Goal: Task Accomplishment & Management: Use online tool/utility

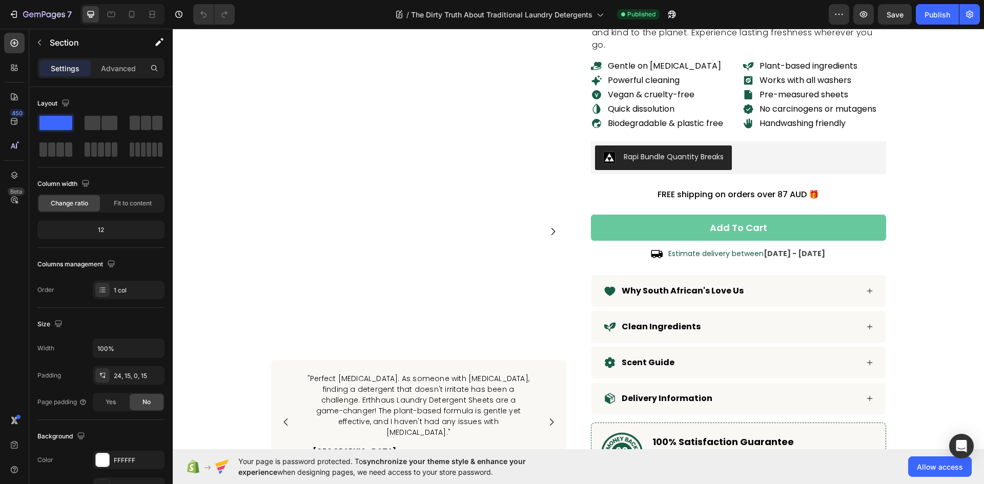
scroll to position [5126, 0]
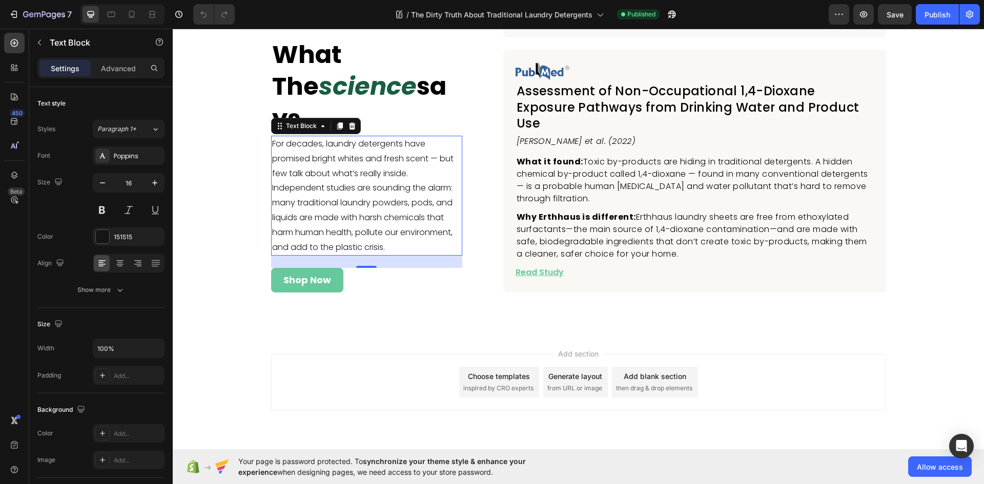
click at [377, 137] on p "For decades, laundry detergents have promised bright whites and fresh scent — b…" at bounding box center [366, 196] width 189 height 118
drag, startPoint x: 116, startPoint y: 292, endPoint x: 118, endPoint y: 299, distance: 8.0
click at [115, 292] on icon "button" at bounding box center [120, 290] width 10 height 10
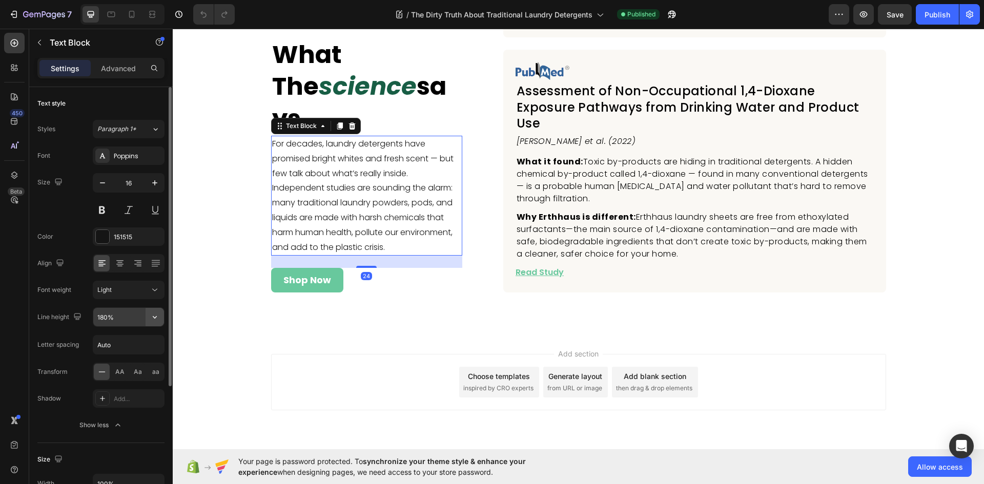
click at [152, 322] on button "button" at bounding box center [155, 317] width 18 height 18
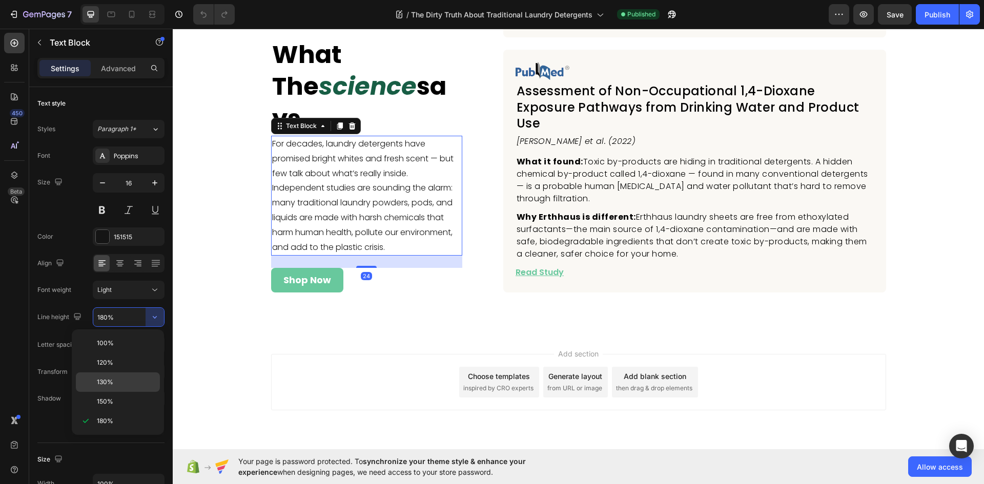
click at [117, 379] on p "130%" at bounding box center [126, 382] width 58 height 9
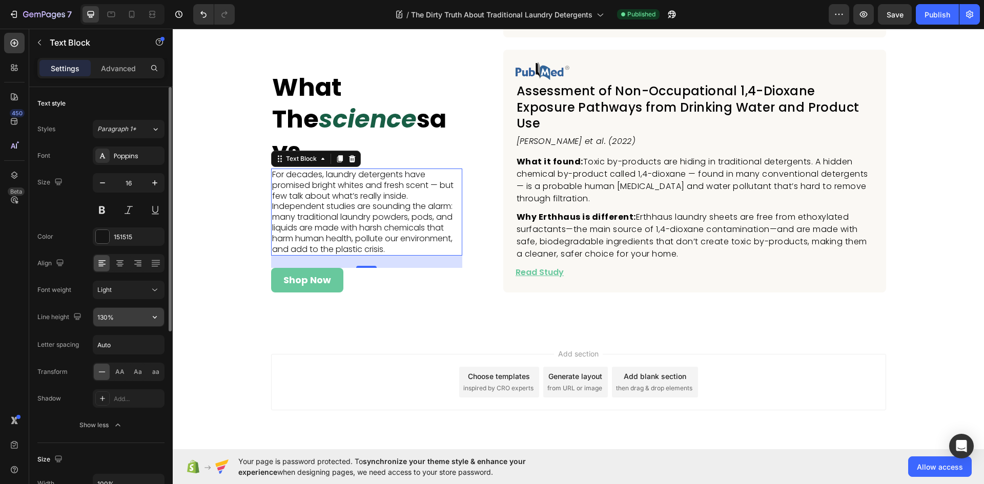
click at [154, 320] on icon "button" at bounding box center [155, 317] width 10 height 10
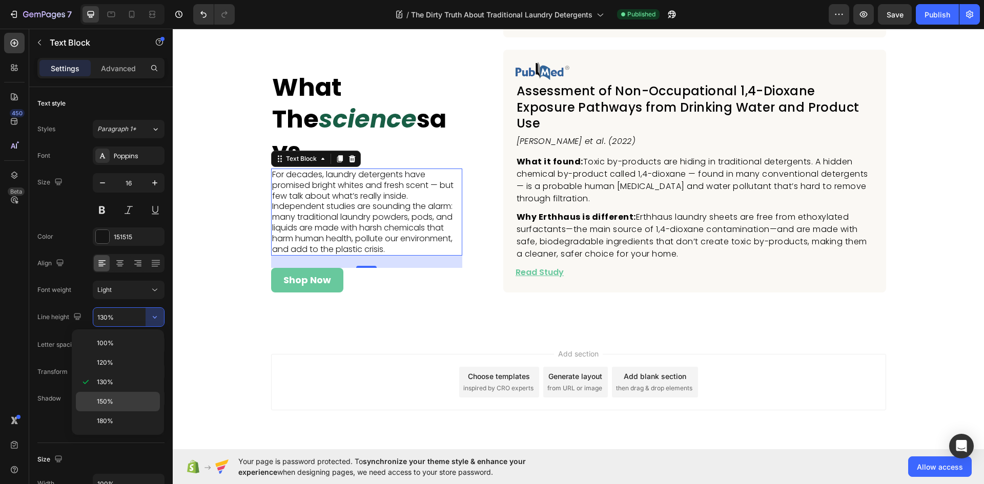
click at [117, 398] on p "150%" at bounding box center [126, 401] width 58 height 9
type input "150%"
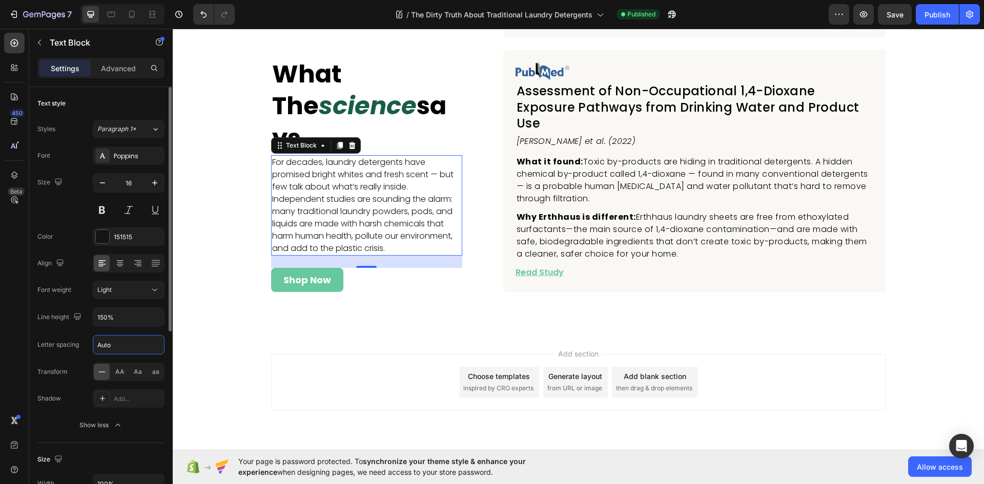
click at [123, 349] on input "Auto" at bounding box center [128, 345] width 71 height 18
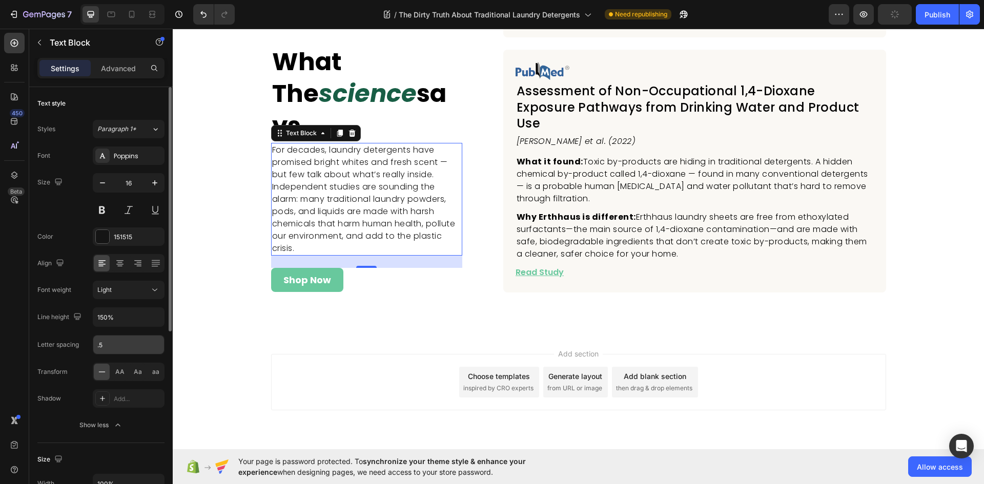
type input "0.5"
click at [935, 14] on div "Publish" at bounding box center [938, 14] width 26 height 11
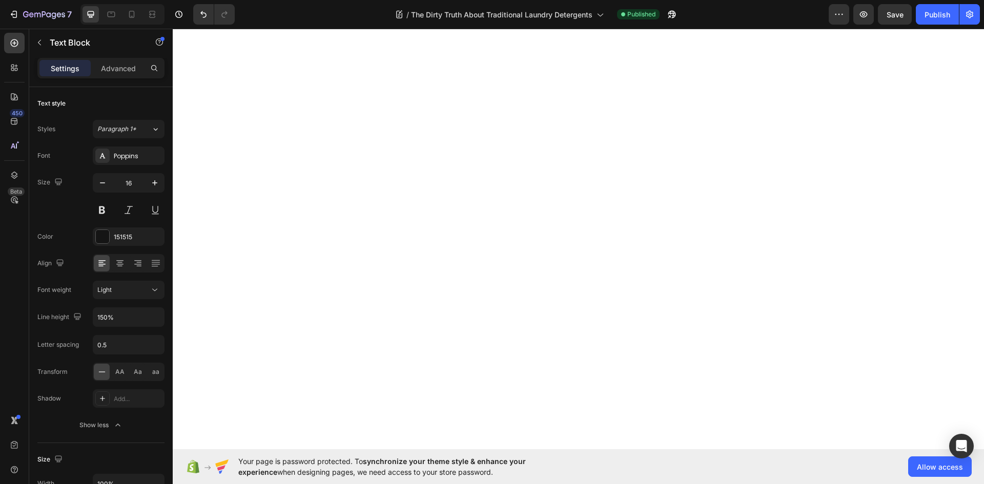
scroll to position [0, 0]
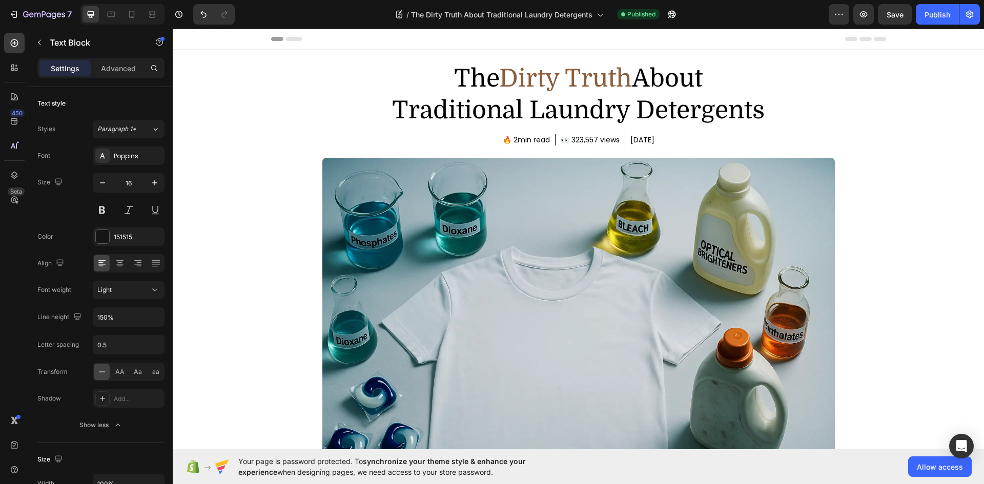
drag, startPoint x: 449, startPoint y: 125, endPoint x: 449, endPoint y: 119, distance: 5.6
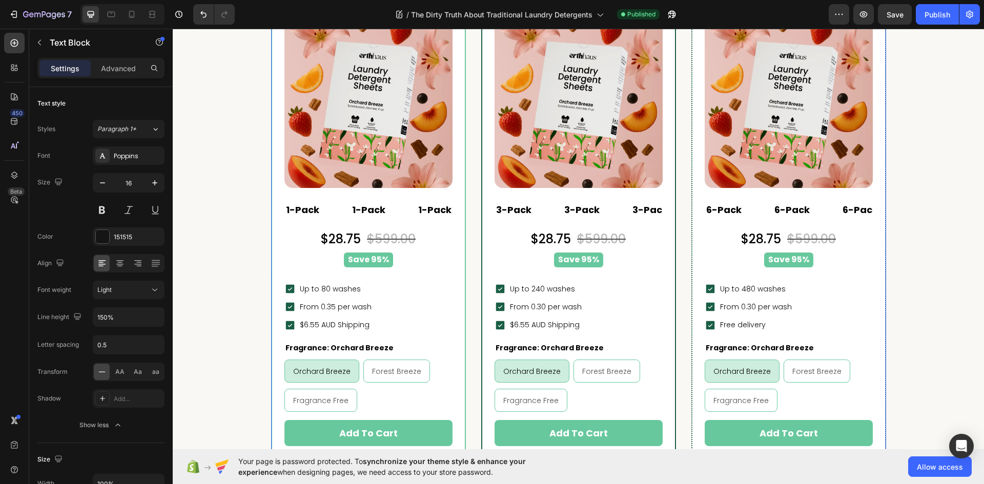
scroll to position [2358, 0]
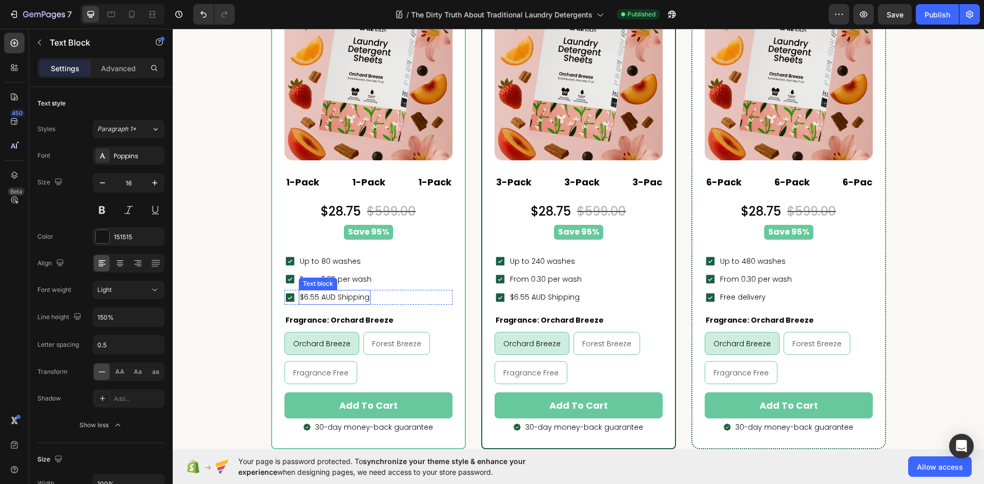
click at [329, 297] on p "$6.55 AUD Shipping" at bounding box center [335, 297] width 70 height 13
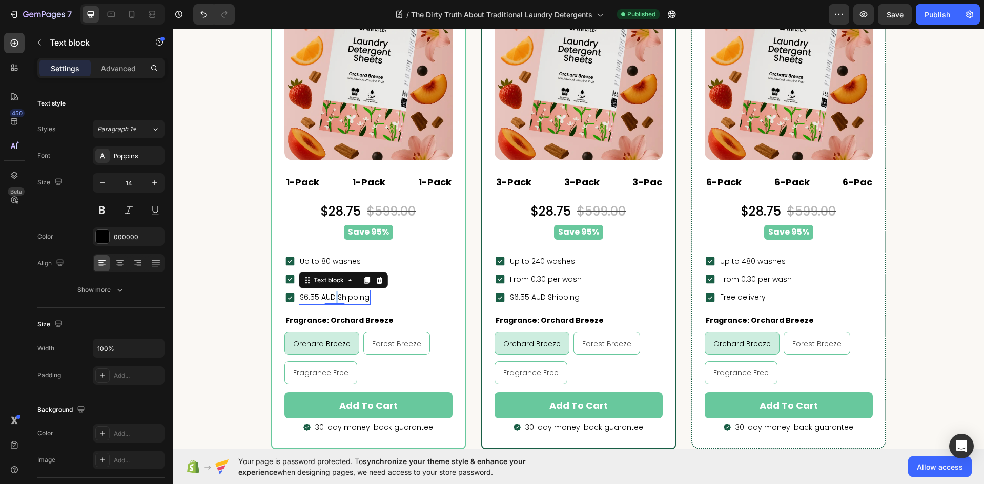
click at [329, 297] on p "$6.55 AUD Shipping" at bounding box center [335, 297] width 70 height 13
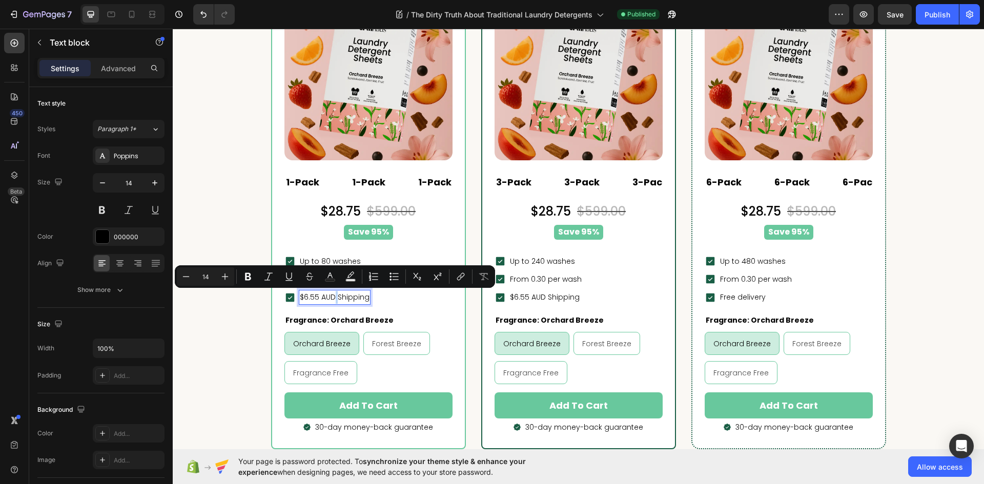
click at [330, 300] on p "$6.55 AUD Shipping" at bounding box center [335, 297] width 70 height 13
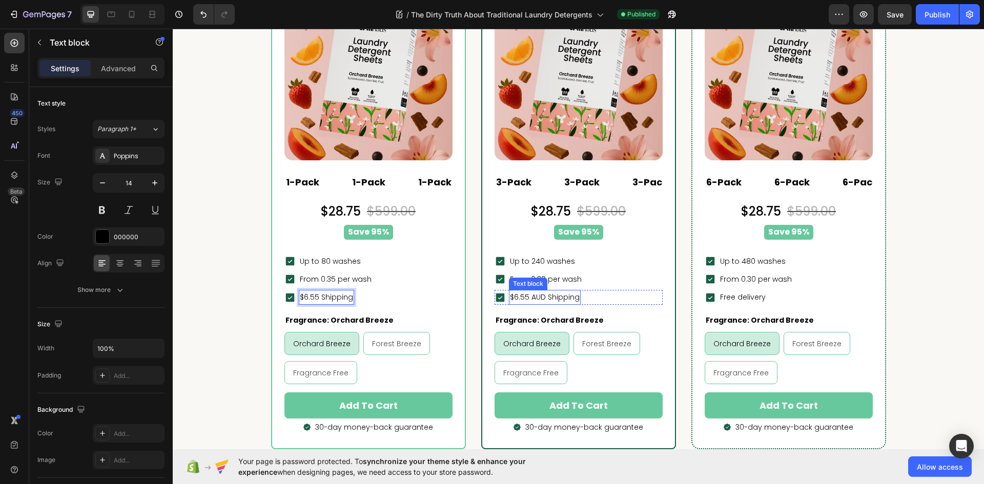
click at [537, 300] on p "$6.55 AUD Shipping" at bounding box center [545, 297] width 70 height 13
click at [568, 301] on div "Icon $6.55 Shipping Text block Row 0" at bounding box center [579, 297] width 168 height 15
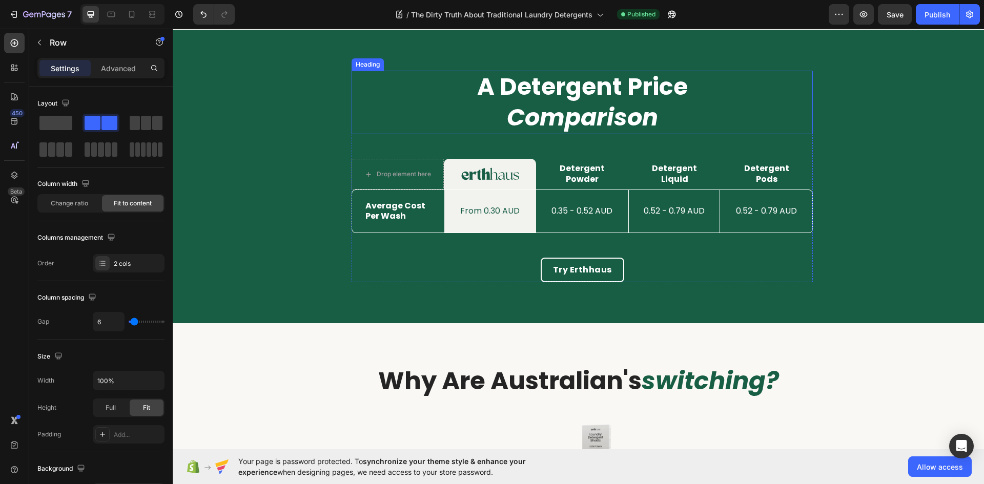
scroll to position [2819, 0]
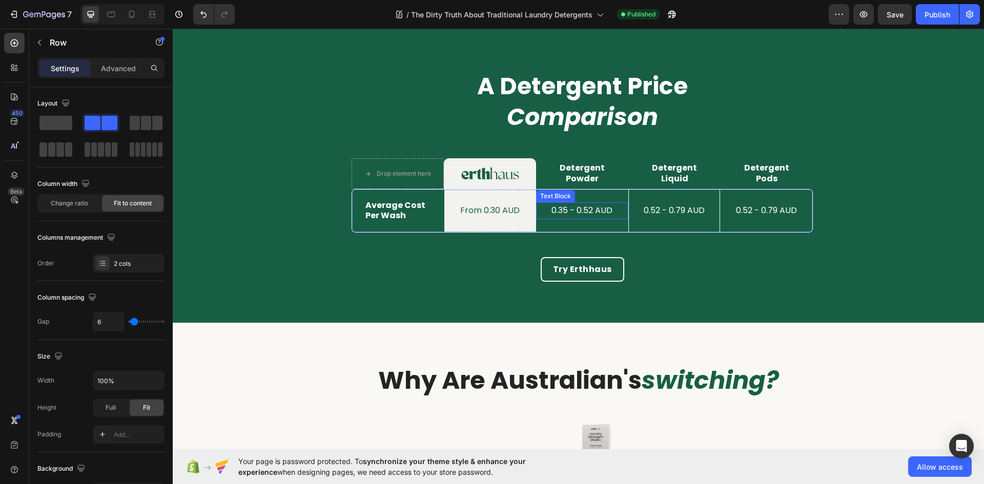
click at [568, 210] on p "0.35 - 0.52 AUD" at bounding box center [582, 211] width 90 height 15
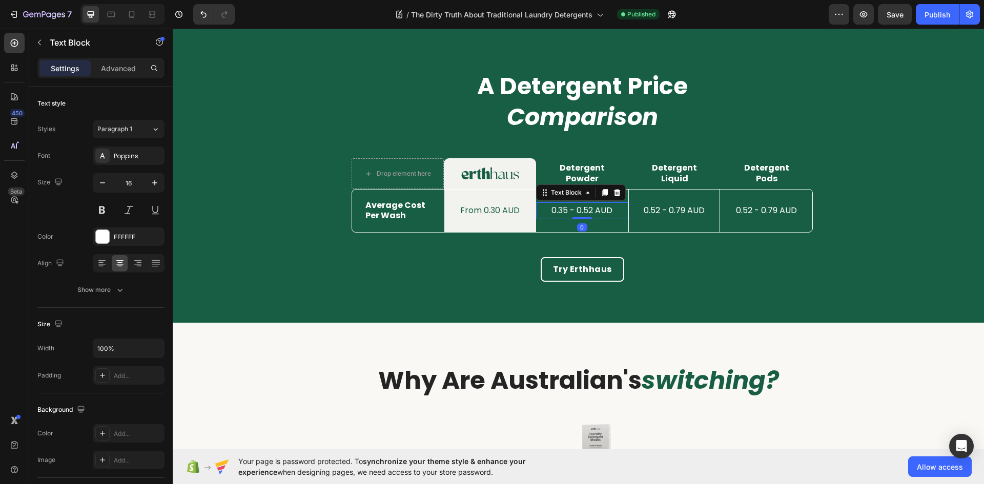
click at [568, 210] on p "0.35 - 0.52 AUD" at bounding box center [582, 211] width 90 height 15
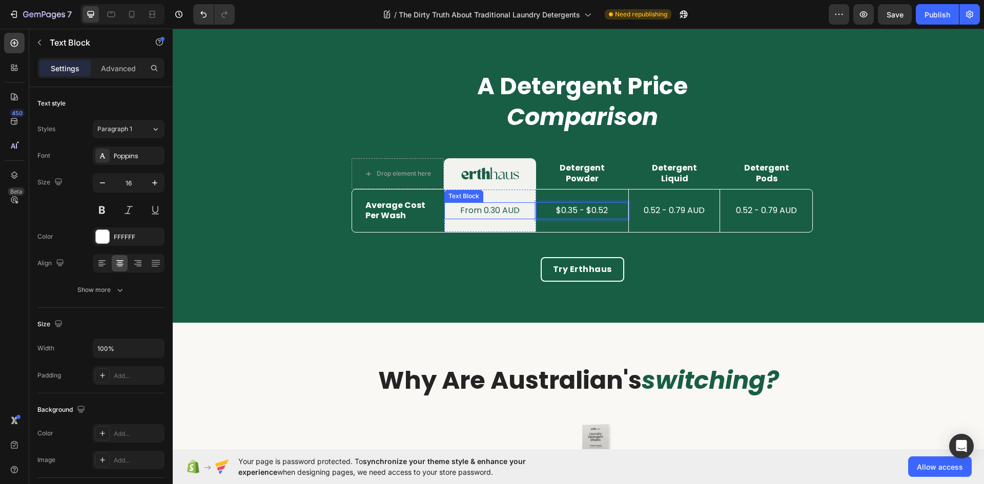
click at [501, 209] on p "From 0.30 AUD" at bounding box center [490, 211] width 90 height 15
click at [642, 210] on p "0.52 - 0.79 AUD" at bounding box center [674, 211] width 89 height 15
click at [640, 211] on p "0.52 - 0.79 AUD" at bounding box center [674, 211] width 89 height 15
click at [667, 209] on p "$0.52 - 0.79 AUD" at bounding box center [674, 211] width 89 height 15
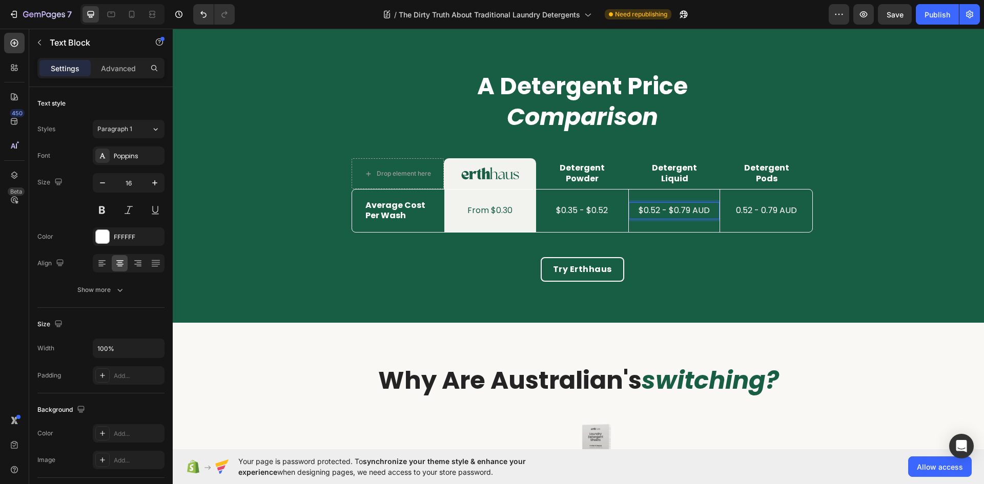
click at [690, 211] on p "$0.52 - $0.79 AUD" at bounding box center [674, 211] width 89 height 15
click at [741, 211] on p "0.52 - 0.79 AUD" at bounding box center [766, 211] width 90 height 15
click at [132, 14] on icon at bounding box center [132, 14] width 10 height 10
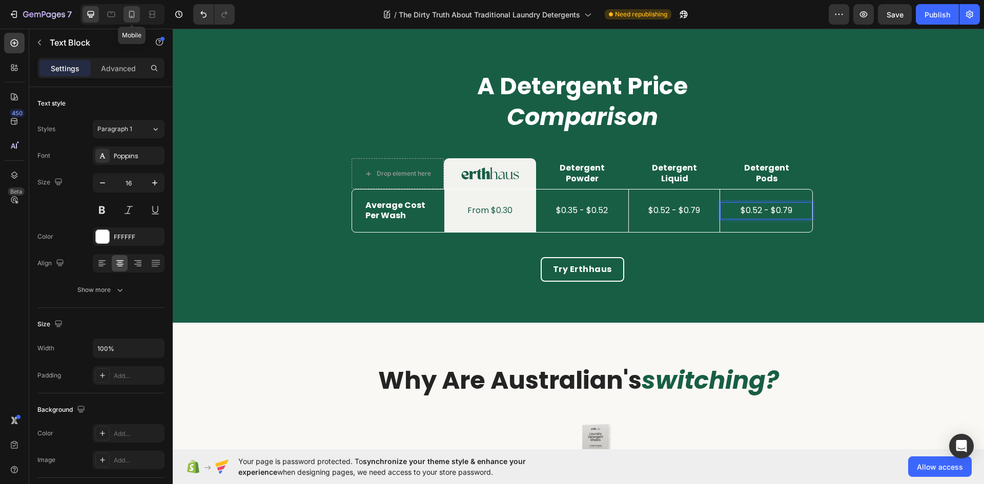
type input "14"
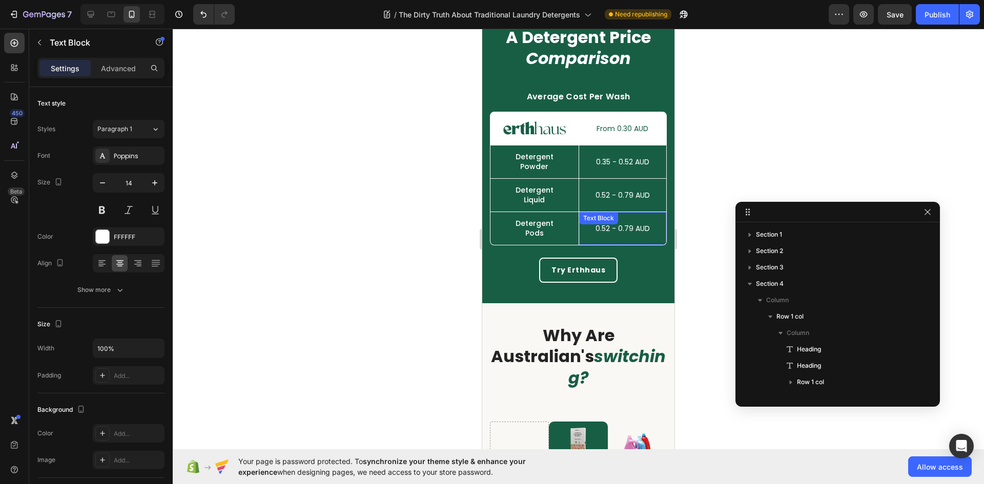
scroll to position [3640, 0]
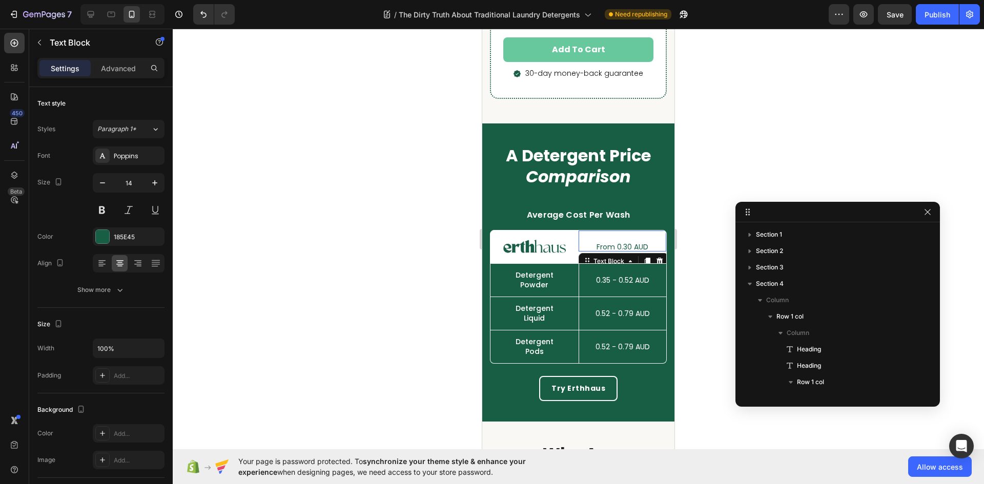
click at [626, 245] on p "From 0.30 AUD" at bounding box center [623, 246] width 86 height 7
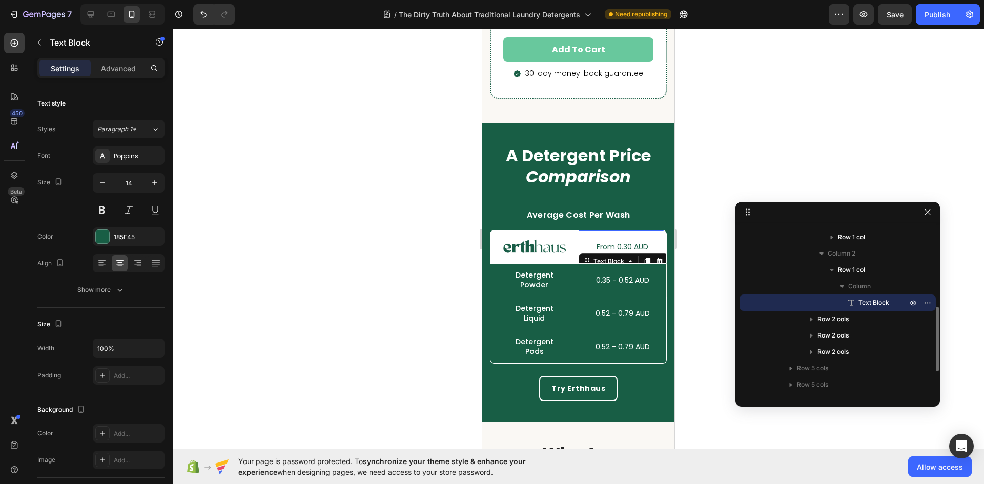
click at [626, 245] on p "From 0.30 AUD" at bounding box center [623, 246] width 86 height 7
click at [620, 280] on p "0.35 - 0.52 AUD" at bounding box center [623, 280] width 86 height 7
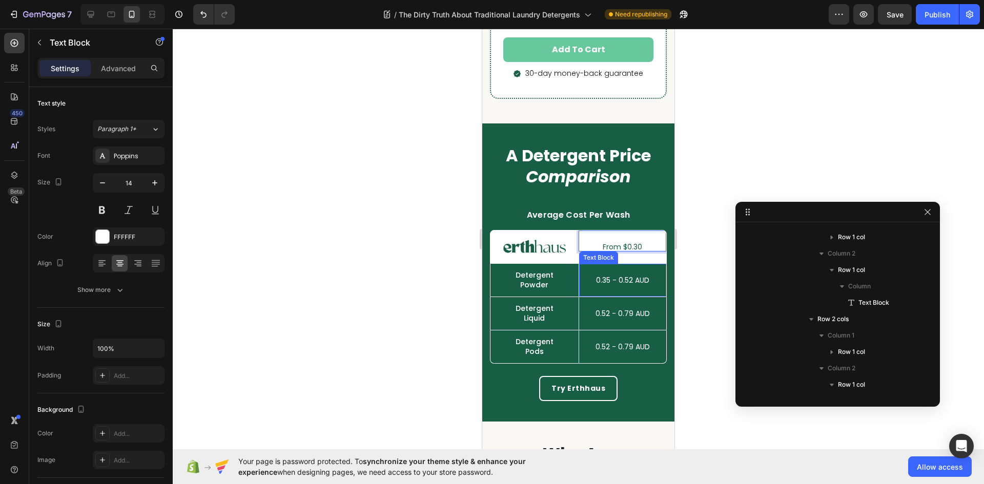
scroll to position [326, 0]
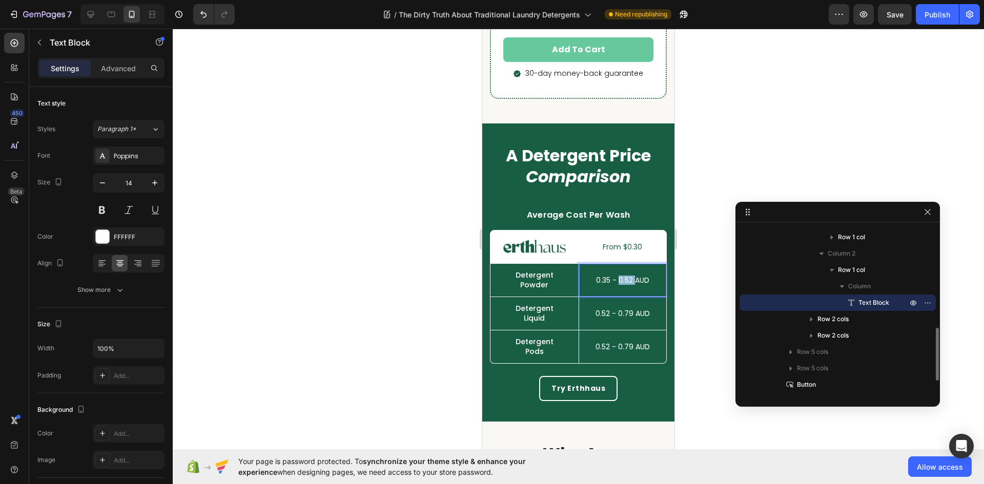
click at [620, 280] on p "0.35 - 0.52 AUD" at bounding box center [623, 280] width 86 height 7
click at [625, 313] on p "0.52 - 0.79 AUD" at bounding box center [623, 313] width 86 height 7
click at [625, 314] on p "0.52 - 0.79 AUD" at bounding box center [623, 313] width 86 height 7
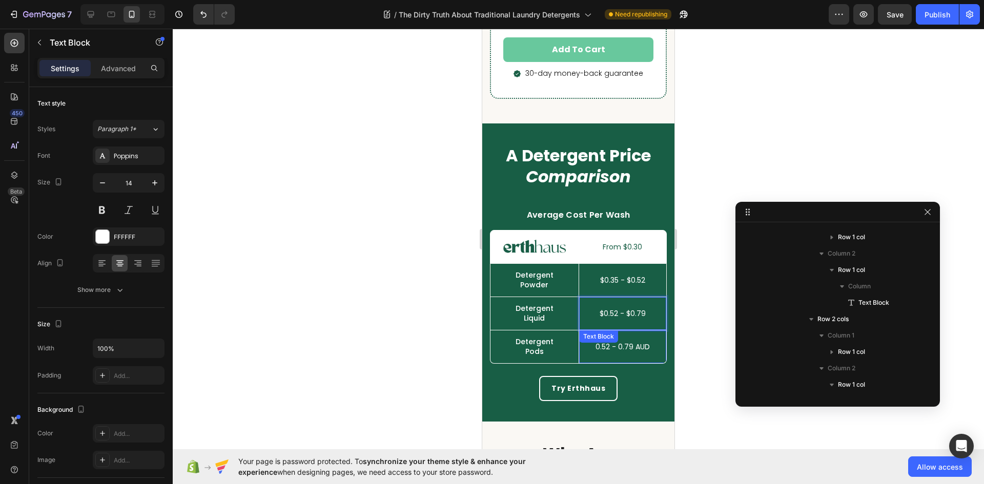
scroll to position [555, 0]
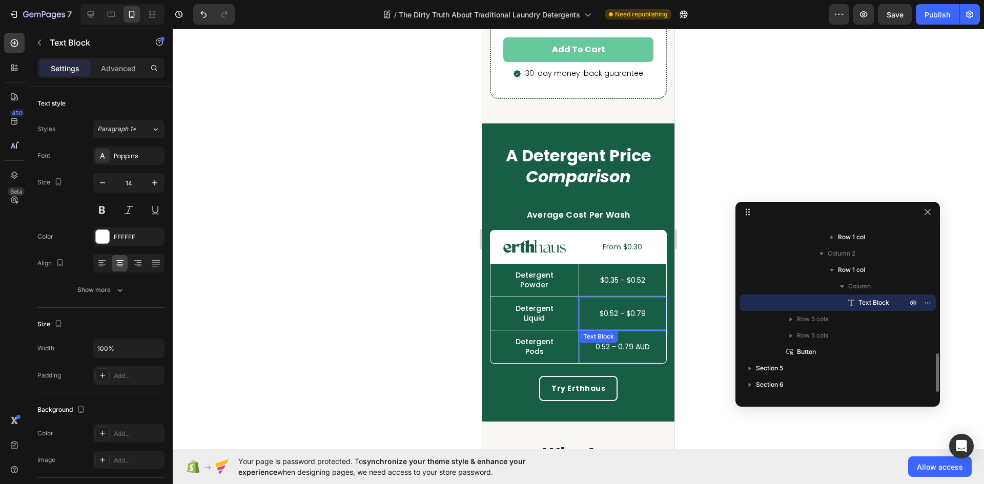
click at [618, 343] on div "Text Block" at bounding box center [598, 337] width 39 height 12
click at [639, 347] on div "Text Block" at bounding box center [624, 341] width 90 height 16
click at [640, 348] on p "0.52 - 0.79 AUD" at bounding box center [623, 346] width 86 height 7
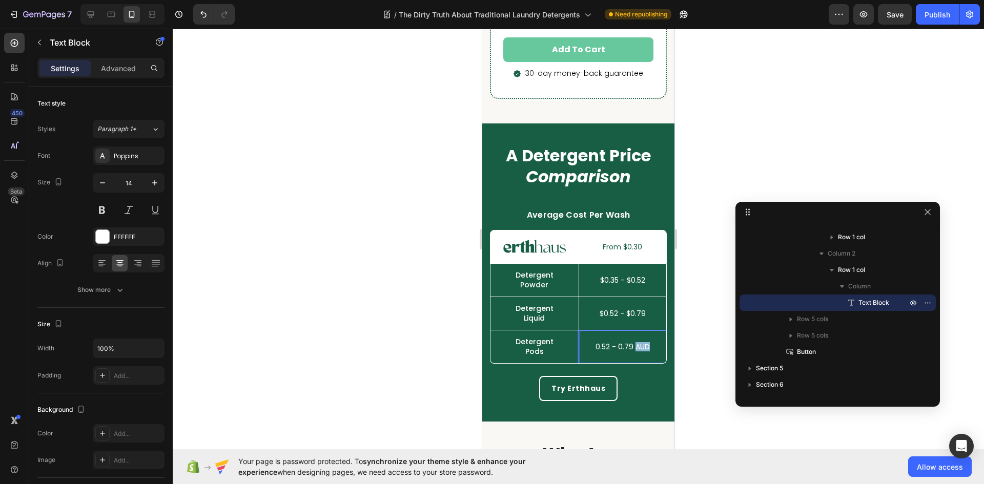
click at [640, 348] on p "0.52 - 0.79 AUD" at bounding box center [623, 346] width 86 height 7
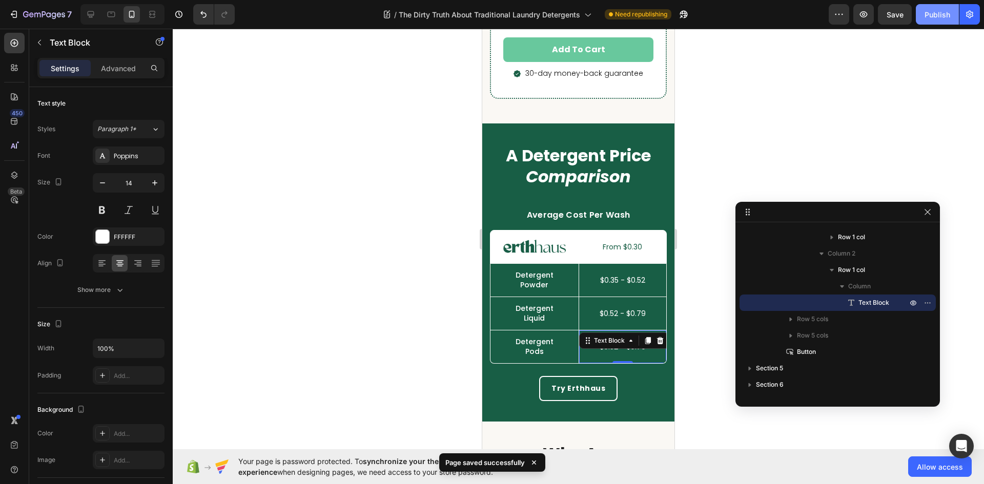
click at [925, 16] on div "Publish" at bounding box center [938, 14] width 26 height 11
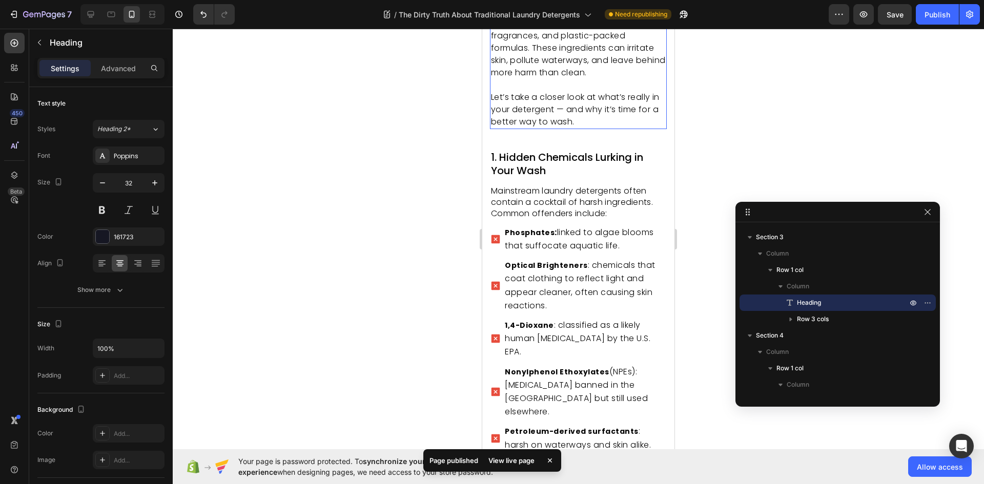
scroll to position [0, 0]
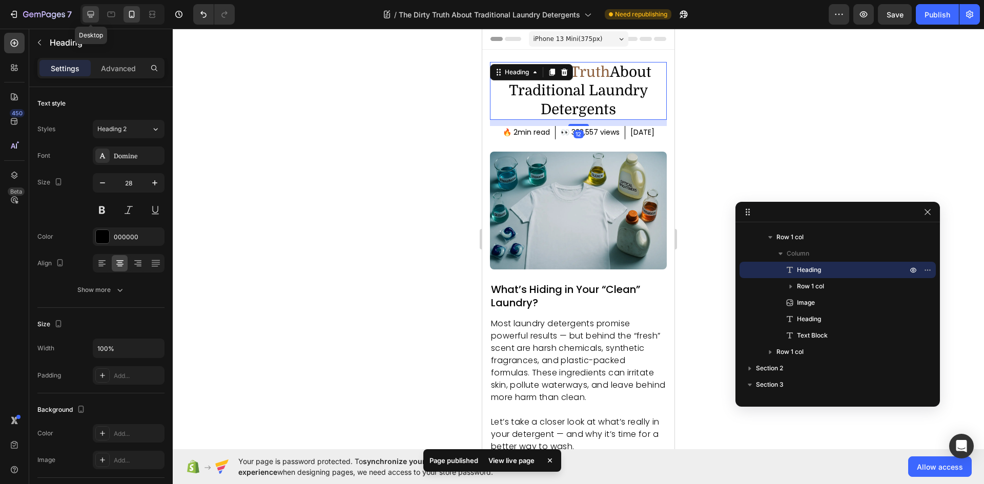
click at [90, 11] on icon at bounding box center [91, 14] width 10 height 10
type input "48"
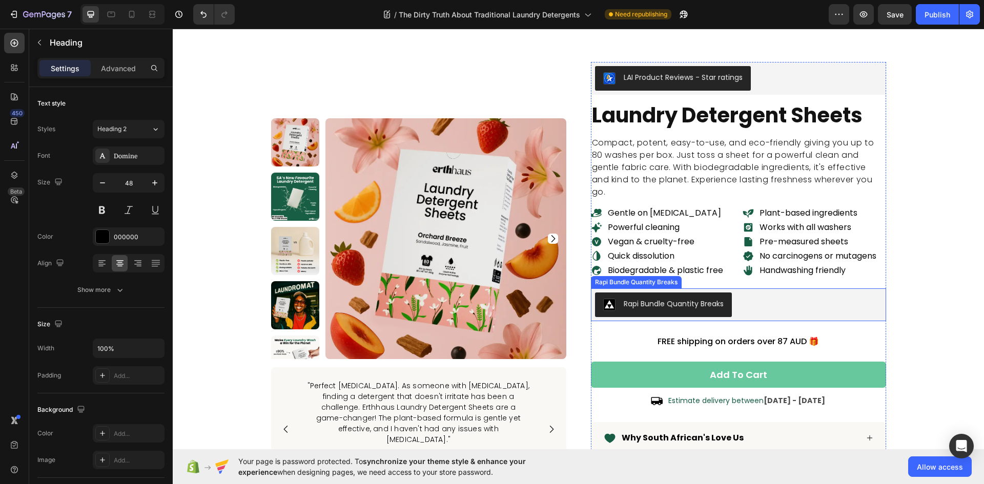
scroll to position [3793, 0]
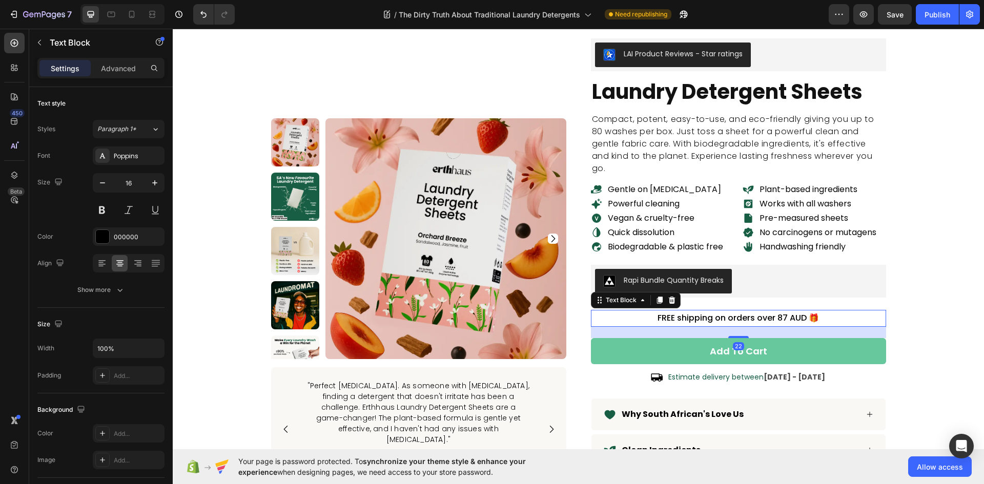
click at [785, 318] on p "FREE shipping on orders over 87 AUD 🎁" at bounding box center [738, 318] width 293 height 15
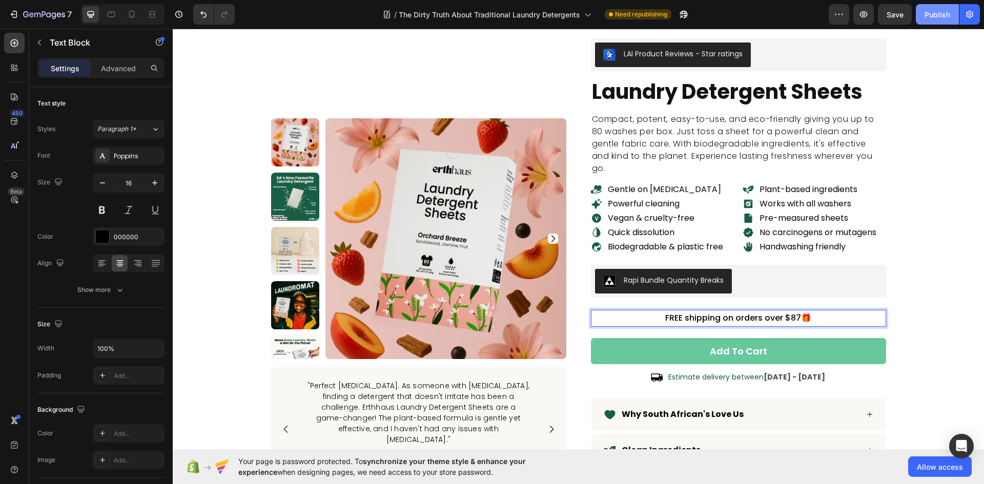
click at [936, 18] on div "Publish" at bounding box center [938, 14] width 26 height 11
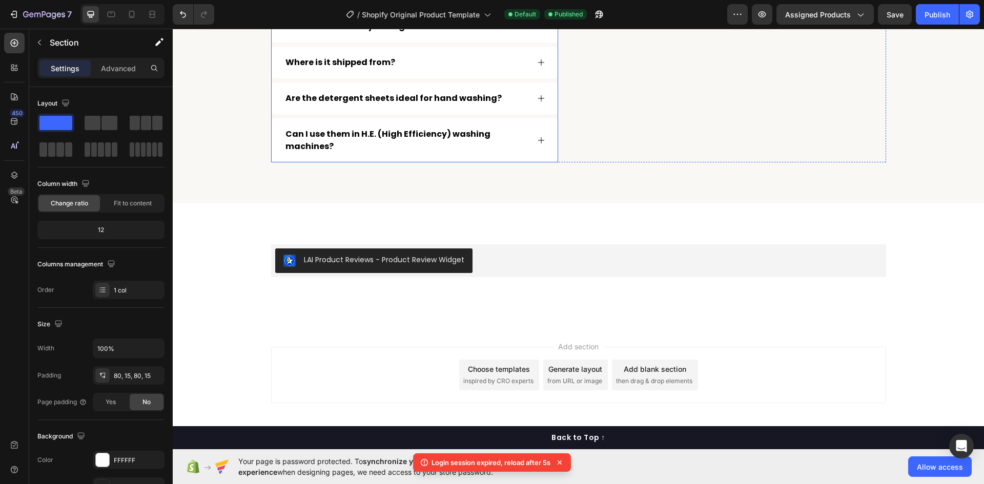
scroll to position [5867, 0]
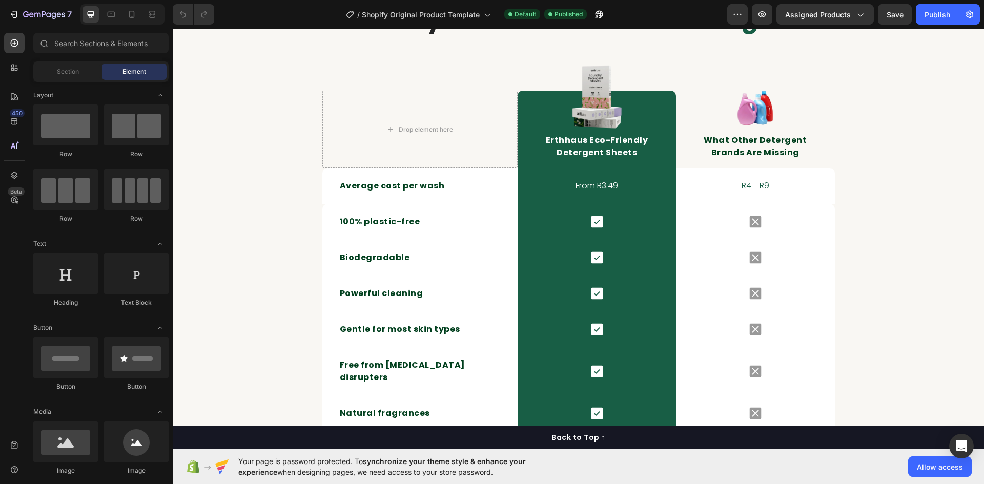
scroll to position [1538, 0]
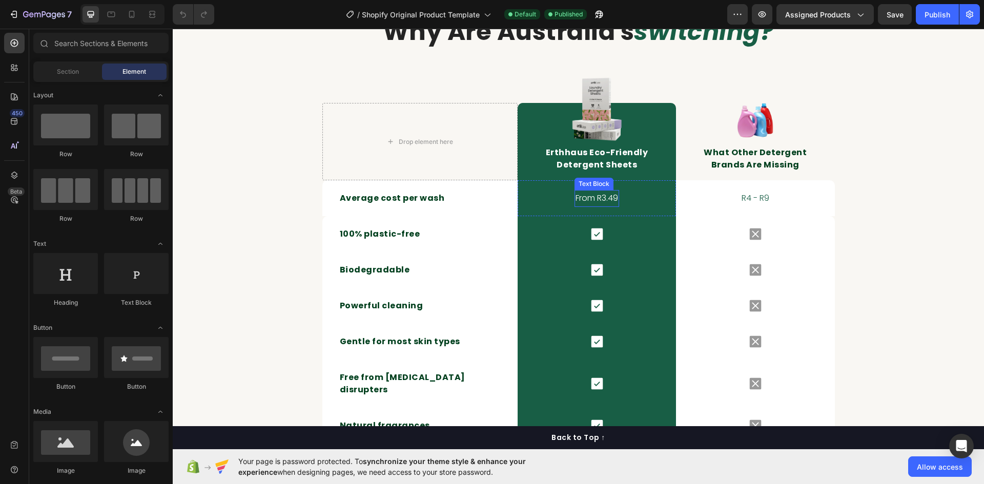
click at [607, 196] on p "From R3.49" at bounding box center [597, 198] width 43 height 15
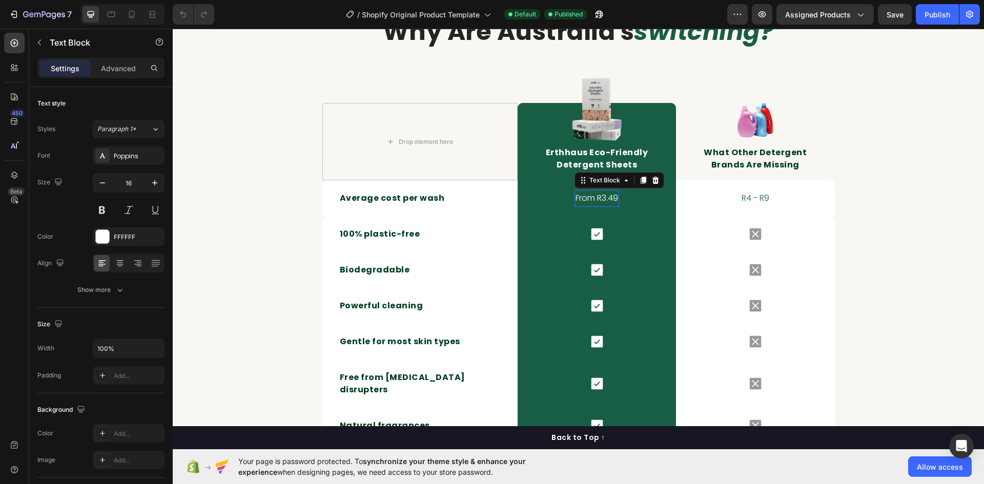
click at [607, 196] on p "From R3.49" at bounding box center [597, 198] width 43 height 15
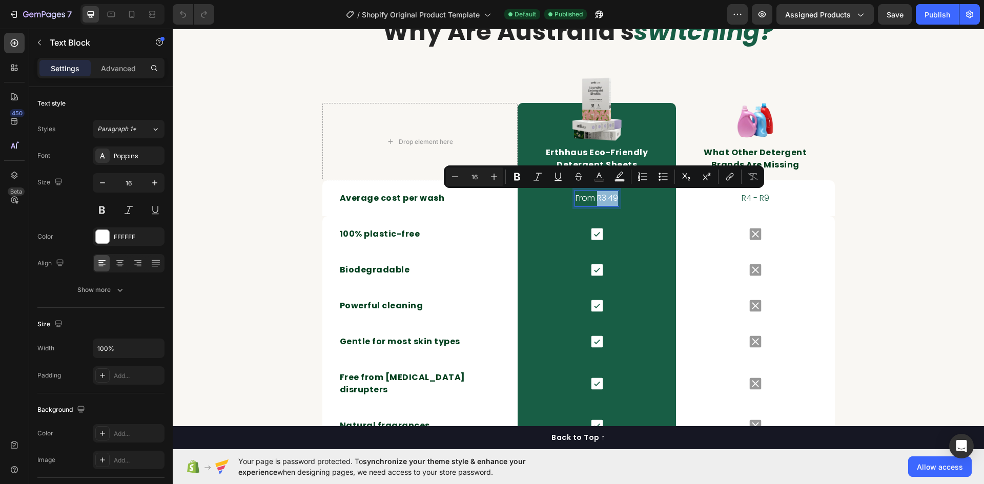
click at [593, 199] on p "From R3.49" at bounding box center [597, 198] width 43 height 15
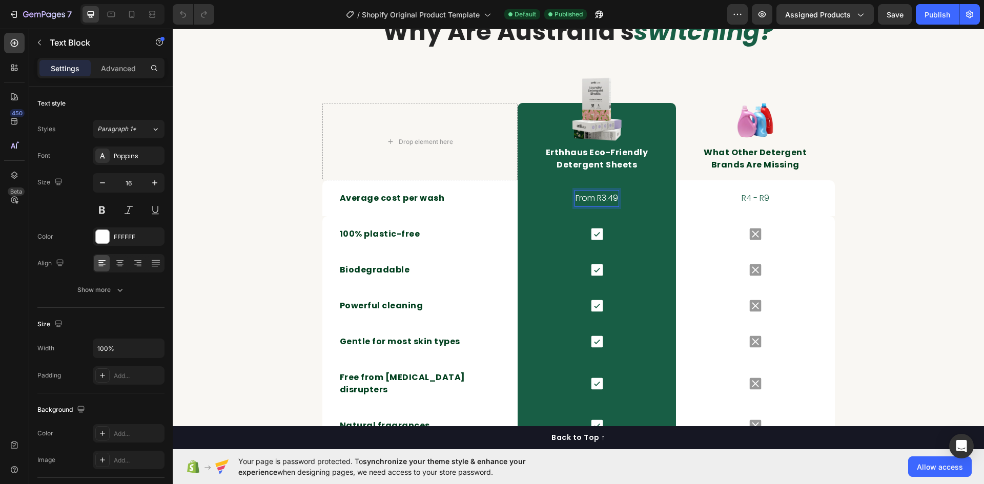
click at [599, 198] on p "From R3.49" at bounding box center [597, 198] width 43 height 15
click at [754, 199] on p "R4 - R9" at bounding box center [755, 198] width 156 height 15
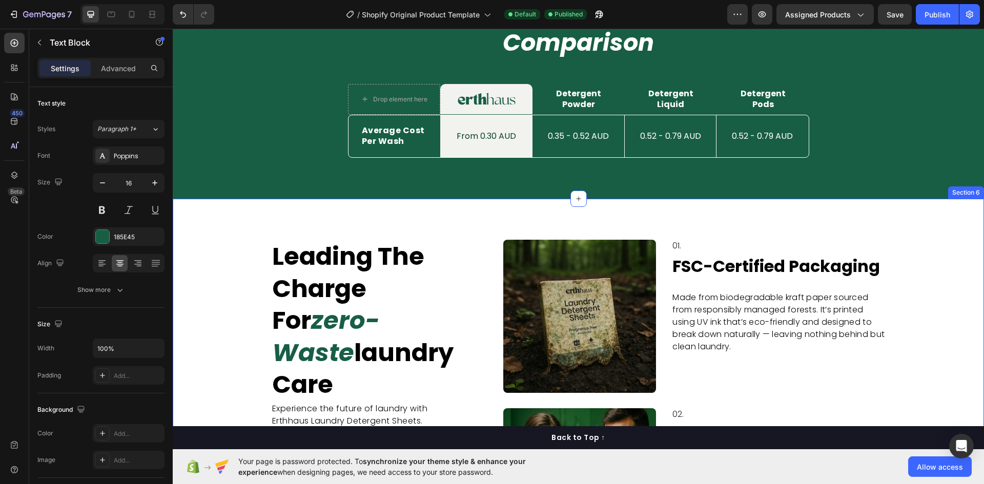
scroll to position [2563, 0]
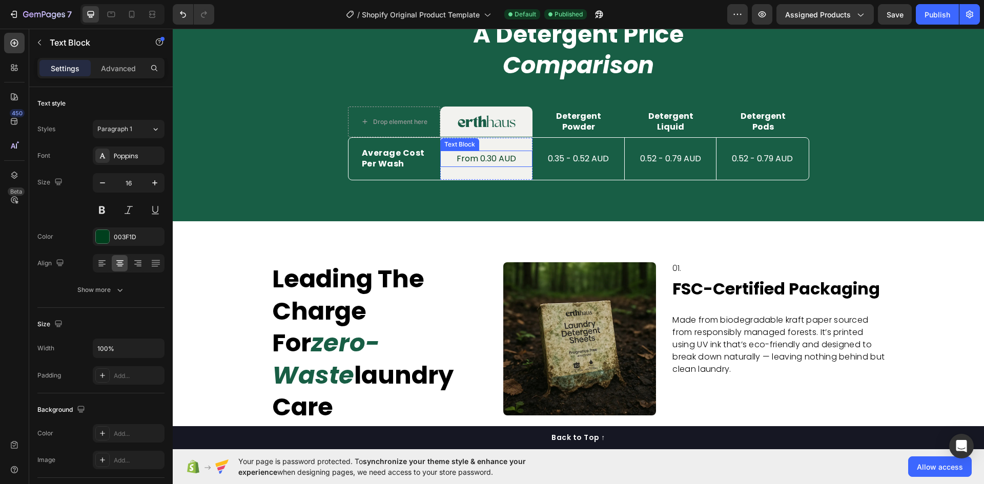
click at [504, 159] on p "From 0.30 AUD" at bounding box center [486, 159] width 90 height 15
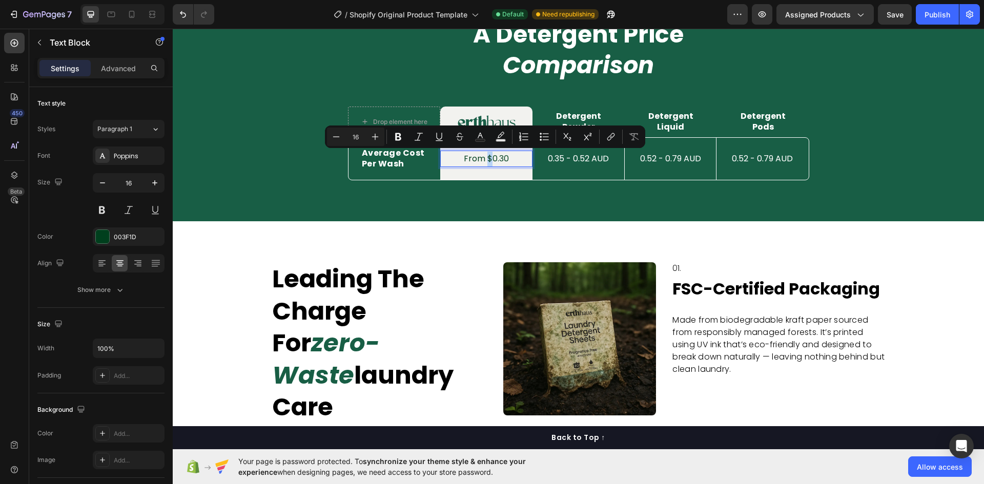
copy p "$"
click at [597, 158] on p "0.35 - 0.52 AUD" at bounding box center [579, 159] width 90 height 15
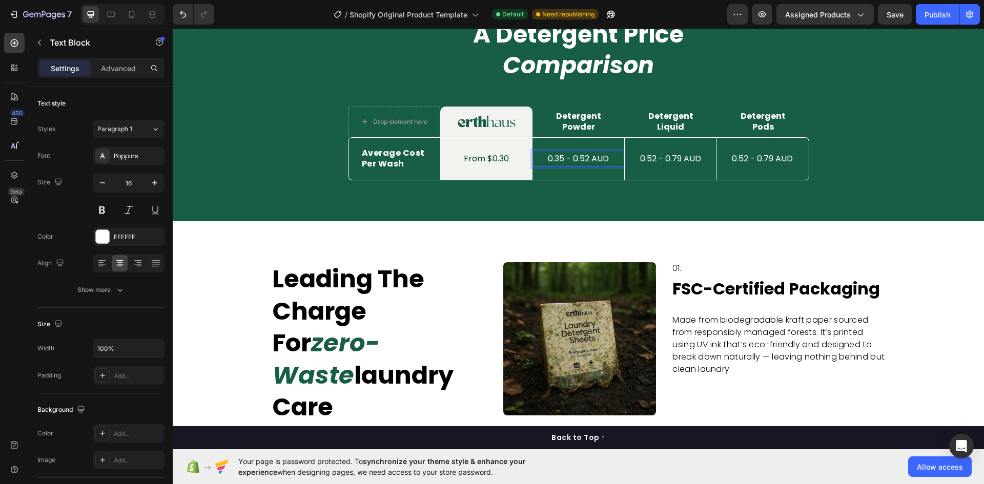
click at [597, 158] on p "0.35 - 0.52 AUD" at bounding box center [579, 159] width 90 height 15
click at [654, 154] on p "0.52 - 0.79 AUD" at bounding box center [670, 159] width 89 height 15
click at [752, 160] on p "0.52 - 0.79 AUD" at bounding box center [763, 159] width 90 height 15
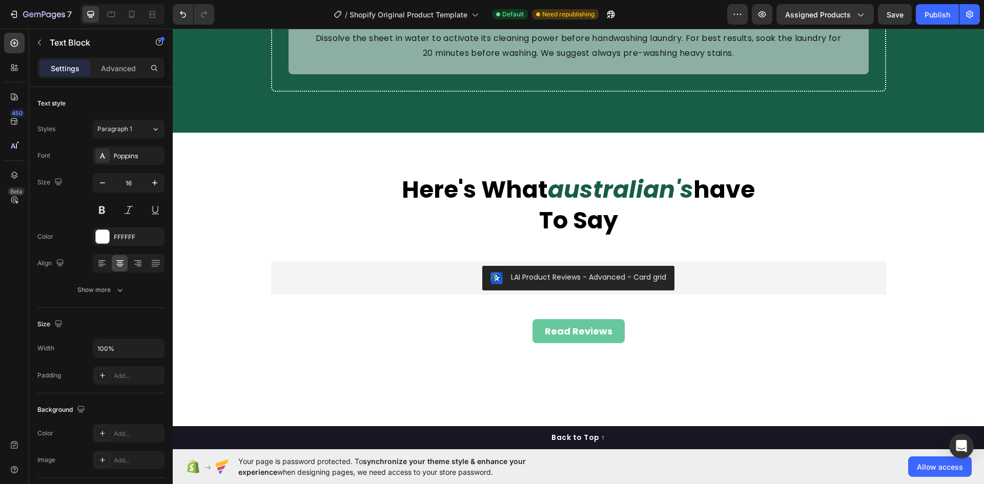
scroll to position [4255, 0]
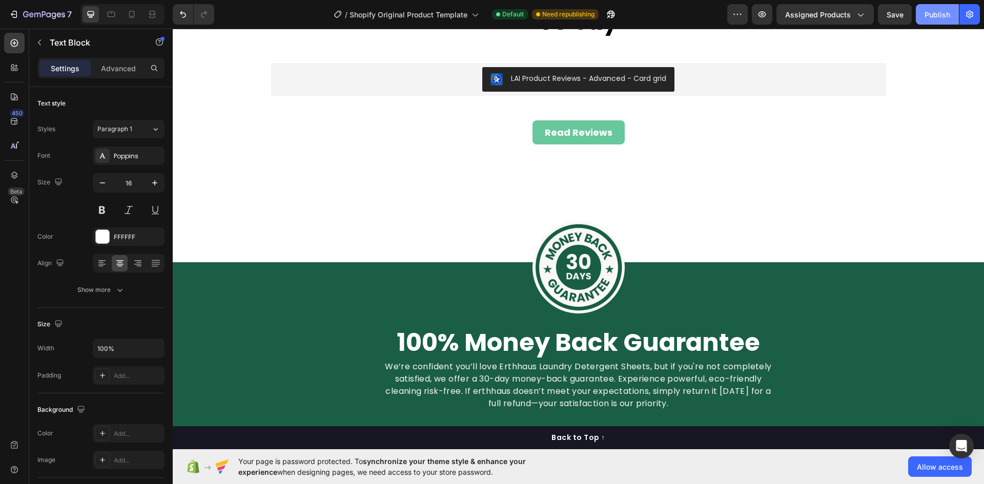
click at [943, 17] on div "Publish" at bounding box center [938, 14] width 26 height 11
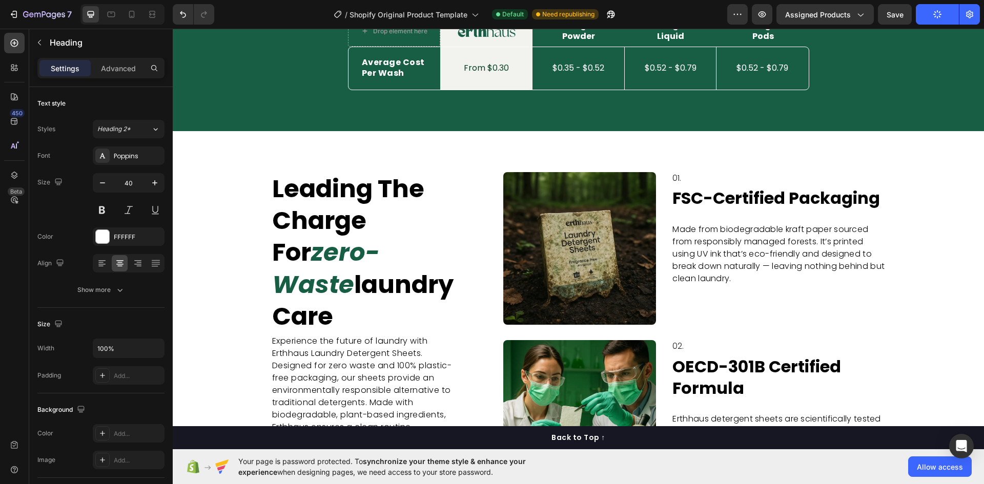
scroll to position [2398, 0]
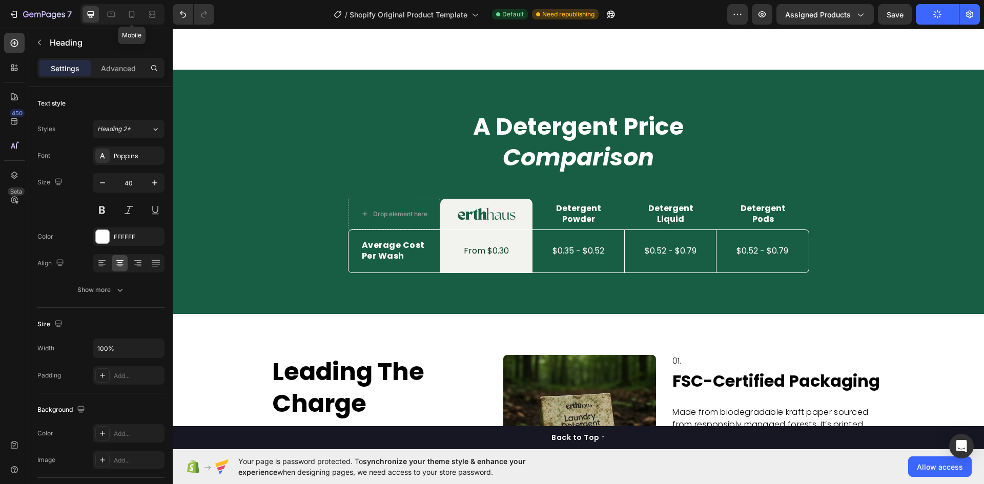
drag, startPoint x: 128, startPoint y: 18, endPoint x: 121, endPoint y: 18, distance: 6.7
click at [122, 18] on div "Mobile" at bounding box center [122, 14] width 84 height 21
click at [130, 16] on icon at bounding box center [132, 14] width 6 height 7
type input "32"
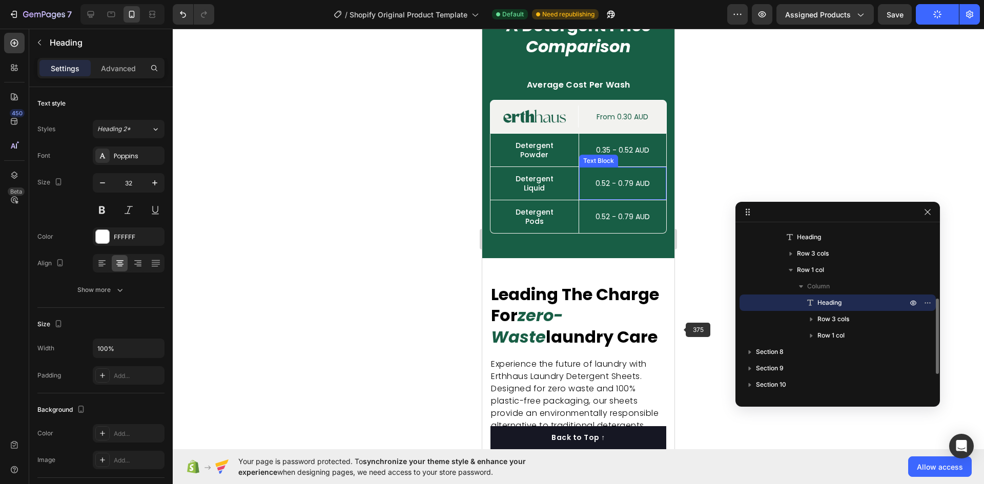
scroll to position [2456, 0]
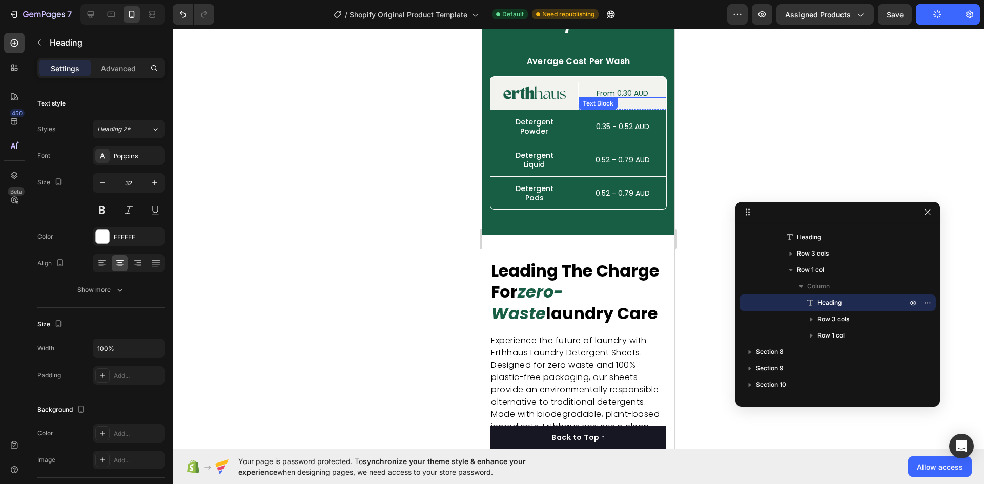
click at [630, 97] on p "From 0.30 AUD" at bounding box center [623, 93] width 86 height 7
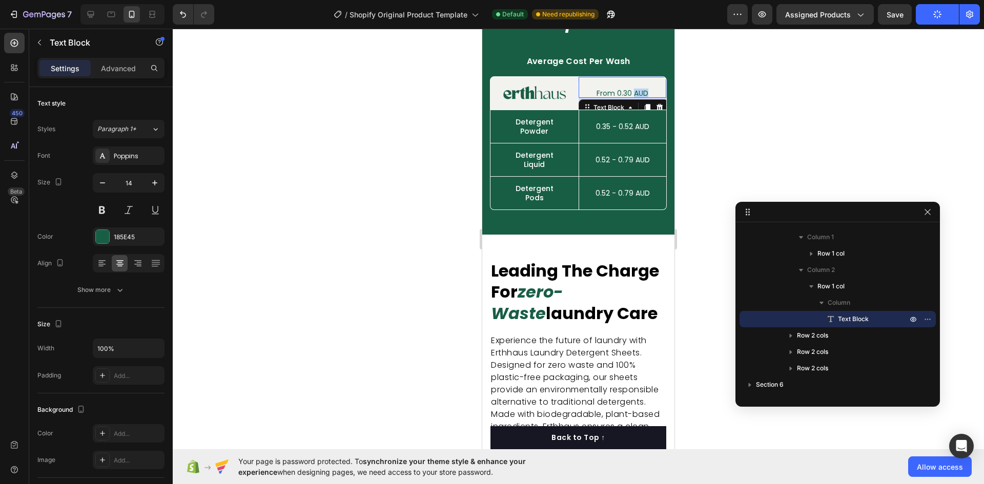
click at [630, 97] on p "From 0.30 AUD" at bounding box center [623, 93] width 86 height 7
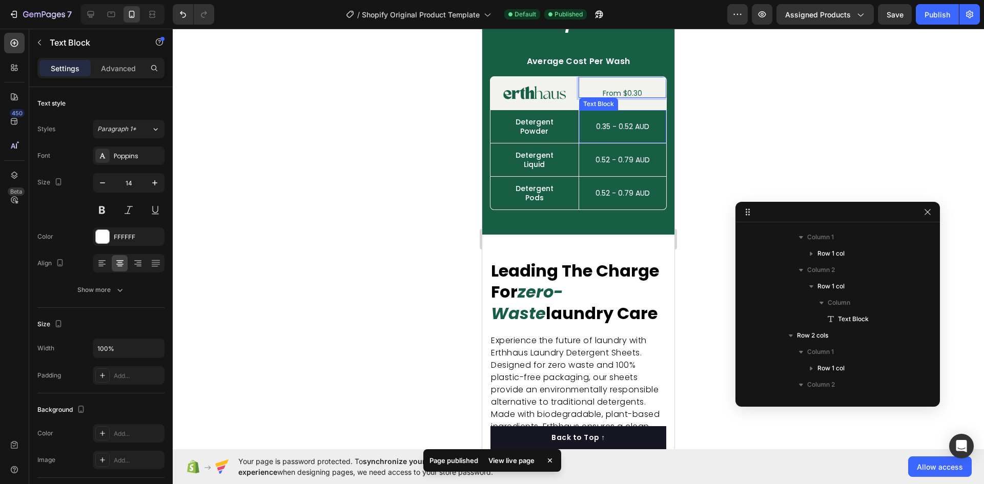
click at [634, 130] on p "0.35 - 0.52 AUD" at bounding box center [623, 126] width 86 height 7
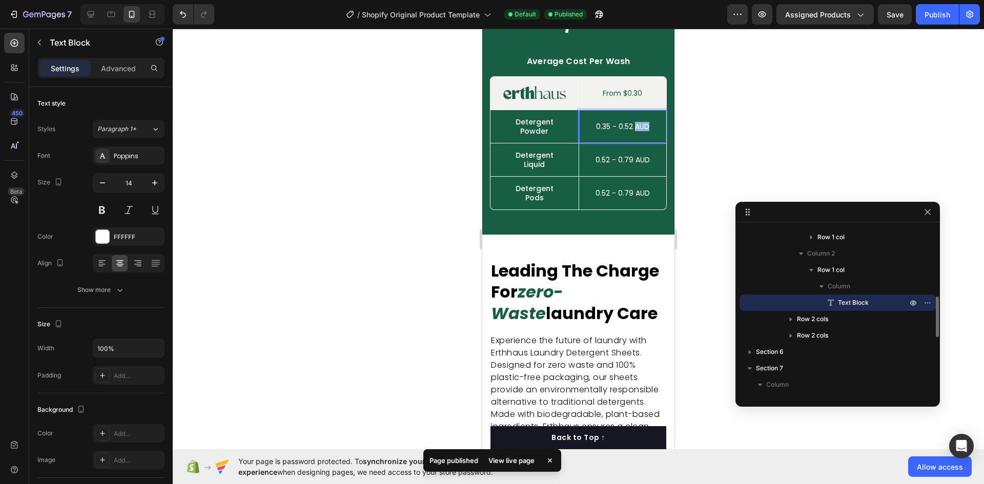
click at [634, 130] on p "0.35 - 0.52 AUD" at bounding box center [623, 126] width 86 height 7
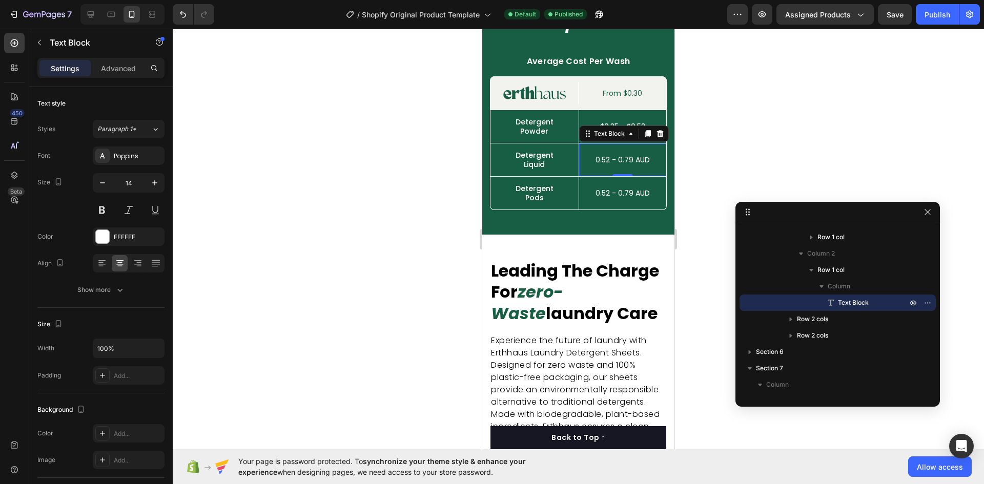
click at [611, 164] on p "0.52 - 0.79 AUD" at bounding box center [623, 159] width 86 height 7
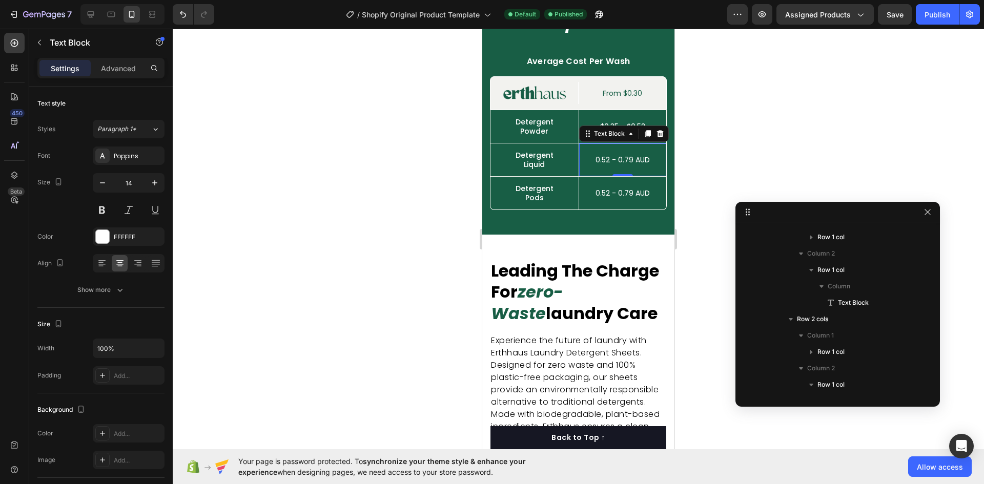
scroll to position [408, 0]
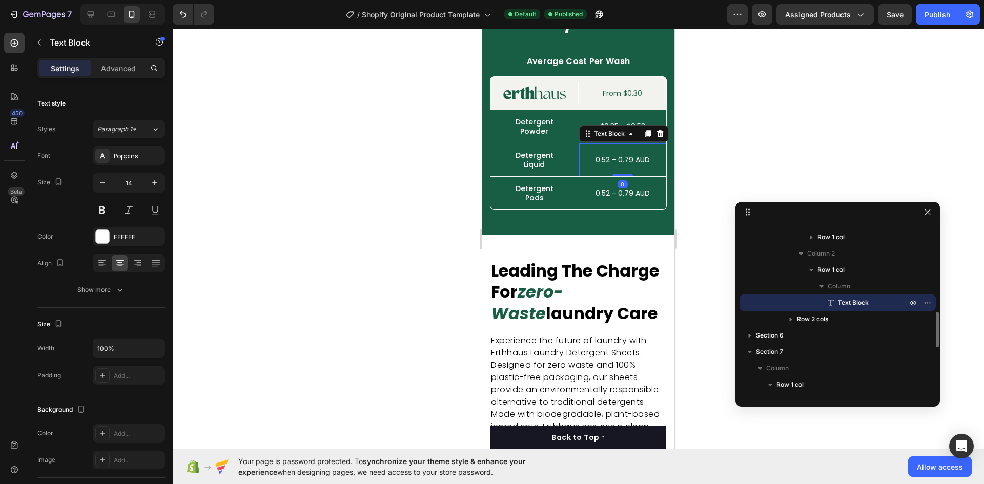
click at [611, 164] on p "0.52 - 0.79 AUD" at bounding box center [623, 159] width 86 height 7
click at [612, 164] on p "0.52 - 0.79 AUD" at bounding box center [623, 159] width 86 height 7
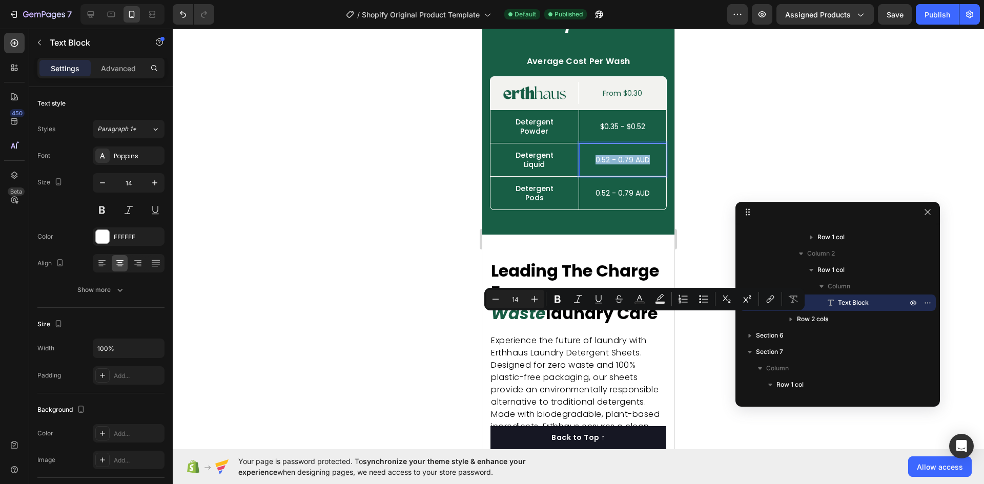
click at [612, 164] on p "0.52 - 0.79 AUD" at bounding box center [623, 159] width 86 height 7
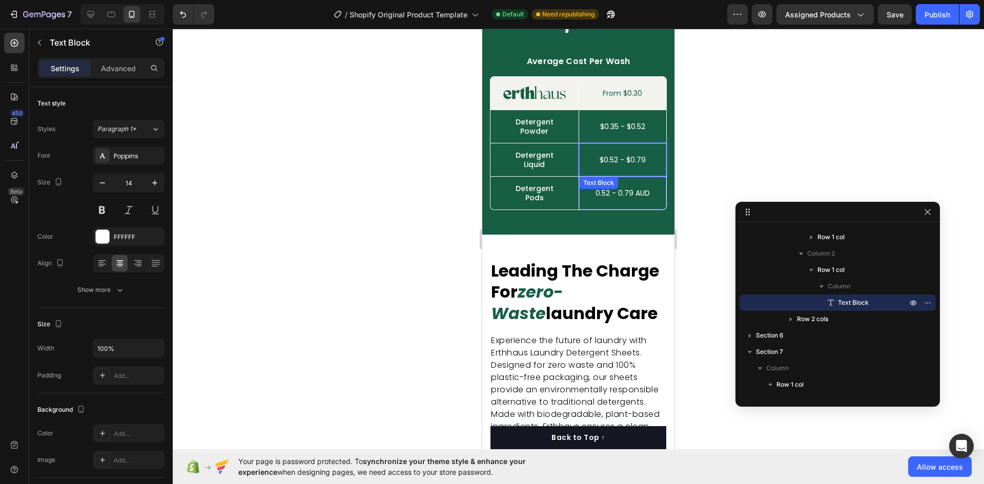
click at [622, 210] on div "0.52 - 0.79 AUD Text Block" at bounding box center [623, 193] width 88 height 33
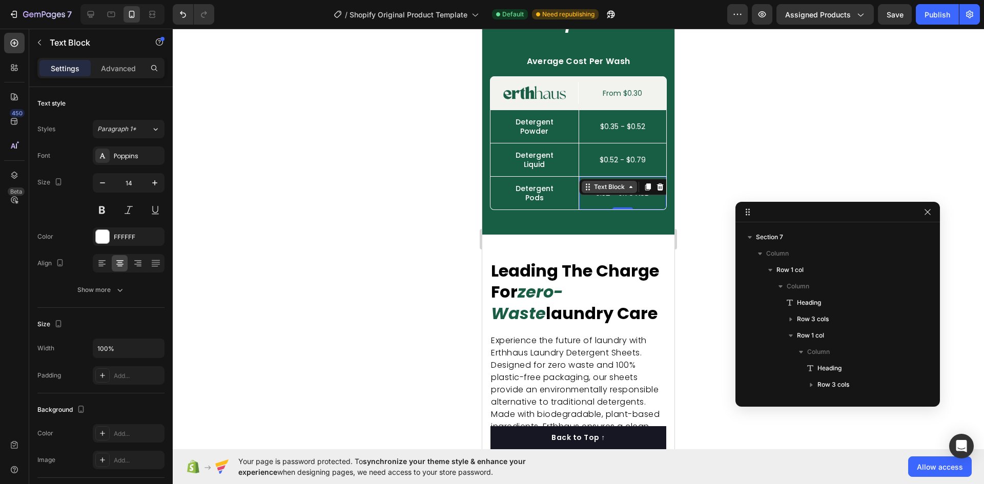
click at [623, 193] on div "Text Block" at bounding box center [609, 187] width 55 height 12
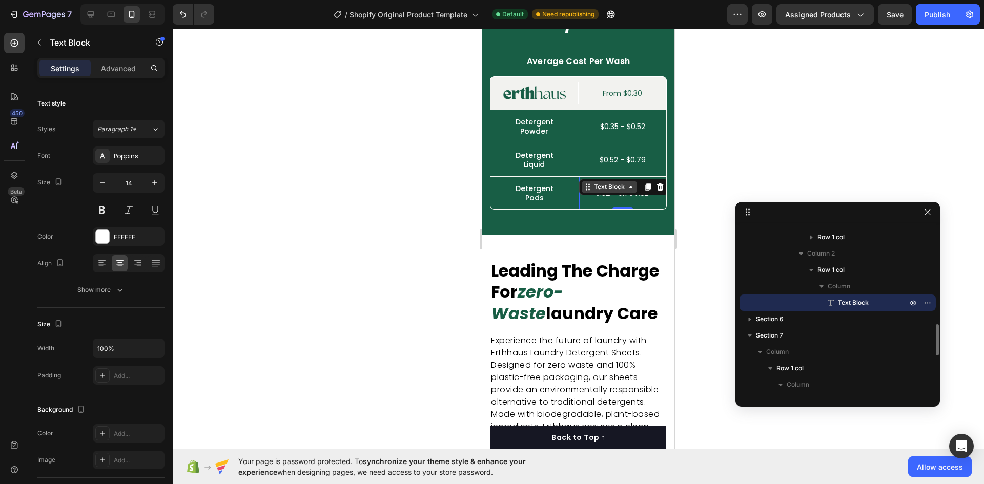
click at [623, 193] on div "Text Block" at bounding box center [609, 187] width 55 height 12
click at [625, 195] on div "Text Block" at bounding box center [624, 187] width 90 height 16
click at [638, 197] on p "0.52 - 0.79 AUD" at bounding box center [623, 193] width 86 height 7
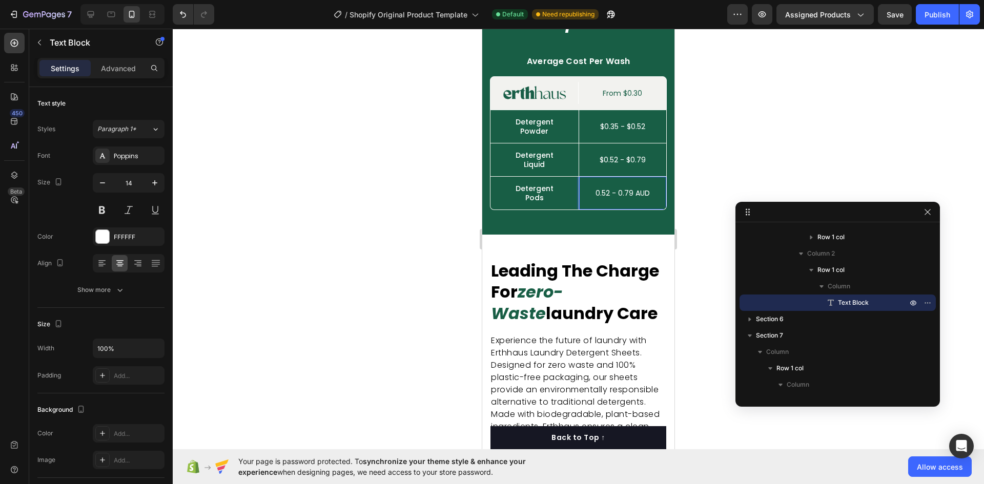
click at [638, 197] on p "0.52 - 0.79 AUD" at bounding box center [623, 193] width 86 height 7
click at [937, 15] on div "Publish" at bounding box center [938, 14] width 26 height 11
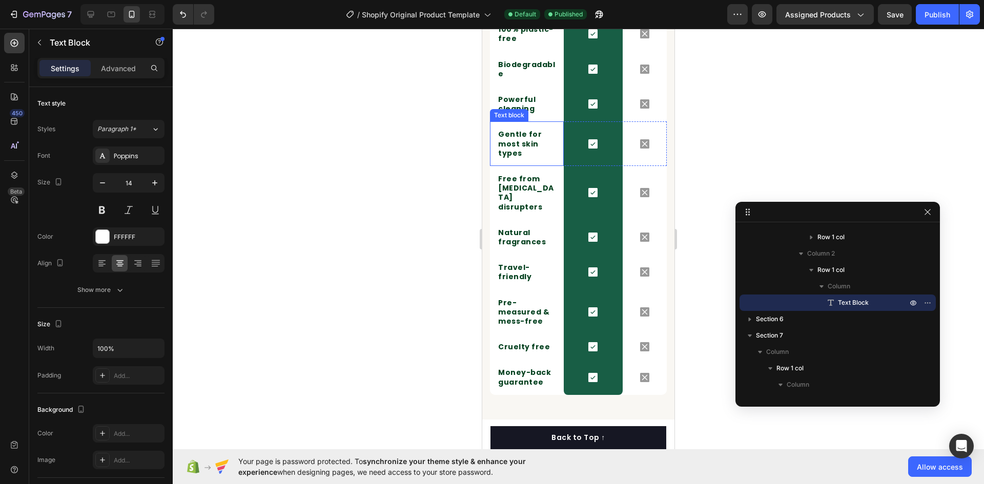
scroll to position [1517, 0]
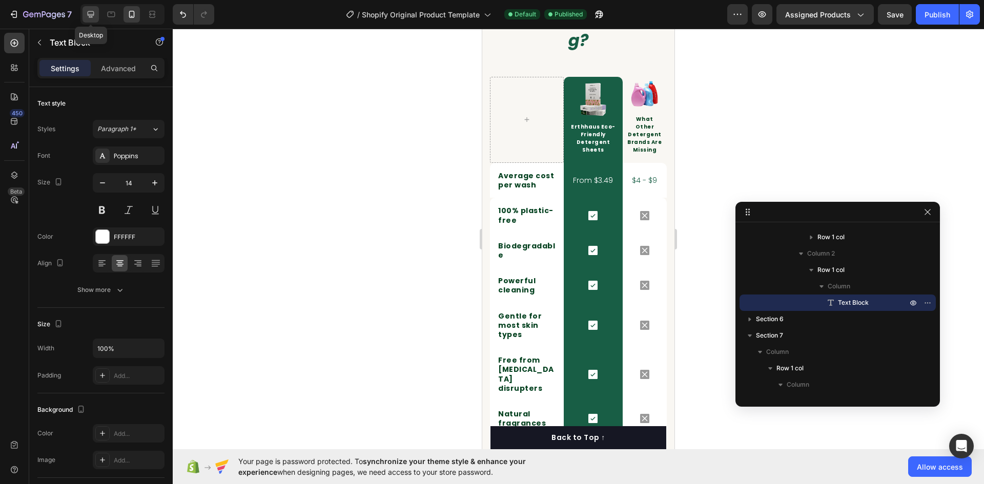
click at [95, 12] on icon at bounding box center [91, 14] width 10 height 10
type input "16"
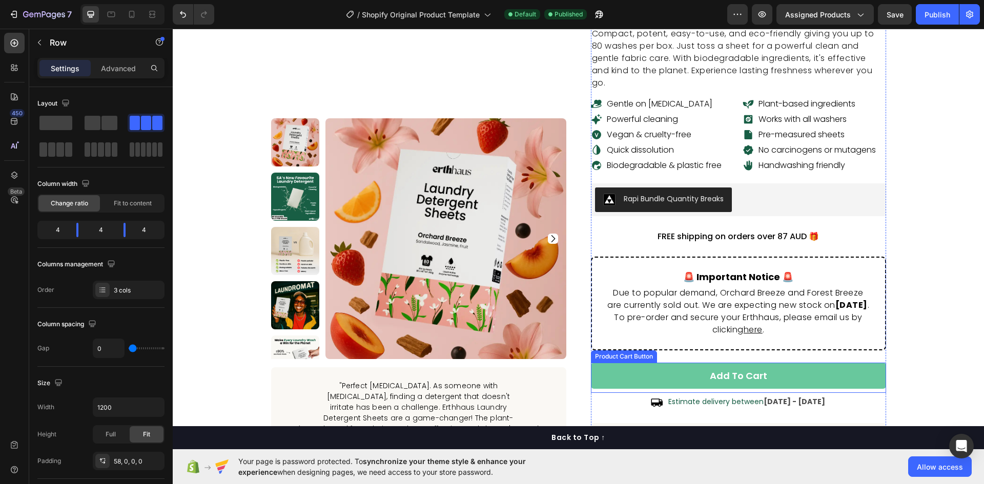
scroll to position [205, 0]
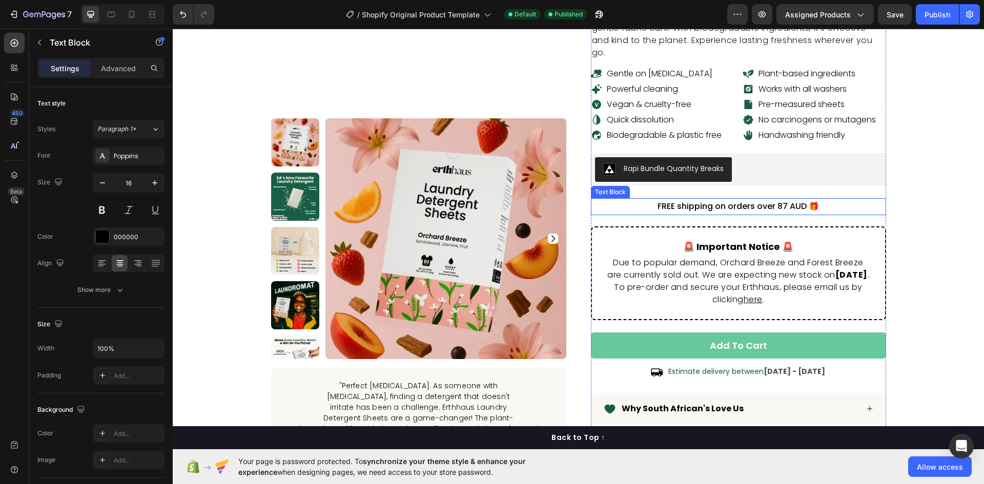
click at [791, 199] on p "FREE shipping on orders over 87 AUD 🎁" at bounding box center [738, 206] width 293 height 15
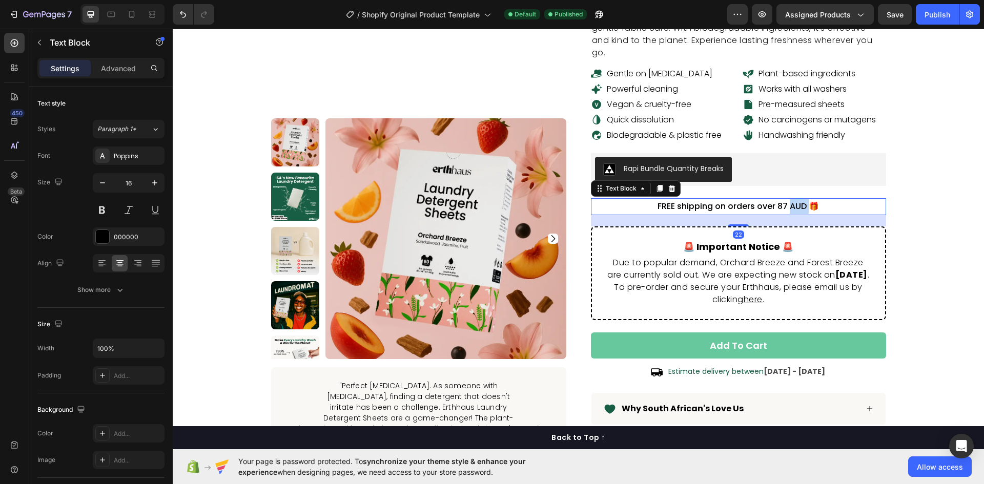
click at [791, 199] on p "FREE shipping on orders over 87 AUD 🎁" at bounding box center [738, 206] width 293 height 15
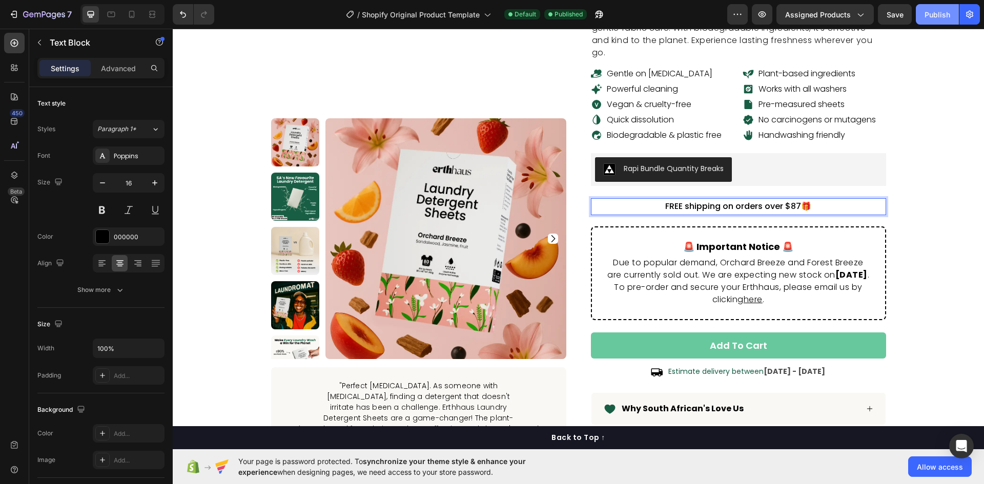
click at [939, 17] on div "Publish" at bounding box center [938, 14] width 26 height 11
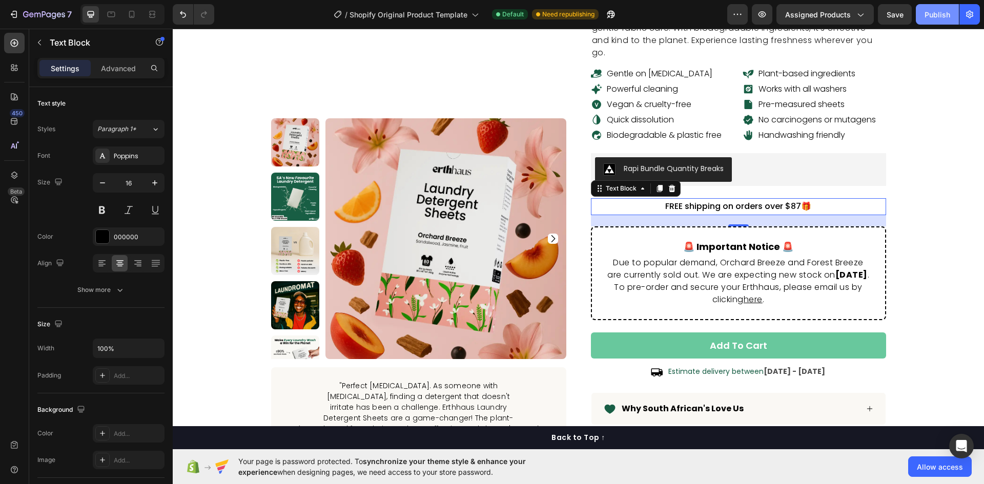
click at [931, 15] on div "Publish" at bounding box center [938, 14] width 26 height 11
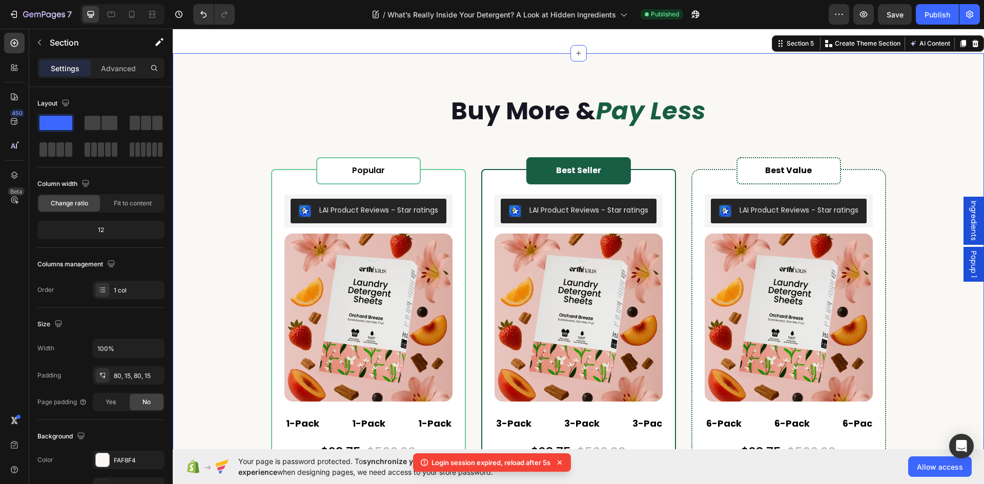
scroll to position [2352, 0]
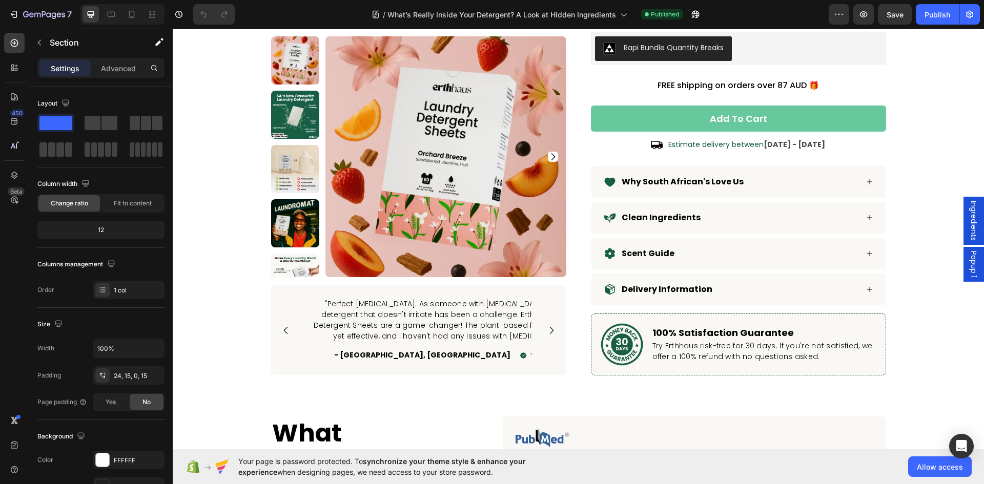
drag, startPoint x: 291, startPoint y: 375, endPoint x: 291, endPoint y: 369, distance: 6.2
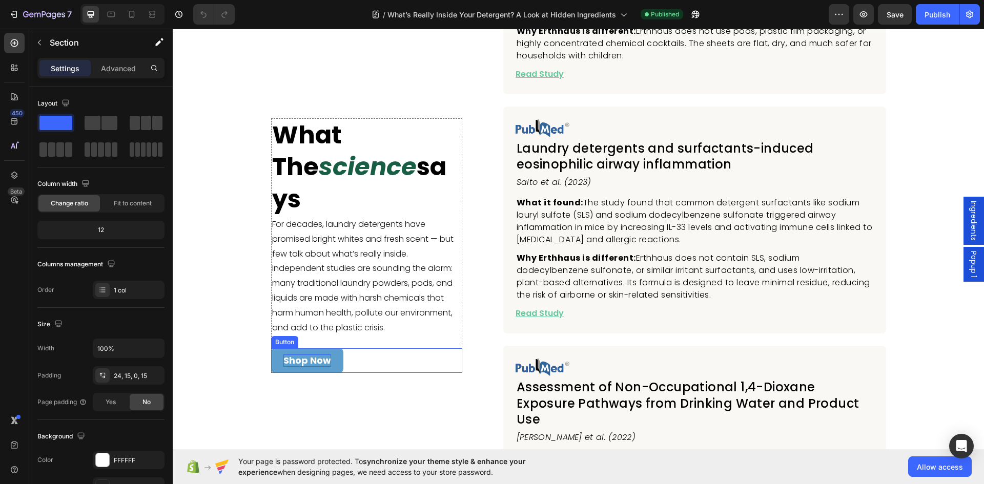
scroll to position [4442, 0]
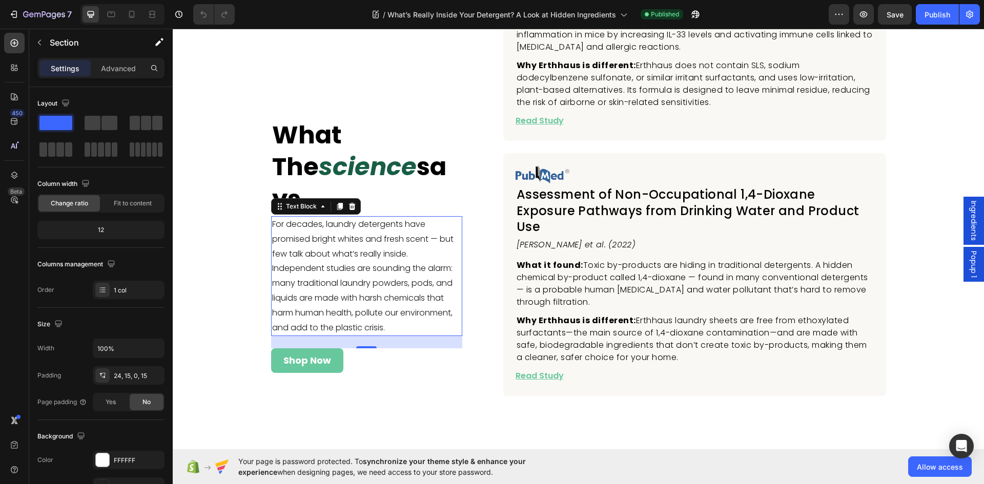
click at [316, 227] on p "For decades, laundry detergents have promised bright whites and fresh scent — b…" at bounding box center [366, 276] width 189 height 118
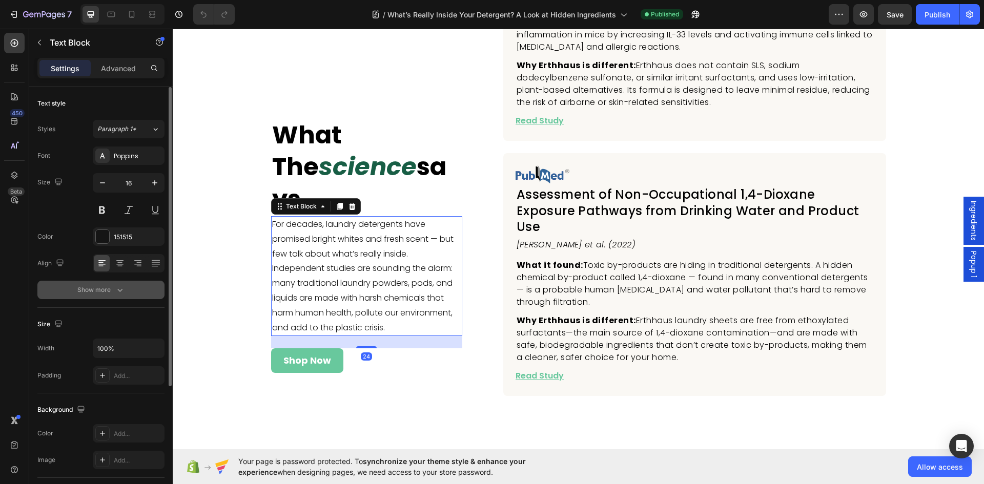
click at [106, 288] on div "Show more" at bounding box center [101, 290] width 48 height 10
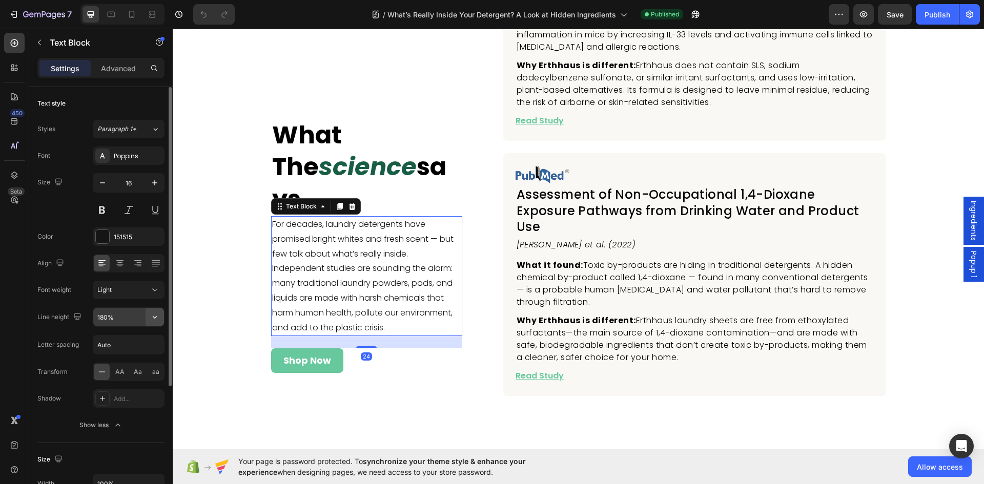
click at [159, 317] on button "button" at bounding box center [155, 317] width 18 height 18
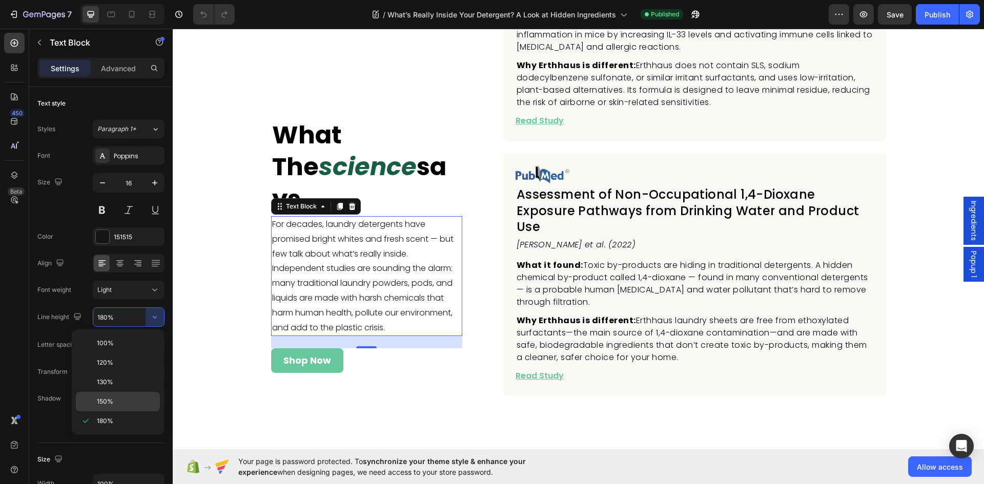
click at [130, 400] on p "150%" at bounding box center [126, 401] width 58 height 9
type input "150%"
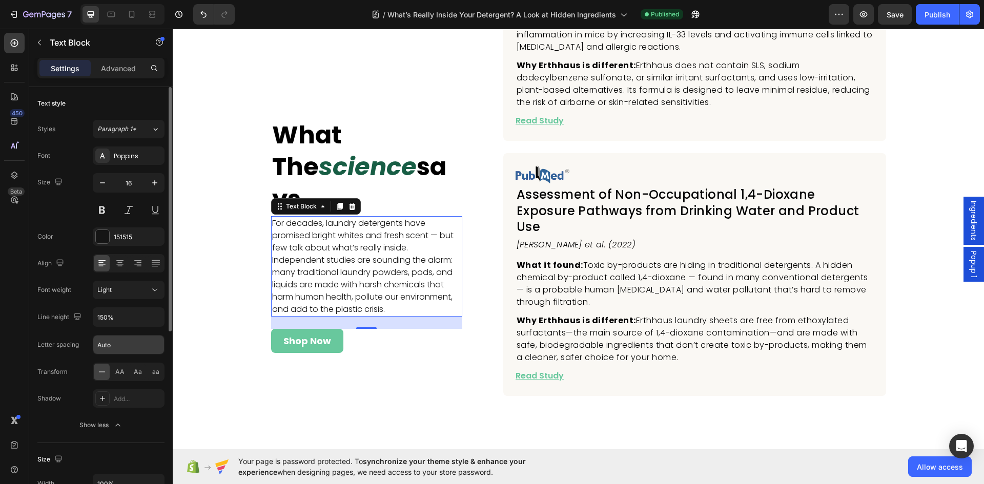
click at [150, 347] on input "Auto" at bounding box center [128, 345] width 71 height 18
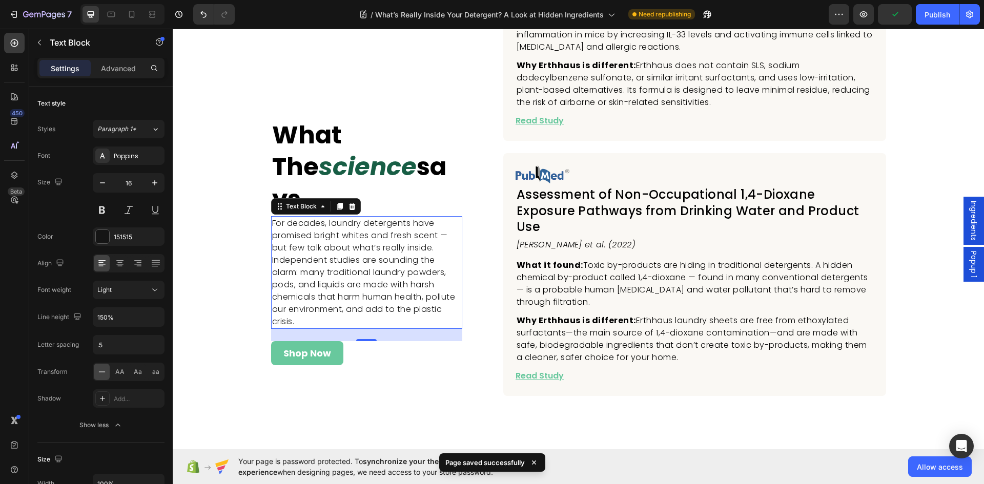
type input "0.5"
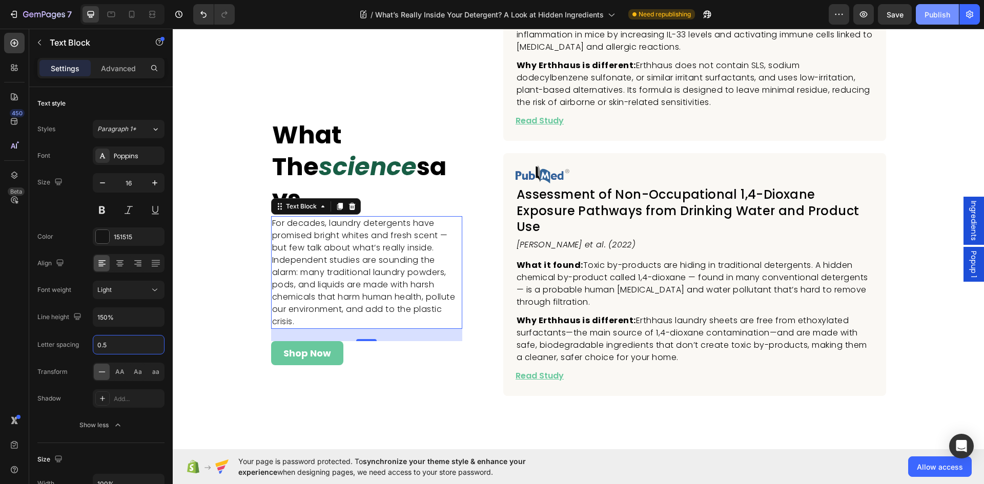
click at [937, 17] on div "Publish" at bounding box center [938, 14] width 26 height 11
click at [925, 14] on div "Publish" at bounding box center [938, 14] width 26 height 11
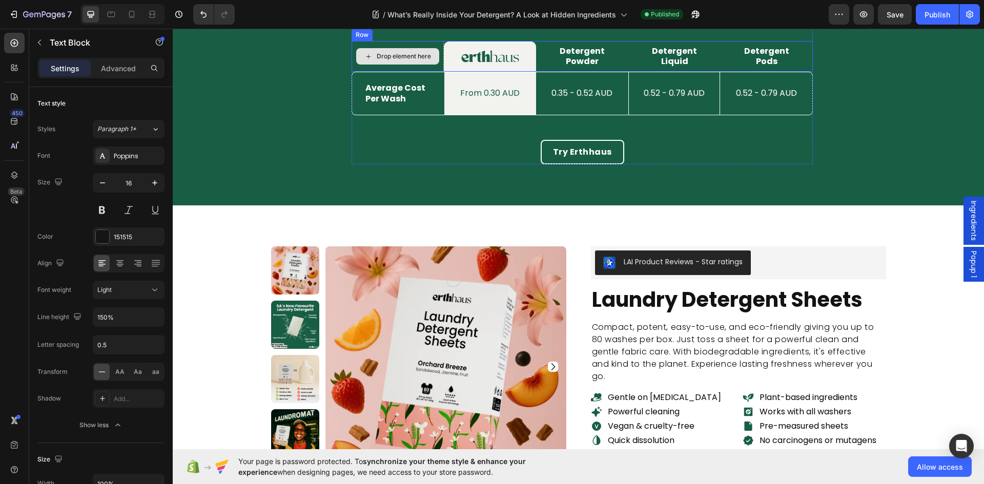
scroll to position [3211, 0]
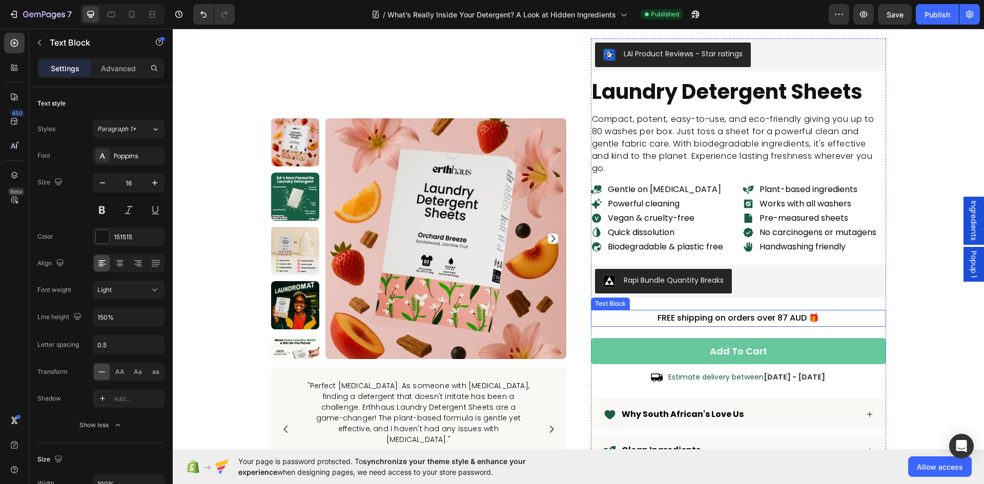
click at [778, 317] on p "FREE shipping on orders over 87 AUD 🎁" at bounding box center [738, 318] width 293 height 15
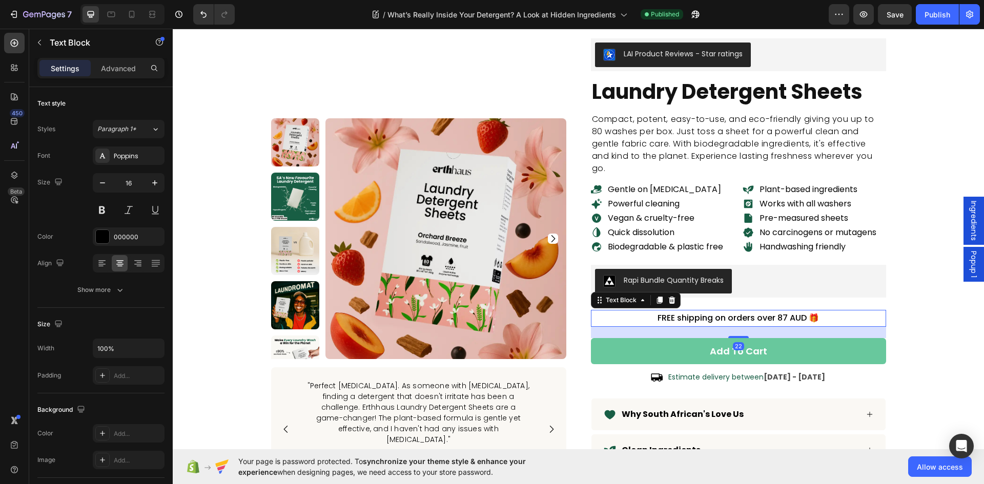
click at [778, 317] on p "FREE shipping on orders over 87 AUD 🎁" at bounding box center [738, 318] width 293 height 15
click at [796, 320] on p "FREE shipping on orders over 87 AUD 🎁" at bounding box center [738, 318] width 293 height 15
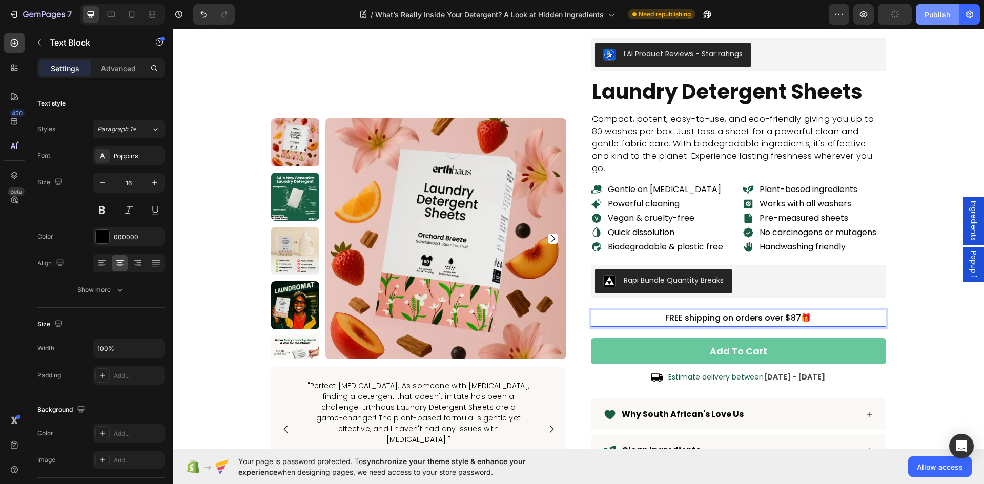
click at [932, 19] on div "Publish" at bounding box center [938, 14] width 26 height 11
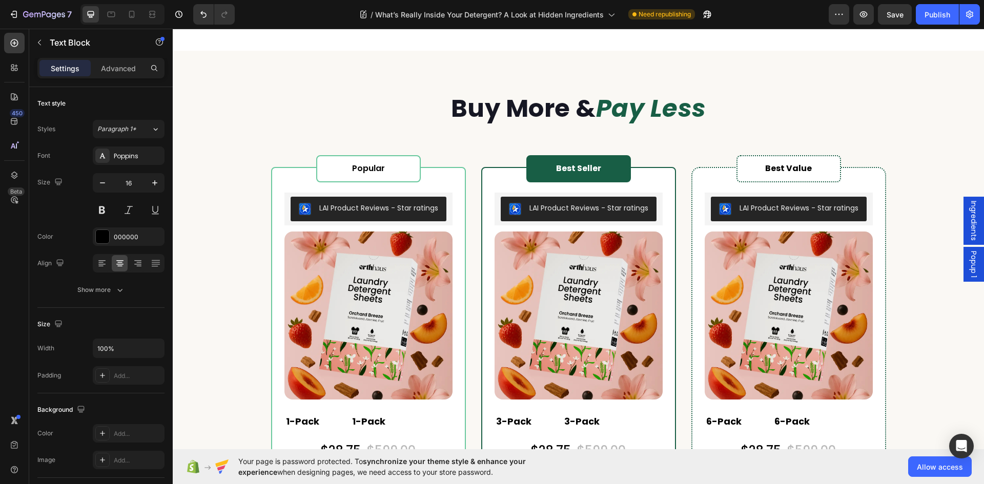
radio input "false"
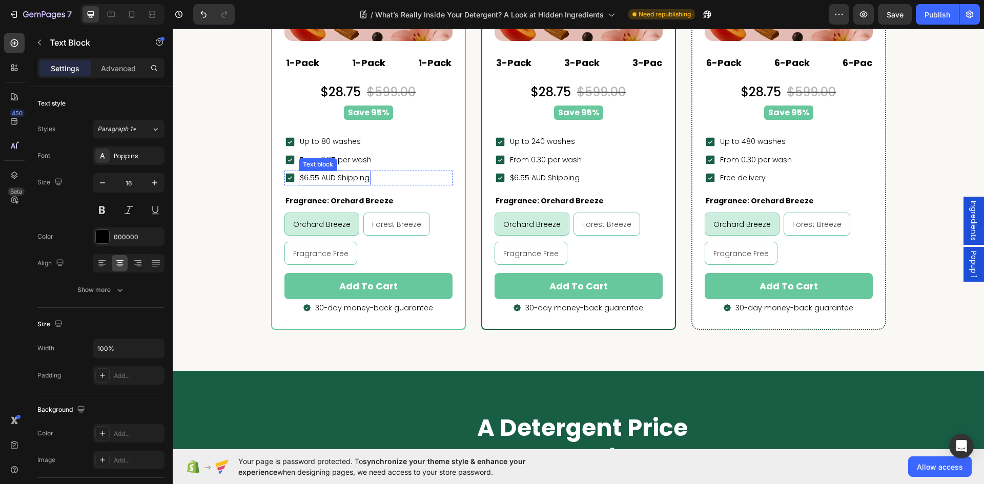
click at [322, 181] on p "$6.55 AUD Shipping" at bounding box center [335, 178] width 70 height 13
click at [537, 175] on p "$6.55 AUD Shipping" at bounding box center [545, 178] width 70 height 13
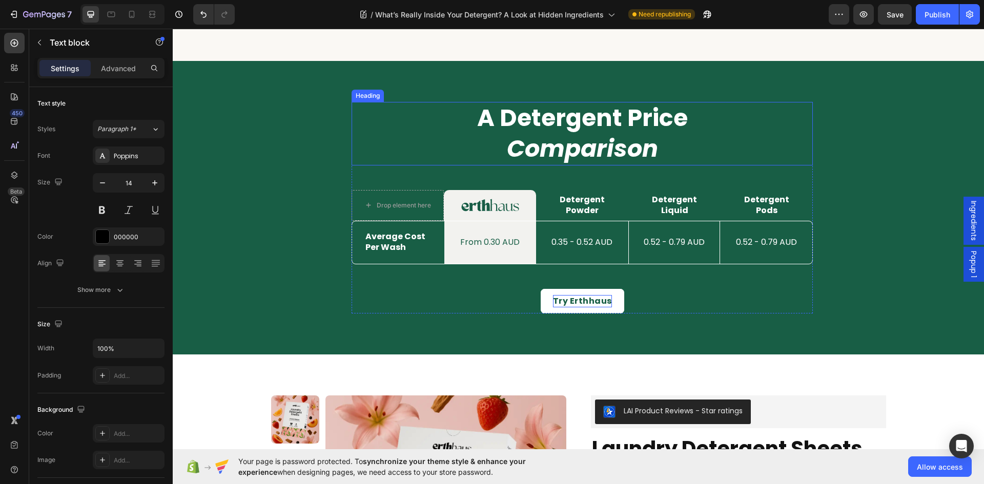
scroll to position [3468, 0]
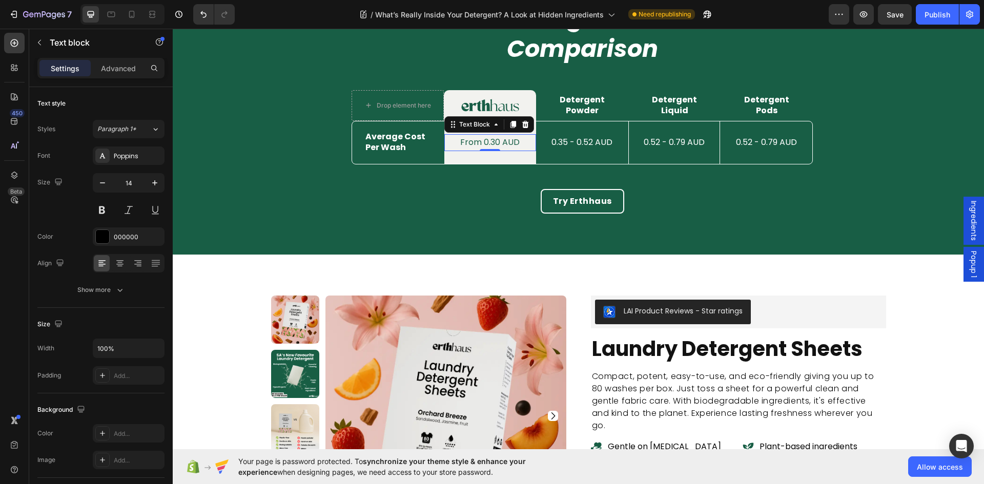
click at [506, 140] on p "From 0.30 AUD" at bounding box center [490, 142] width 90 height 15
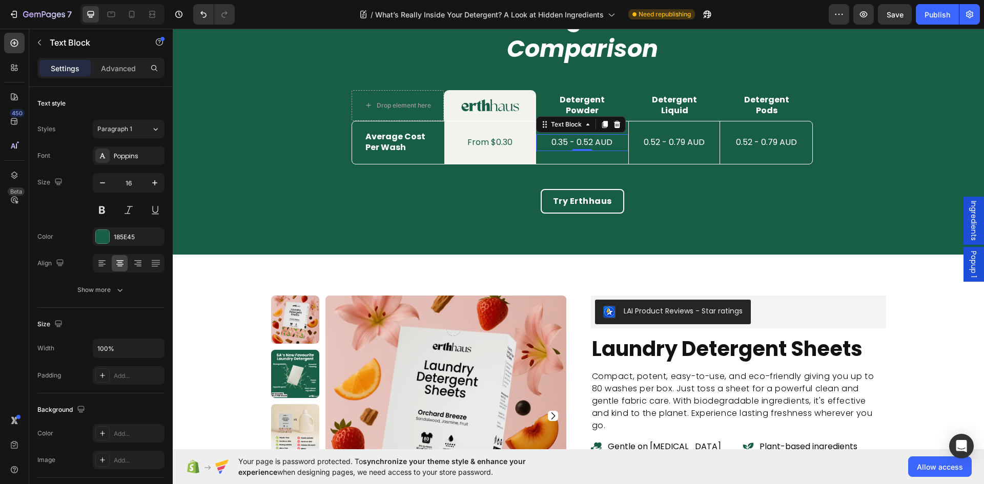
click at [596, 141] on p "0.35 - 0.52 AUD" at bounding box center [582, 142] width 90 height 15
click at [684, 138] on p "0.52 - 0.79 AUD" at bounding box center [674, 142] width 89 height 15
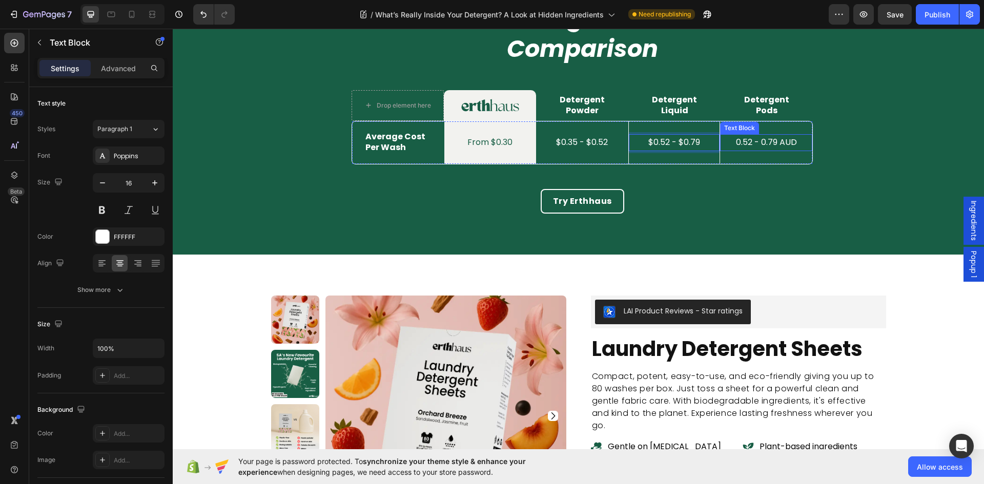
click at [764, 138] on p "0.52 - 0.79 AUD" at bounding box center [766, 142] width 90 height 15
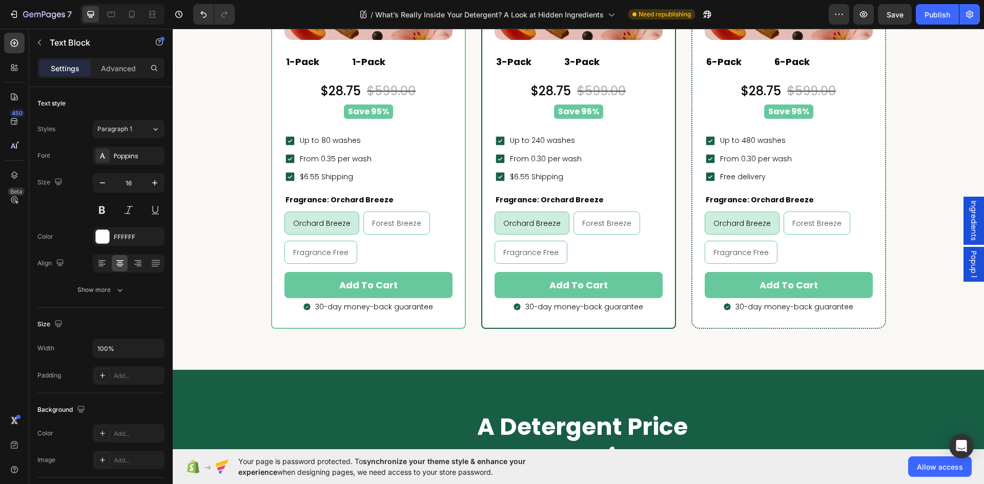
scroll to position [3058, 0]
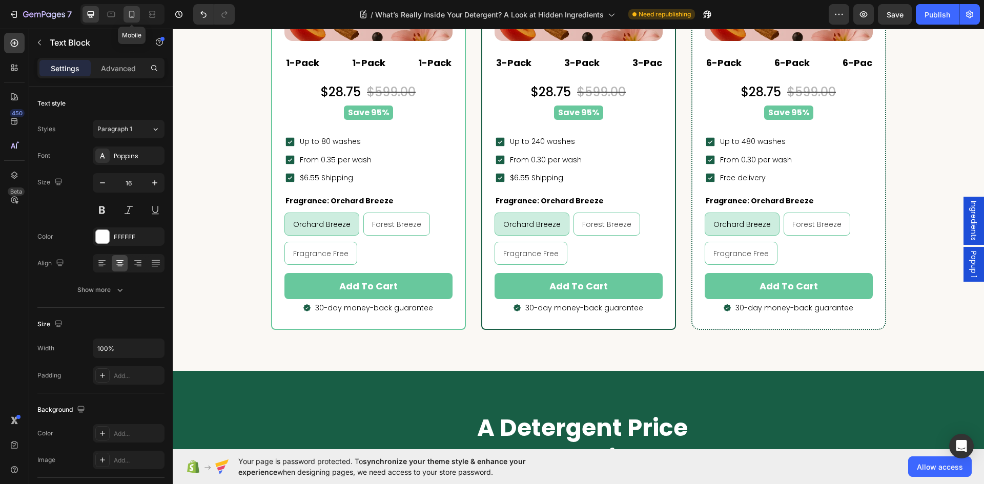
click at [136, 10] on icon at bounding box center [132, 14] width 10 height 10
type input "14"
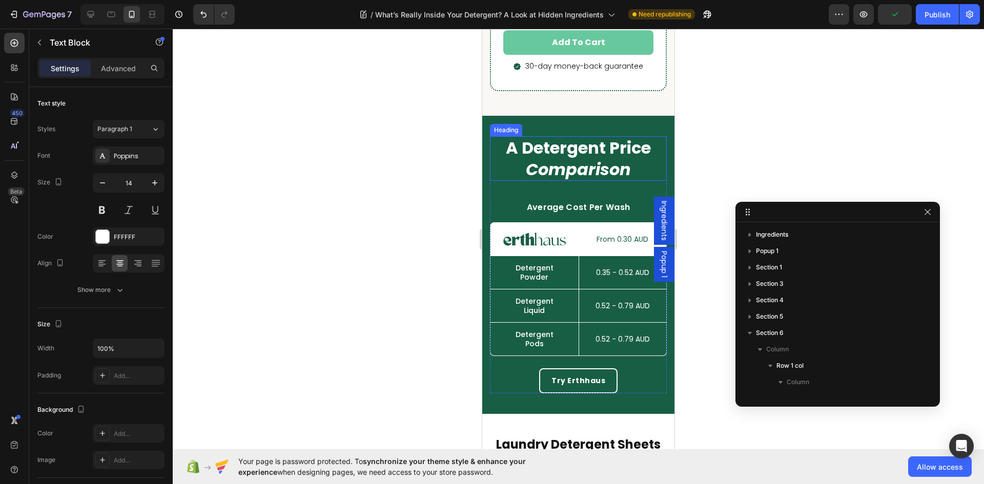
scroll to position [4228, 0]
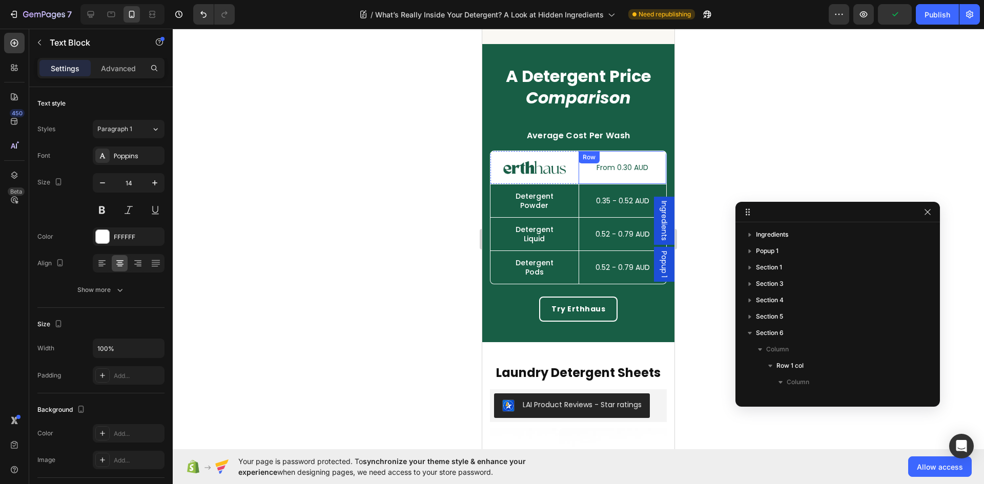
click at [625, 170] on p "From 0.30 AUD" at bounding box center [623, 167] width 86 height 7
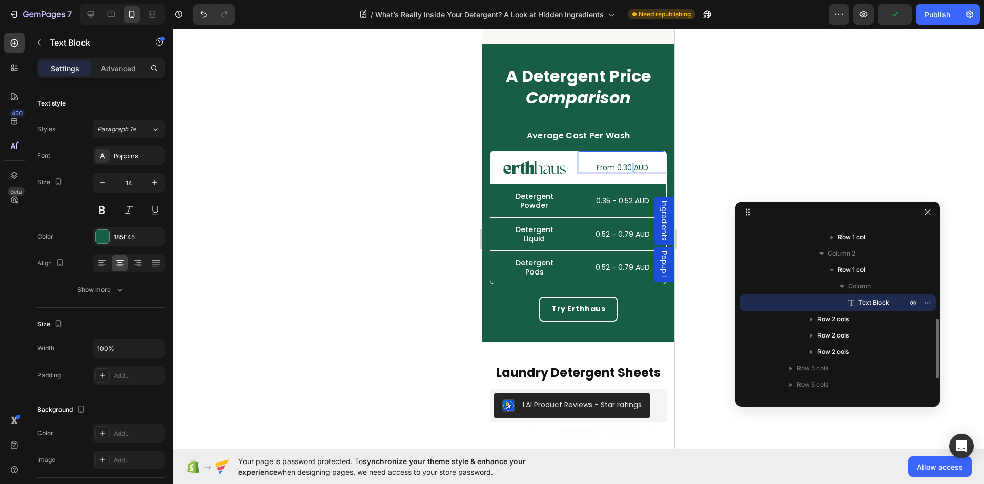
click at [625, 170] on p "From 0.30 AUD" at bounding box center [623, 167] width 86 height 7
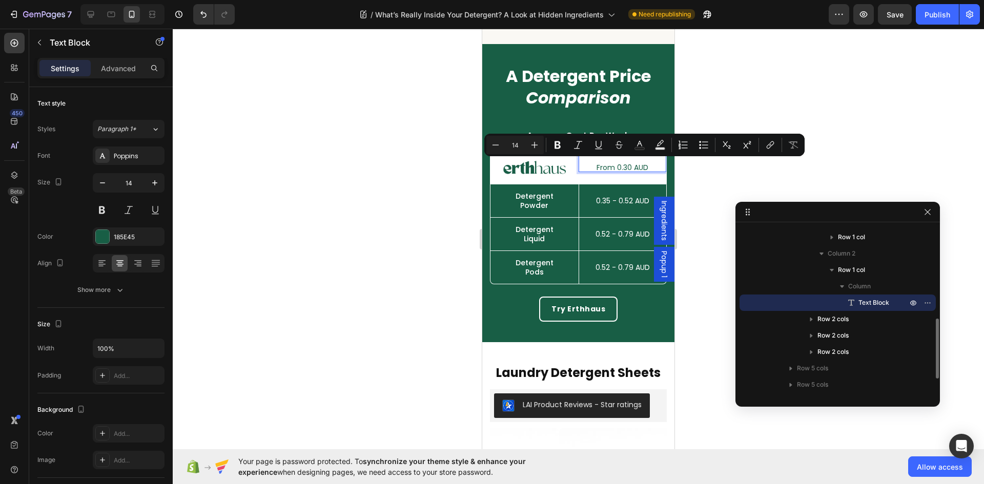
click at [638, 165] on p "From 0.30 AUD" at bounding box center [623, 167] width 86 height 7
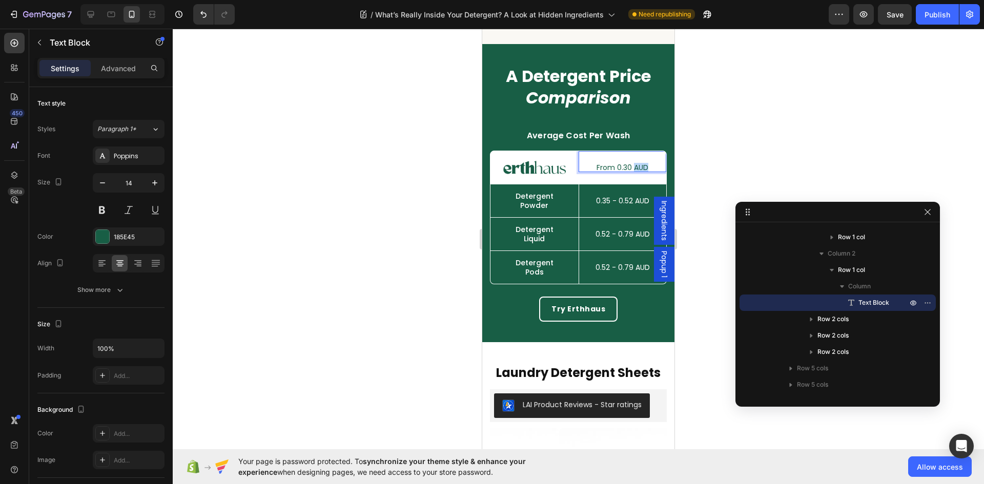
click at [638, 165] on p "From 0.30 AUD" at bounding box center [623, 167] width 86 height 7
click at [619, 197] on p "0.35 - 0.52 AUD" at bounding box center [623, 200] width 86 height 7
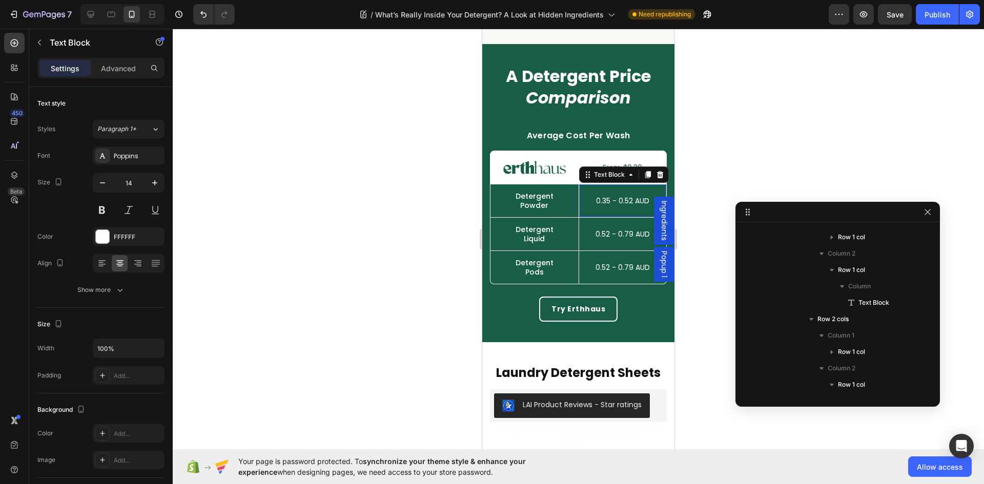
scroll to position [375, 0]
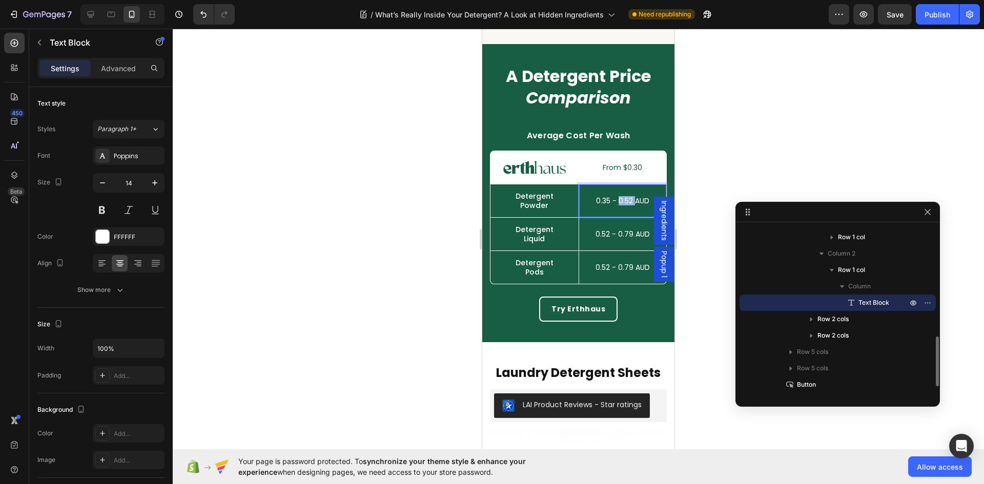
click at [619, 197] on p "0.35 - 0.52 AUD" at bounding box center [623, 200] width 86 height 7
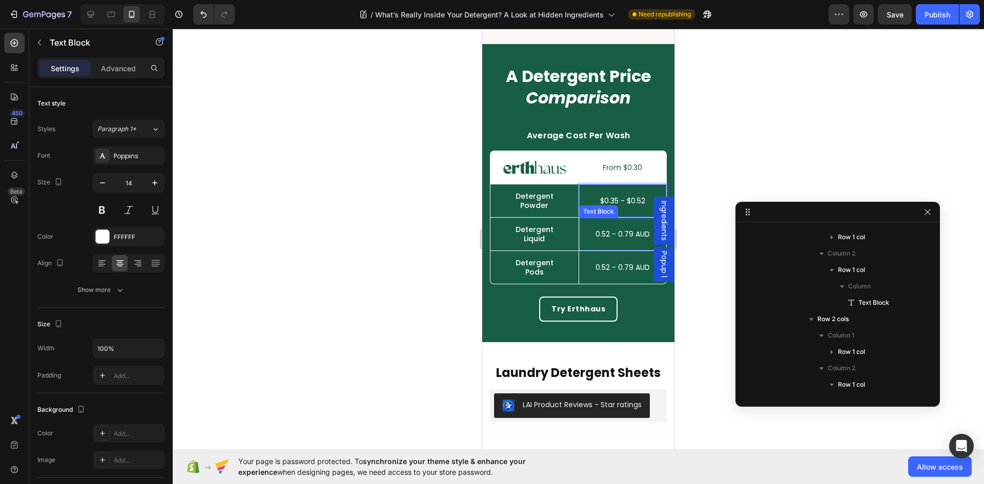
click at [627, 233] on p "0.52 - 0.79 AUD" at bounding box center [623, 234] width 86 height 7
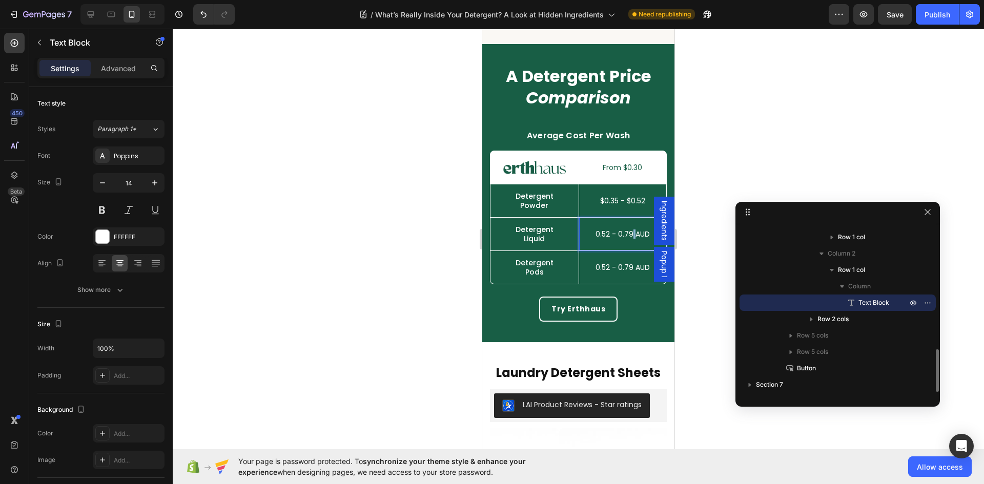
click at [627, 233] on p "0.52 - 0.79 AUD" at bounding box center [623, 234] width 86 height 7
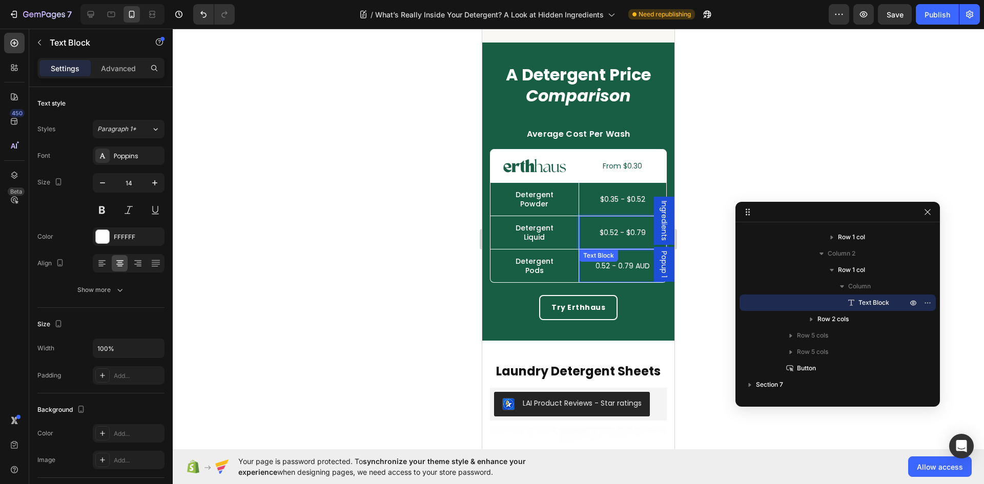
scroll to position [4331, 0]
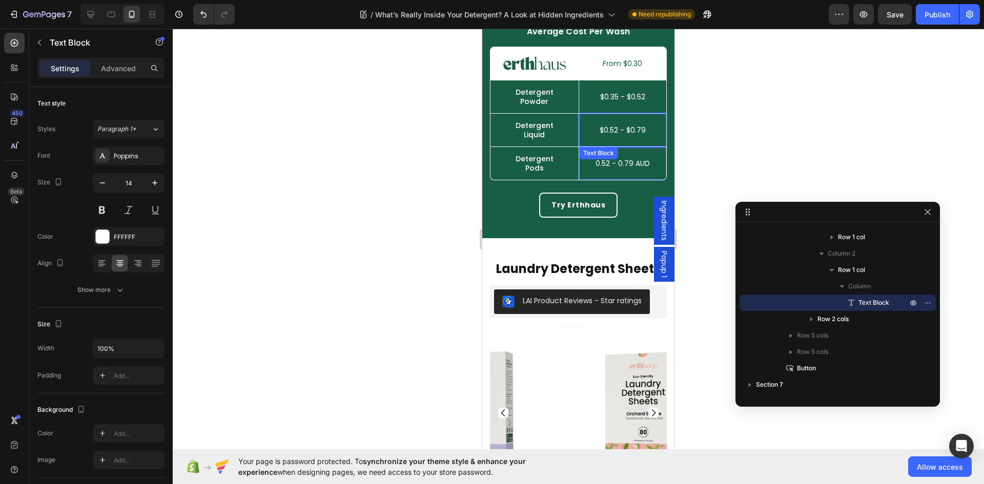
click at [617, 163] on div "0.52 - 0.79 AUD Text Block" at bounding box center [623, 163] width 88 height 33
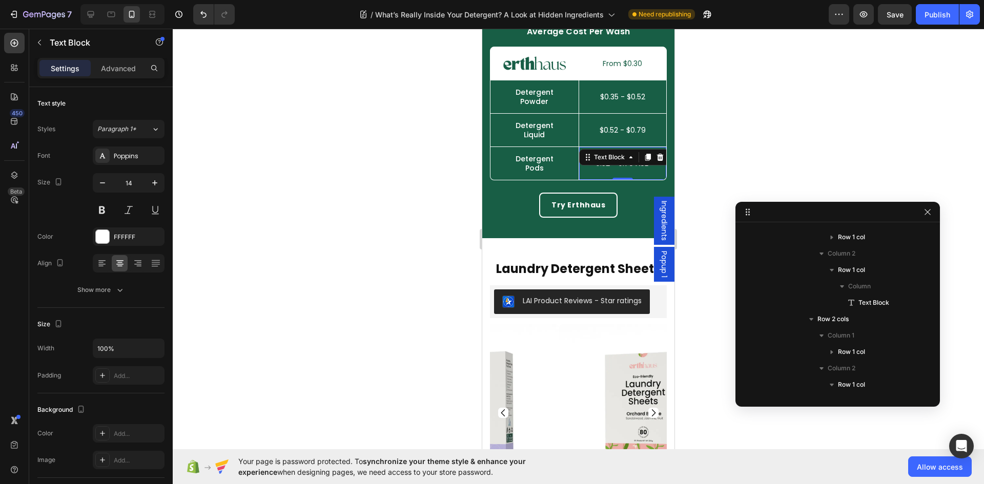
scroll to position [602, 0]
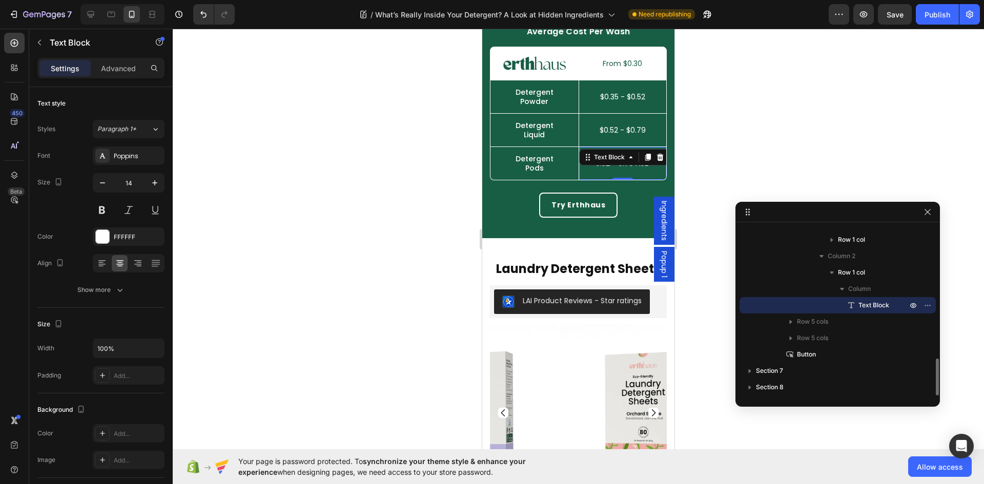
click at [618, 163] on div "Text Block" at bounding box center [609, 157] width 55 height 12
click at [636, 166] on p "0.52 - 0.79 AUD" at bounding box center [623, 163] width 86 height 7
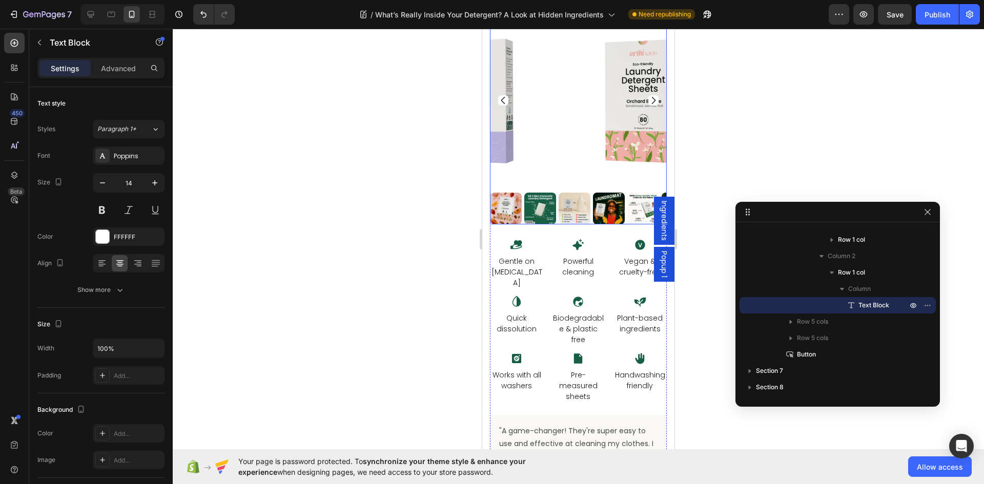
scroll to position [4484, 0]
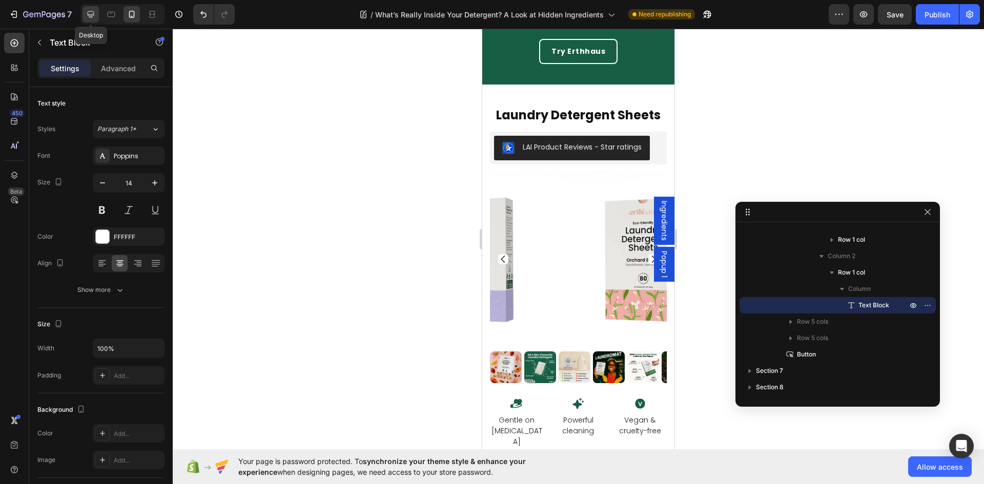
click at [99, 13] on div at bounding box center [91, 14] width 16 height 16
type input "16"
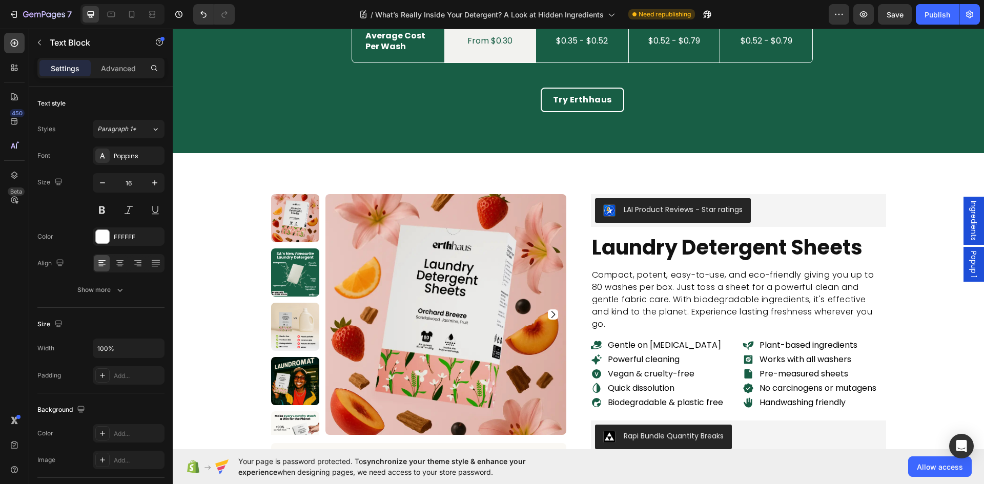
scroll to position [4448, 0]
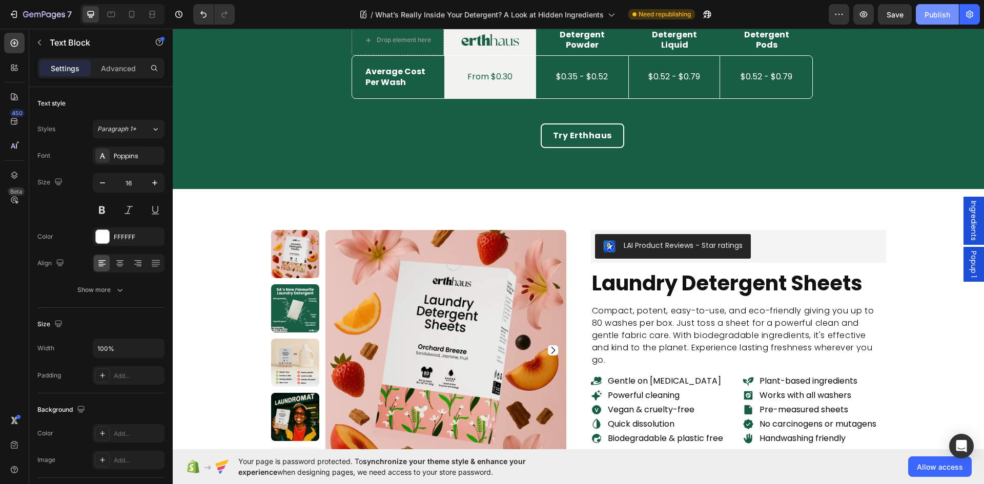
click at [932, 8] on button "Publish" at bounding box center [937, 14] width 43 height 21
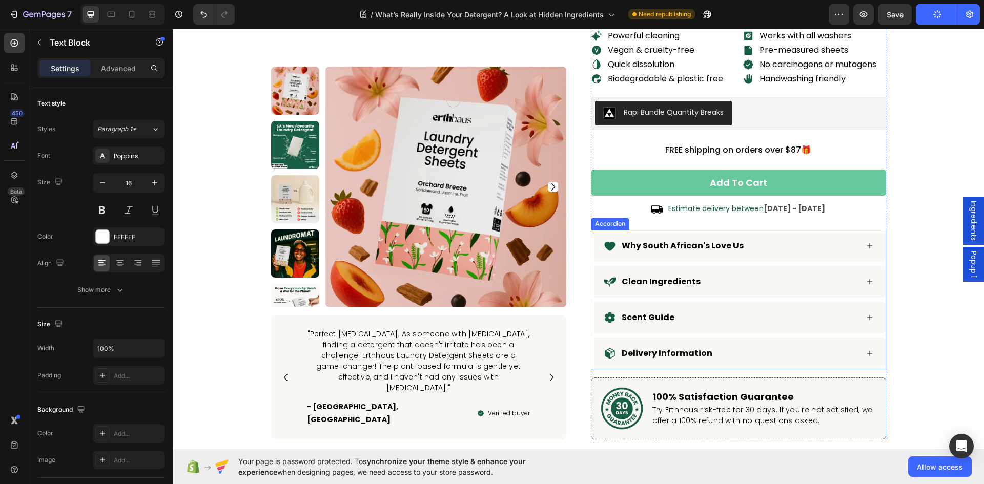
scroll to position [3885, 0]
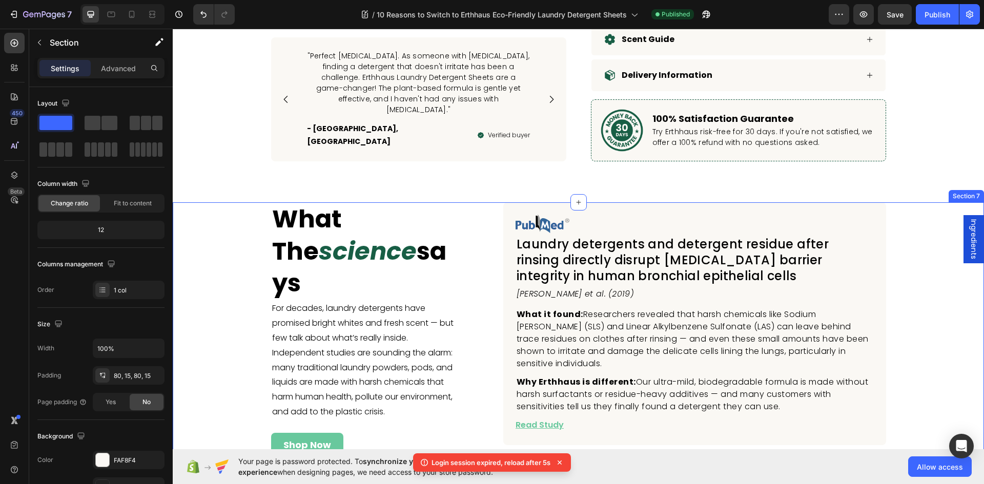
scroll to position [5801, 0]
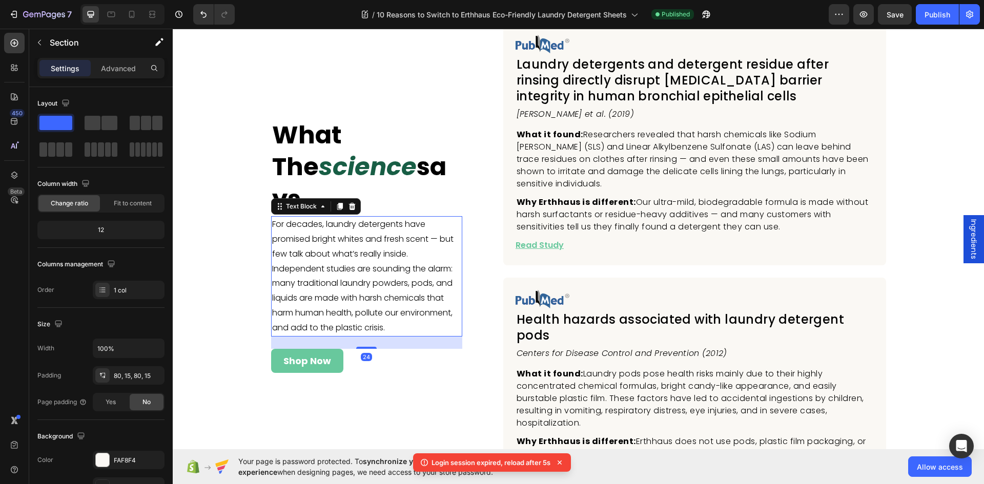
click at [351, 249] on p "For decades, laundry detergents have promised bright whites and fresh scent — b…" at bounding box center [366, 276] width 189 height 118
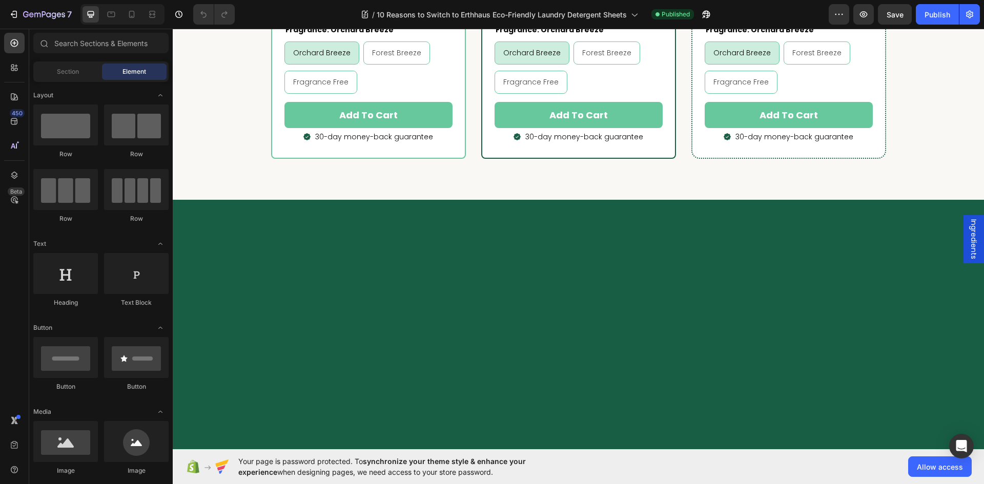
radio input "false"
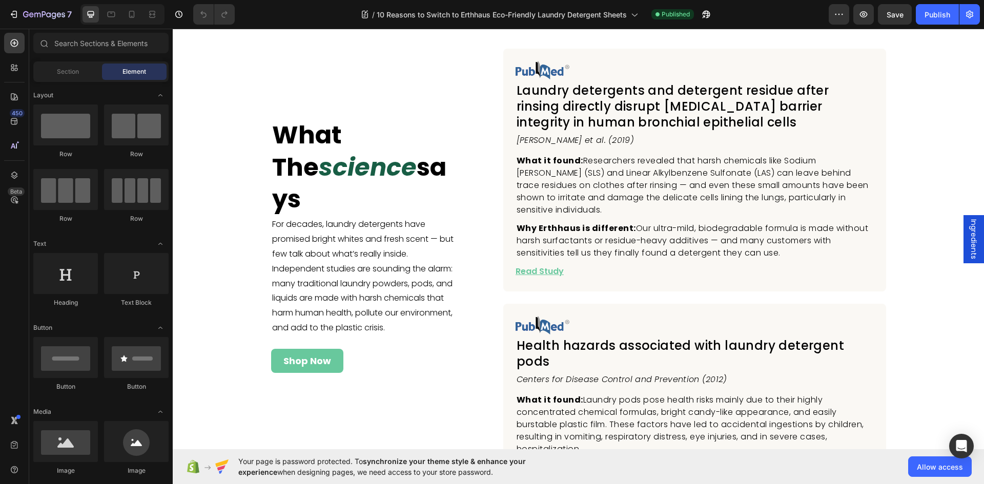
scroll to position [5792, 0]
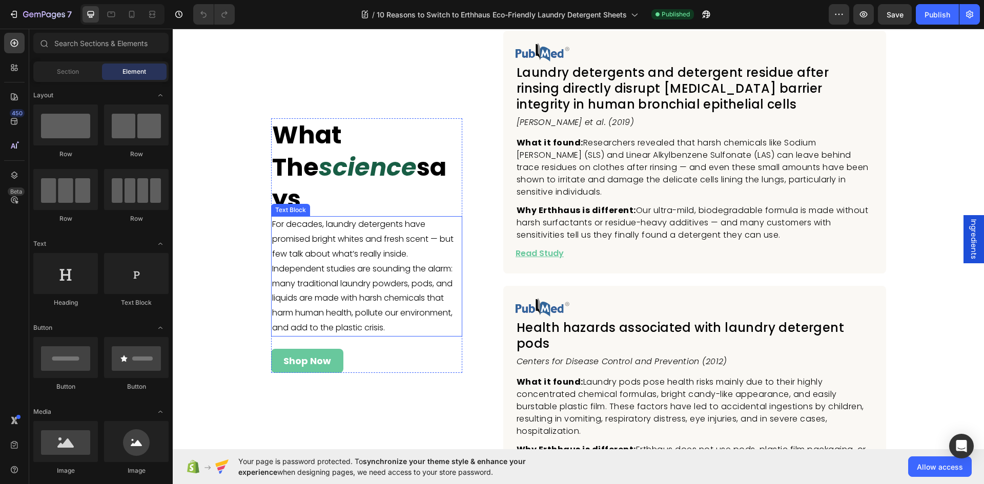
click at [363, 221] on p "For decades, laundry detergents have promised bright whites and fresh scent — b…" at bounding box center [366, 276] width 189 height 118
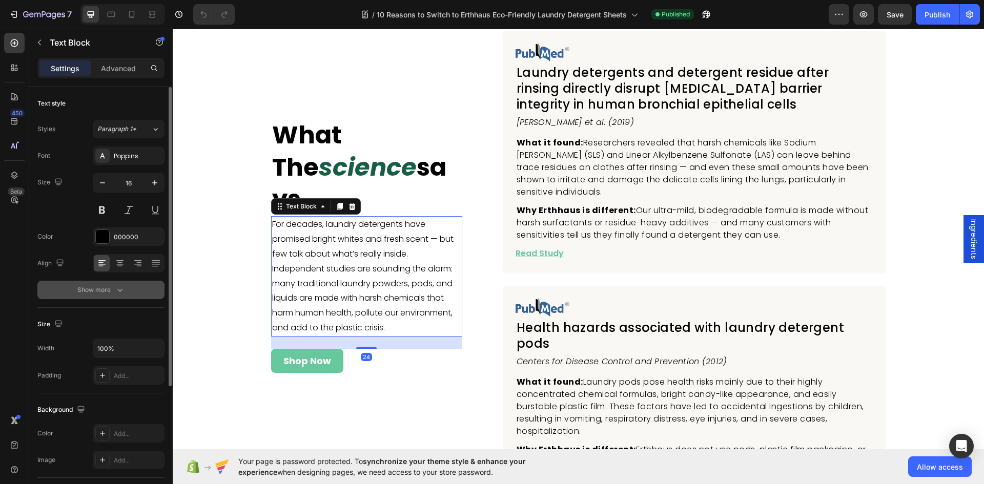
click at [115, 292] on icon "button" at bounding box center [120, 290] width 10 height 10
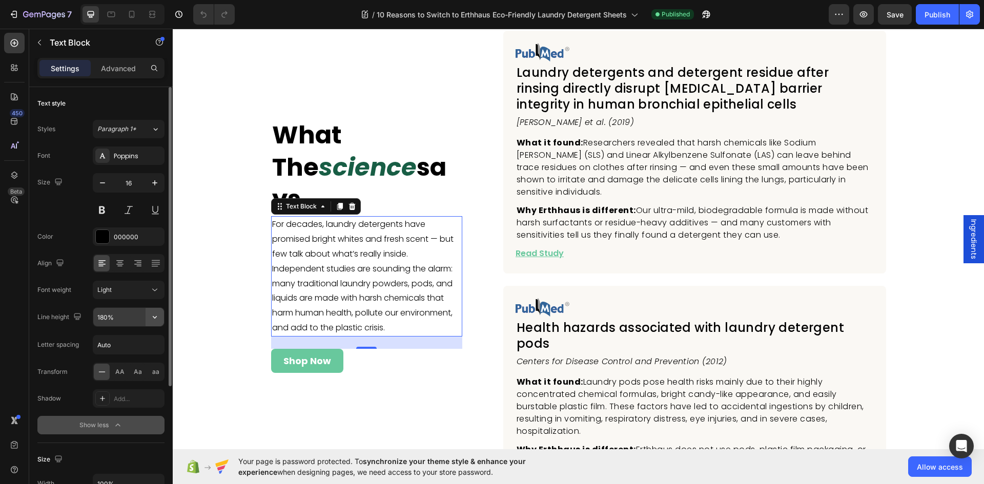
click at [157, 317] on icon "button" at bounding box center [155, 317] width 10 height 10
click at [112, 406] on span "150%" at bounding box center [105, 401] width 16 height 9
type input "150%"
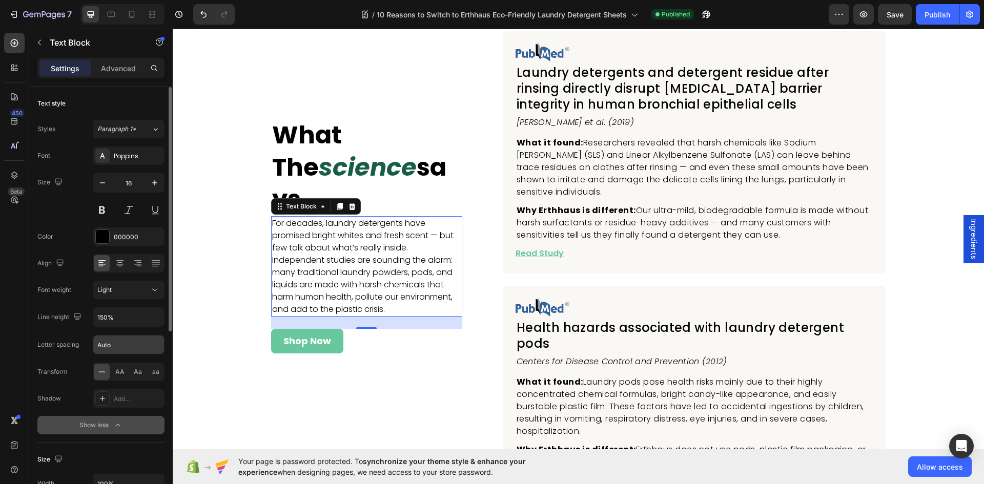
click at [131, 347] on input "Auto" at bounding box center [128, 345] width 71 height 18
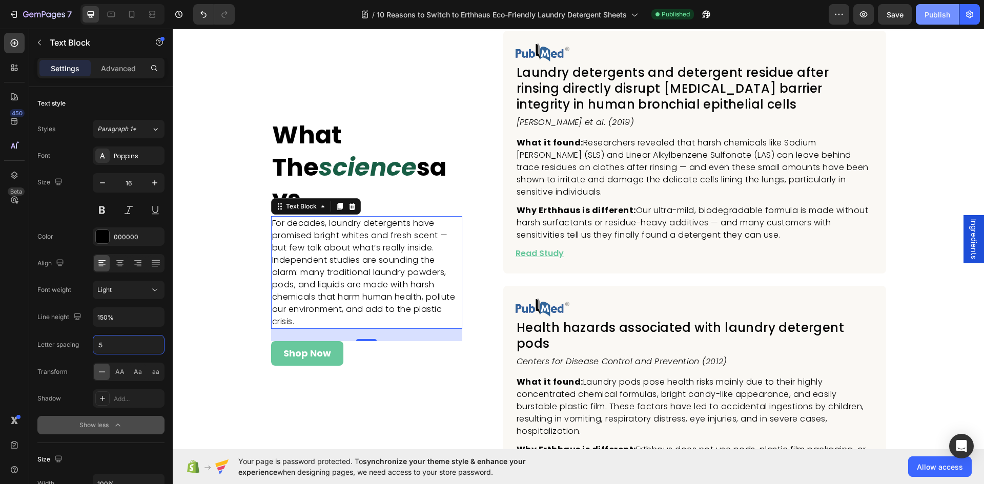
type input "0.5"
click at [932, 14] on div "Publish" at bounding box center [938, 14] width 26 height 11
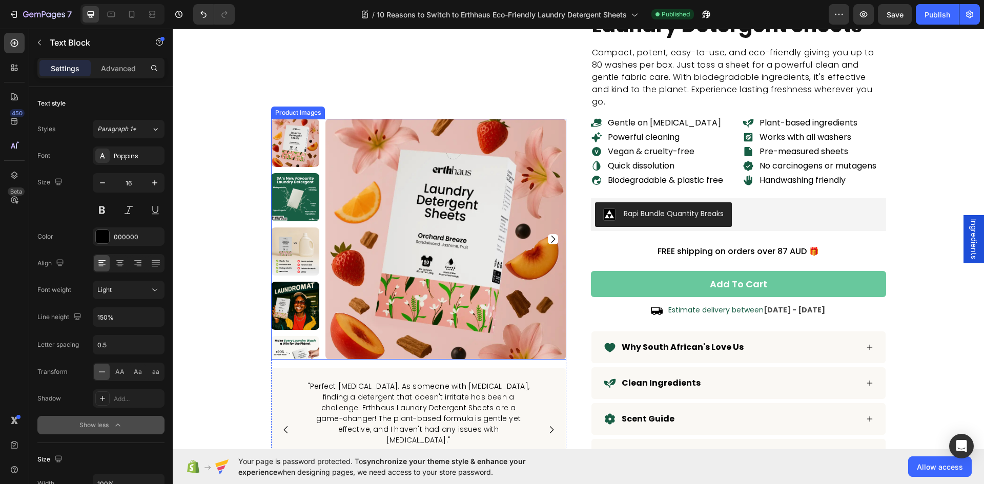
scroll to position [5331, 0]
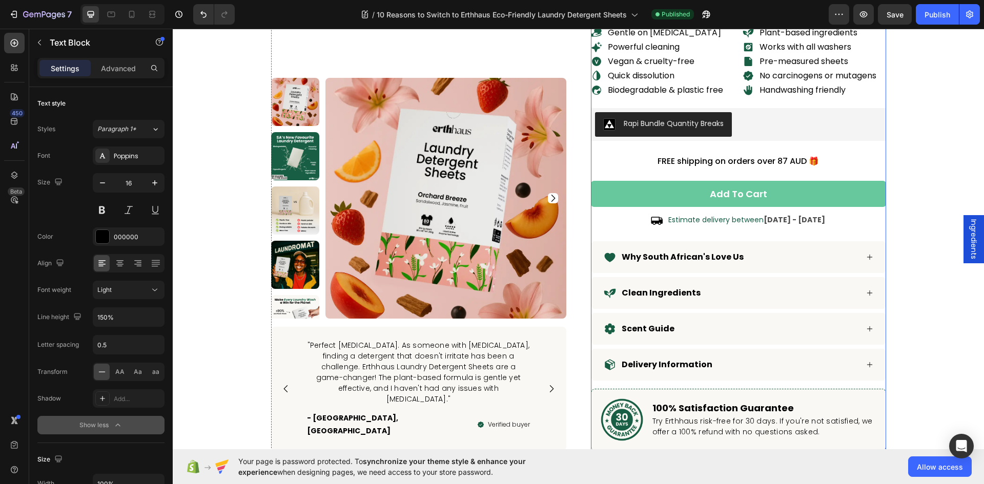
click at [788, 164] on p "FREE shipping on orders over 87 AUD 🎁" at bounding box center [738, 161] width 293 height 15
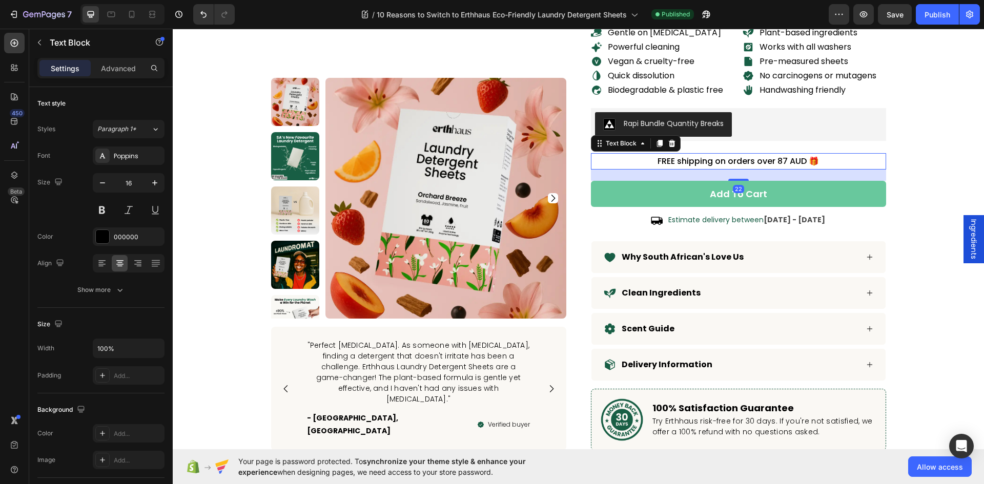
click at [788, 164] on p "FREE shipping on orders over 87 AUD 🎁" at bounding box center [738, 161] width 293 height 15
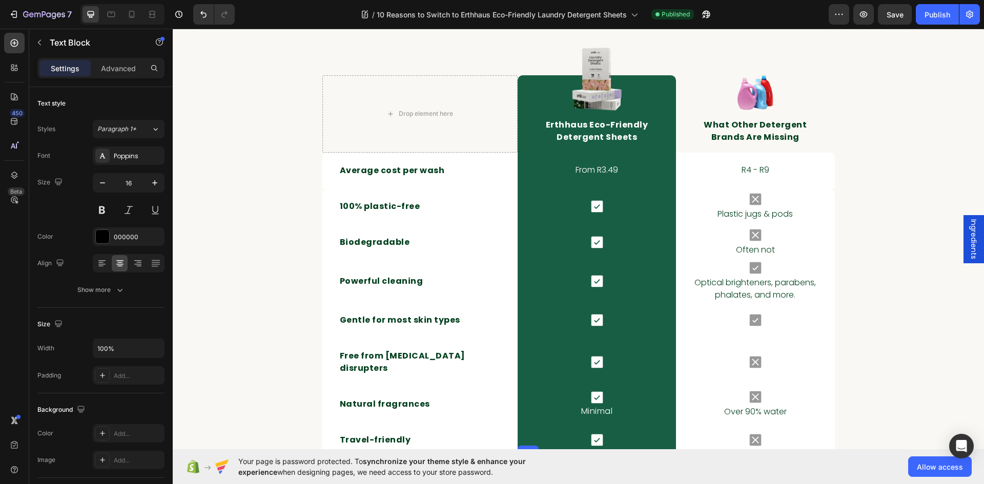
scroll to position [4562, 0]
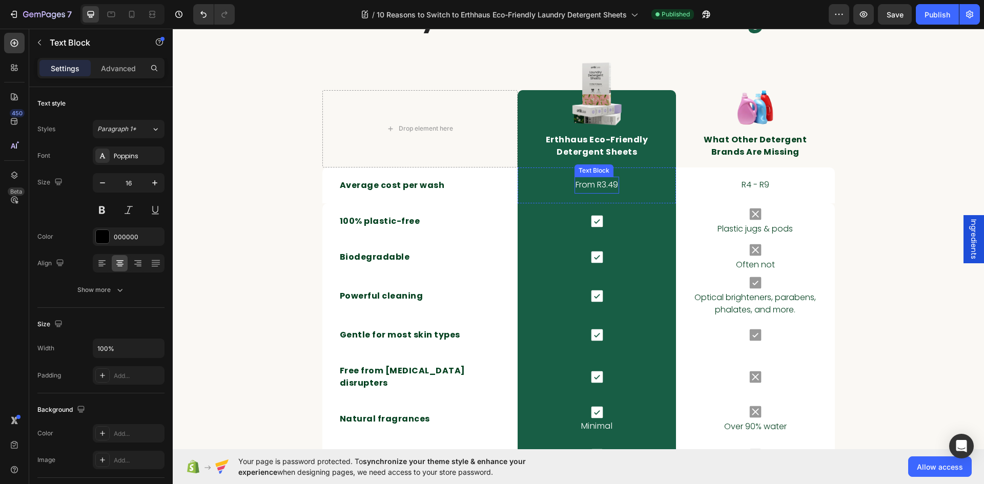
click at [606, 182] on p "From R3.49" at bounding box center [597, 185] width 43 height 15
click at [605, 182] on p "From R3.49" at bounding box center [597, 185] width 43 height 15
click at [597, 186] on p "From R3.49" at bounding box center [597, 185] width 43 height 15
click at [763, 185] on p "R4 - R9" at bounding box center [755, 185] width 156 height 15
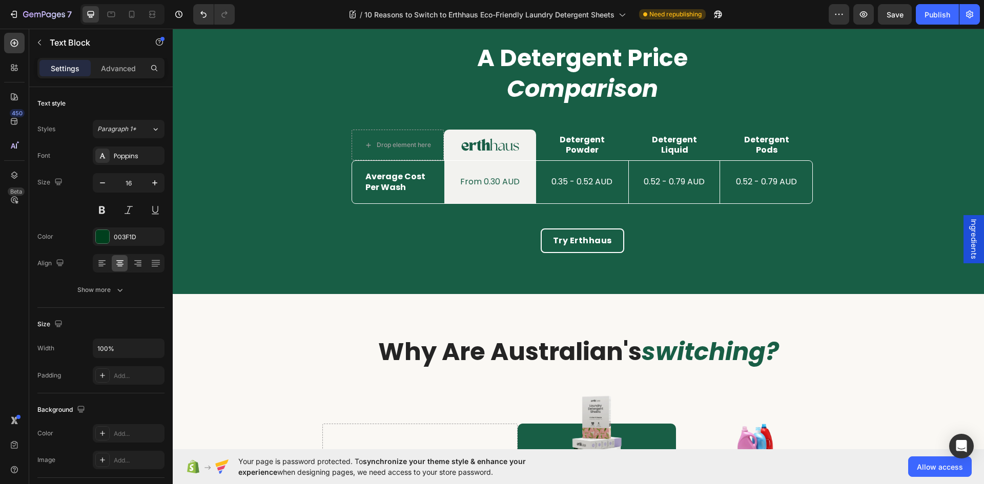
scroll to position [4152, 0]
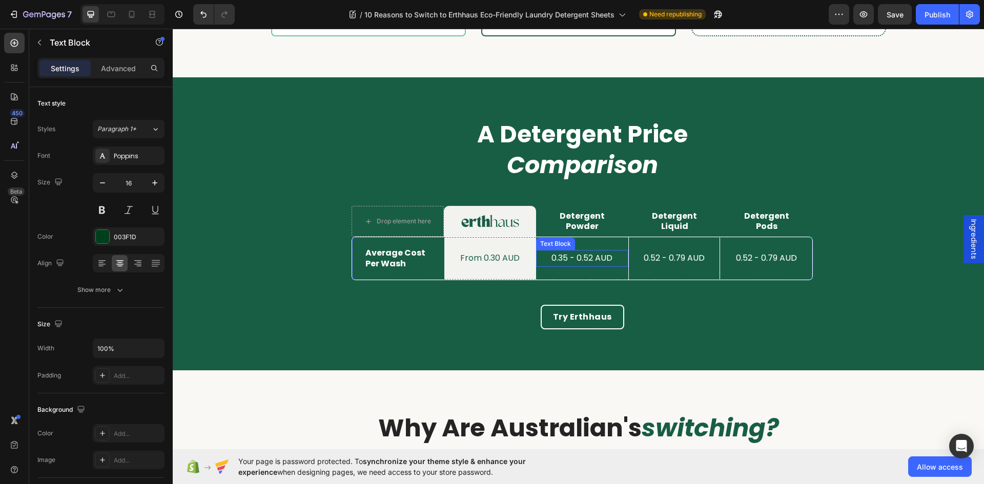
click at [570, 255] on p "0.35 - 0.52 AUD" at bounding box center [582, 258] width 90 height 15
click at [492, 255] on p "From 0.30 AUD" at bounding box center [490, 258] width 90 height 15
click at [675, 263] on p "0.52 - 0.79 AUD" at bounding box center [674, 258] width 89 height 15
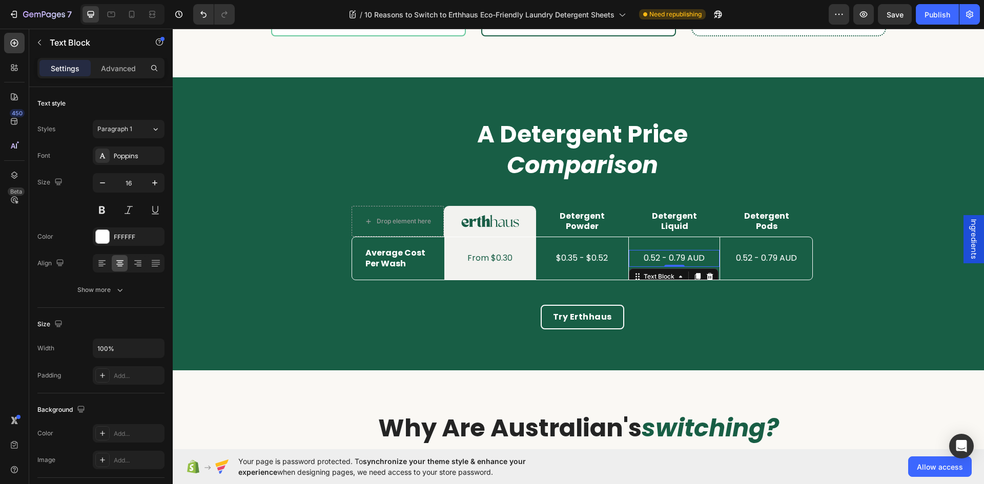
click at [676, 259] on p "0.52 - 0.79 AUD" at bounding box center [674, 258] width 89 height 15
click at [785, 257] on p "0.52 - 0.79 AUD" at bounding box center [766, 258] width 90 height 15
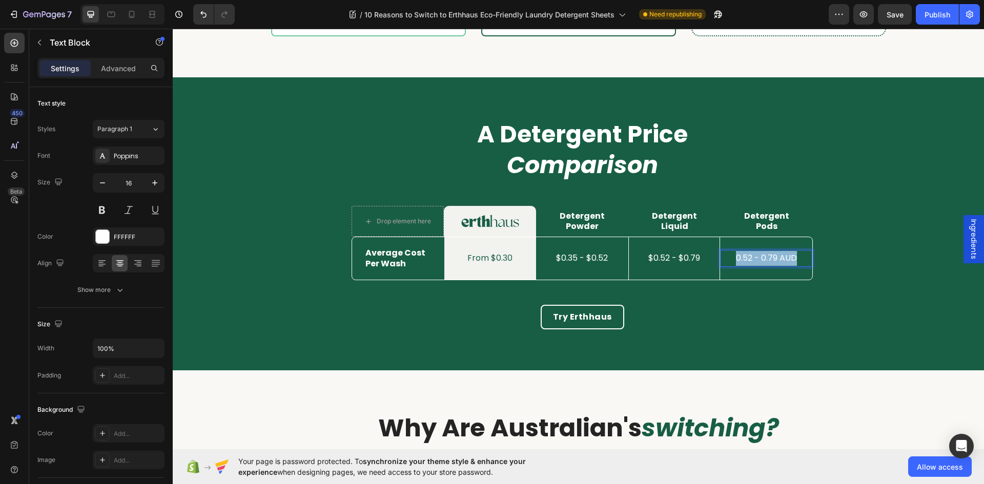
click at [785, 257] on p "0.52 - 0.79 AUD" at bounding box center [766, 258] width 90 height 15
click at [128, 11] on icon at bounding box center [132, 14] width 10 height 10
type input "14"
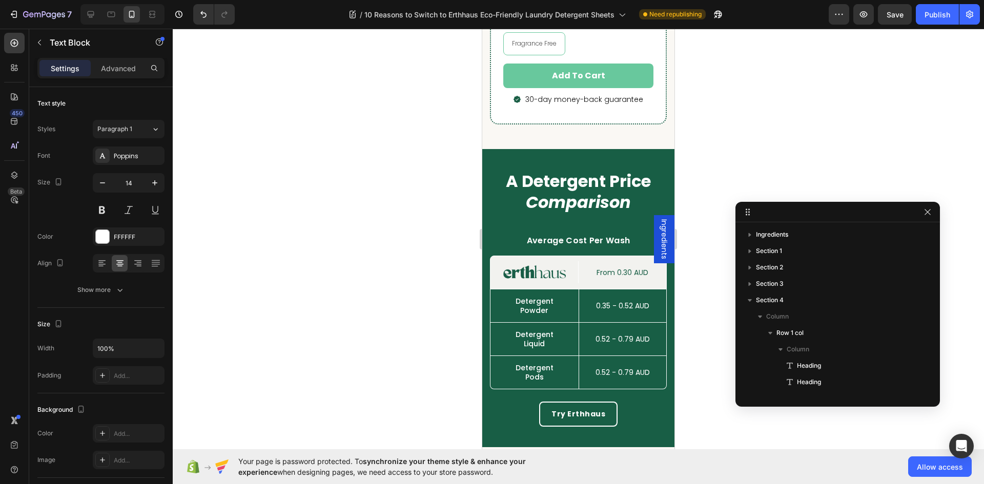
scroll to position [5075, 0]
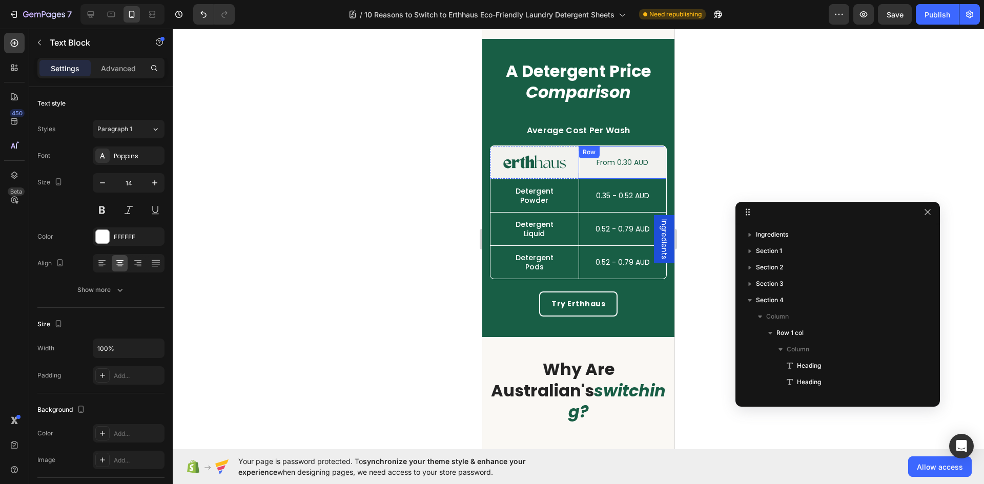
click at [631, 159] on p "From 0.30 AUD" at bounding box center [623, 162] width 86 height 7
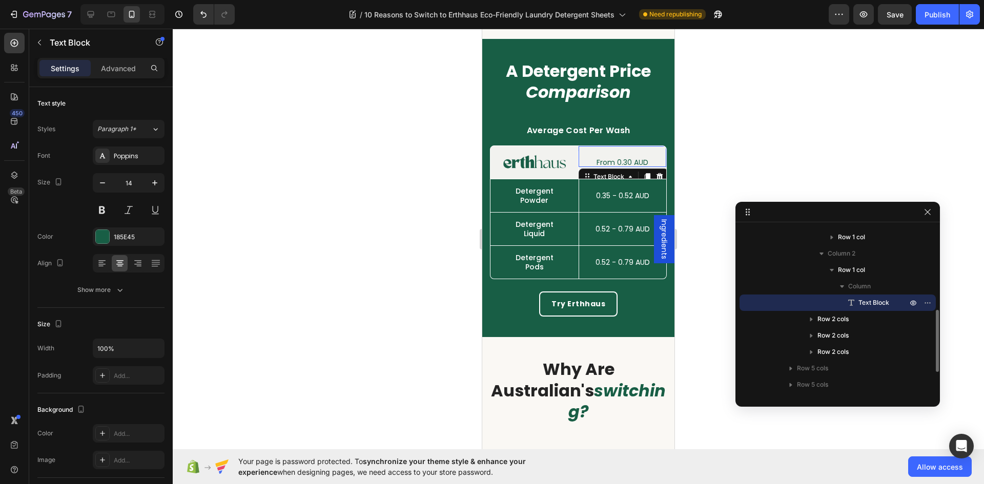
click at [631, 159] on p "From 0.30 AUD" at bounding box center [623, 162] width 86 height 7
click at [637, 192] on p "0.35 - 0.52 AUD" at bounding box center [623, 195] width 86 height 7
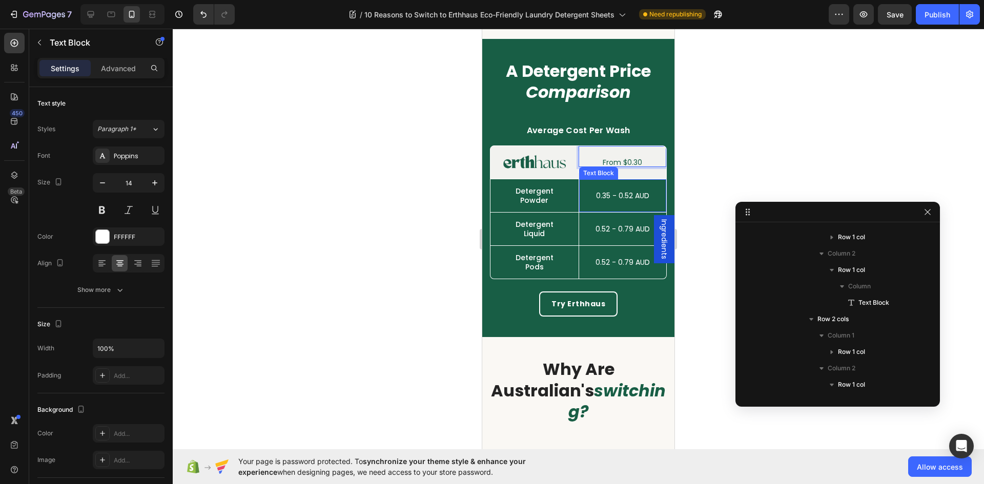
scroll to position [342, 0]
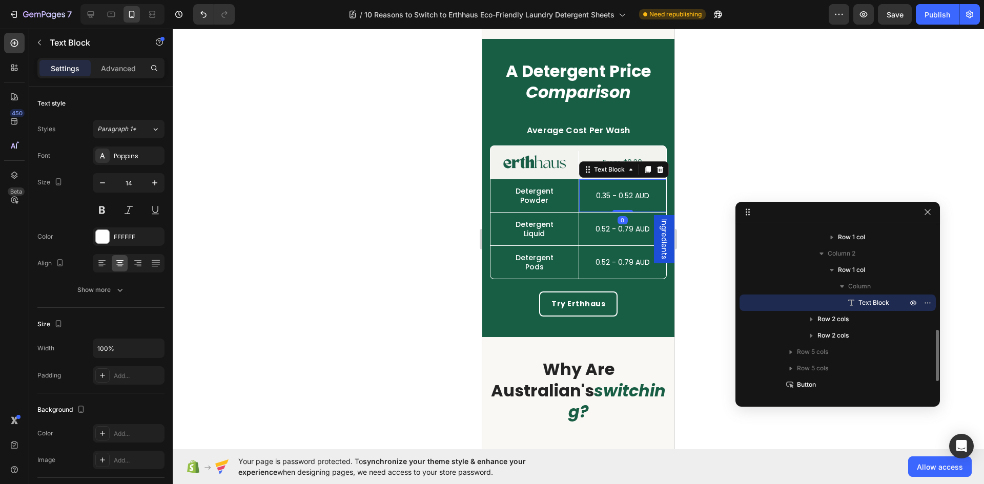
click at [637, 192] on p "0.35 - 0.52 AUD" at bounding box center [623, 195] width 86 height 7
click at [635, 226] on p "0.52 - 0.79 AUD" at bounding box center [623, 229] width 86 height 7
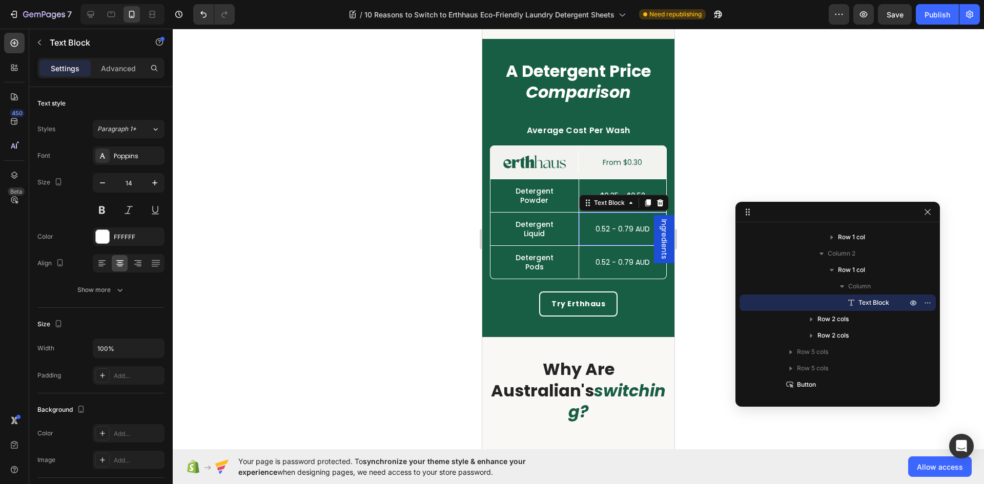
scroll to position [457, 0]
click at [635, 226] on p "0.52 - 0.79 AUD" at bounding box center [623, 229] width 86 height 7
click at [627, 260] on div "0.52 - 0.79 AUD Text Block" at bounding box center [623, 262] width 88 height 33
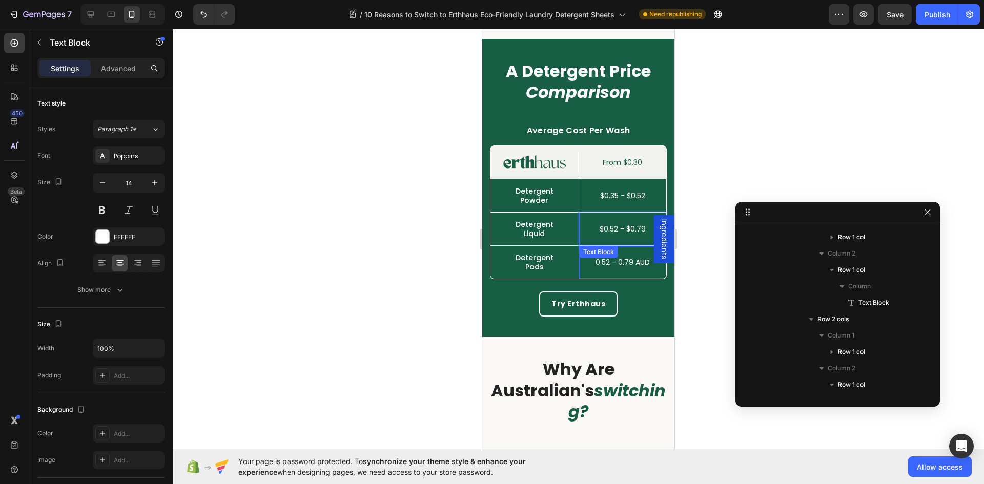
scroll to position [572, 0]
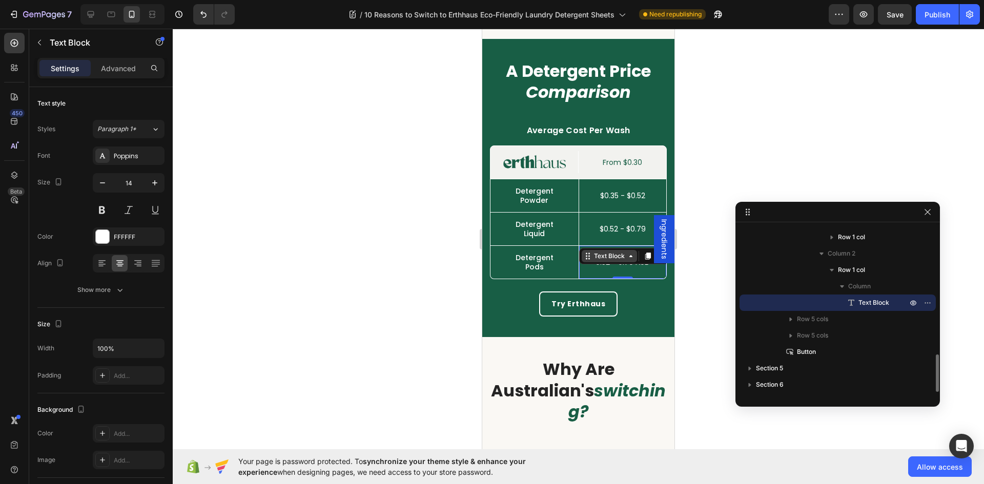
click at [625, 259] on div "Text Block" at bounding box center [609, 256] width 55 height 12
click at [643, 262] on div "Text [STREET_ADDRESS]" at bounding box center [624, 256] width 90 height 16
click at [633, 263] on p "0.52 - 0.79 AUD" at bounding box center [623, 262] width 86 height 7
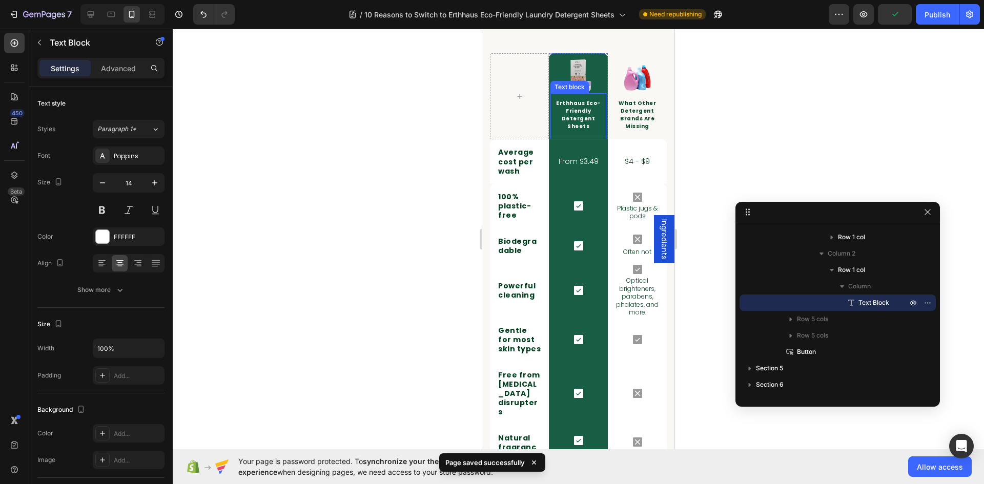
scroll to position [5485, 0]
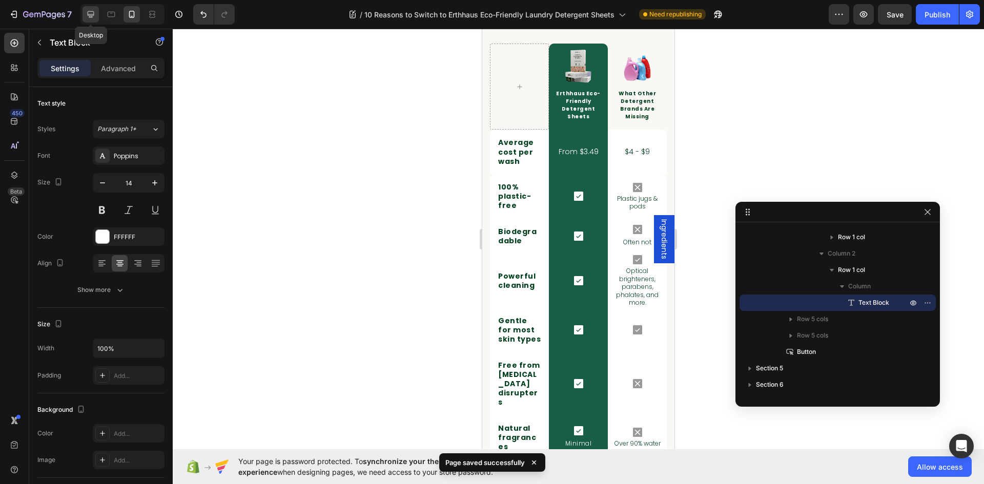
click at [90, 13] on icon at bounding box center [91, 14] width 10 height 10
type input "16"
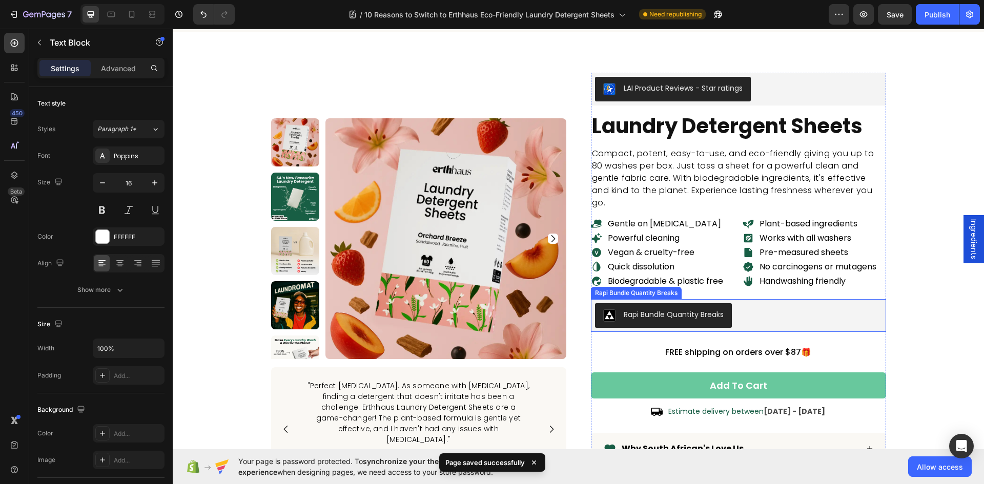
scroll to position [6100, 0]
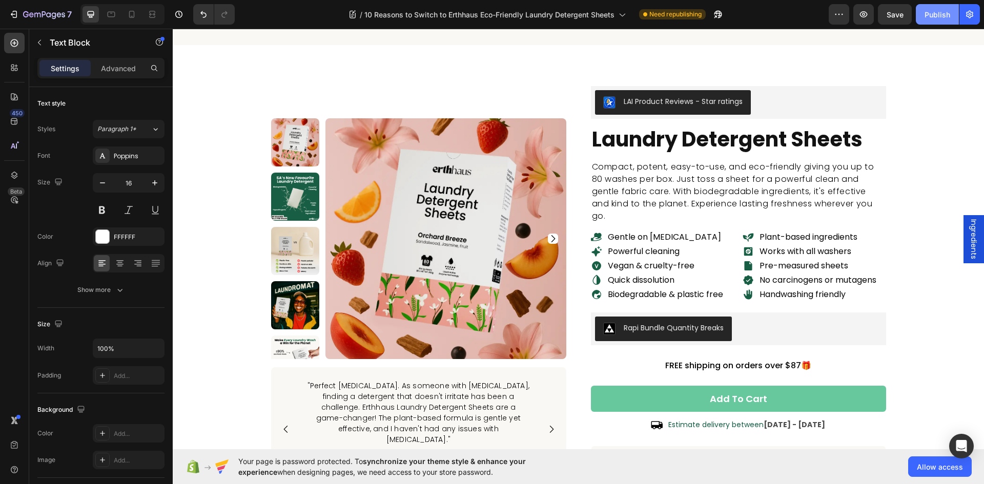
click at [941, 21] on button "Publish" at bounding box center [937, 14] width 43 height 21
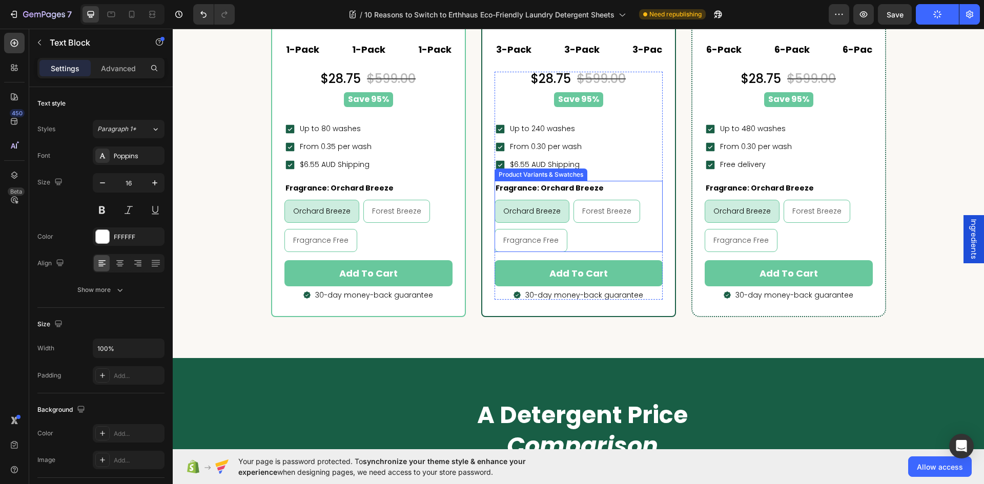
scroll to position [3845, 0]
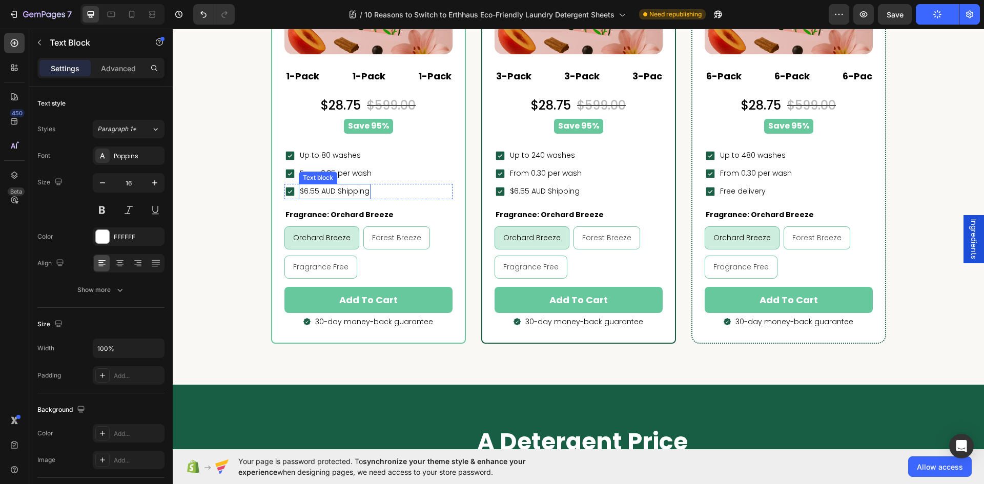
click at [323, 189] on p "$6.55 AUD Shipping" at bounding box center [335, 191] width 70 height 13
click at [321, 189] on p "$6.55 AUD Shipping" at bounding box center [335, 191] width 70 height 13
click at [322, 191] on p "$6.55 AUD Shipping" at bounding box center [335, 191] width 70 height 13
click at [534, 192] on p "$6.55 AUD Shipping" at bounding box center [545, 191] width 70 height 13
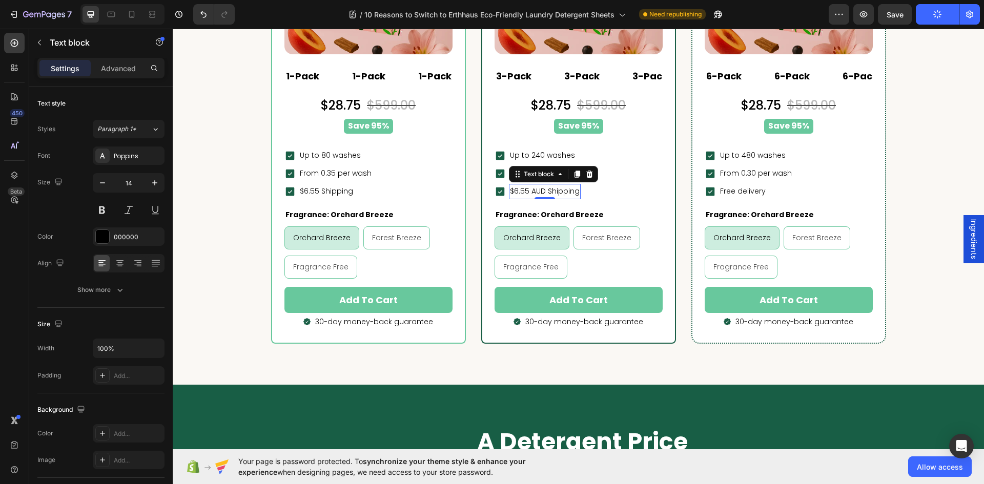
click at [534, 192] on p "$6.55 AUD Shipping" at bounding box center [545, 191] width 70 height 13
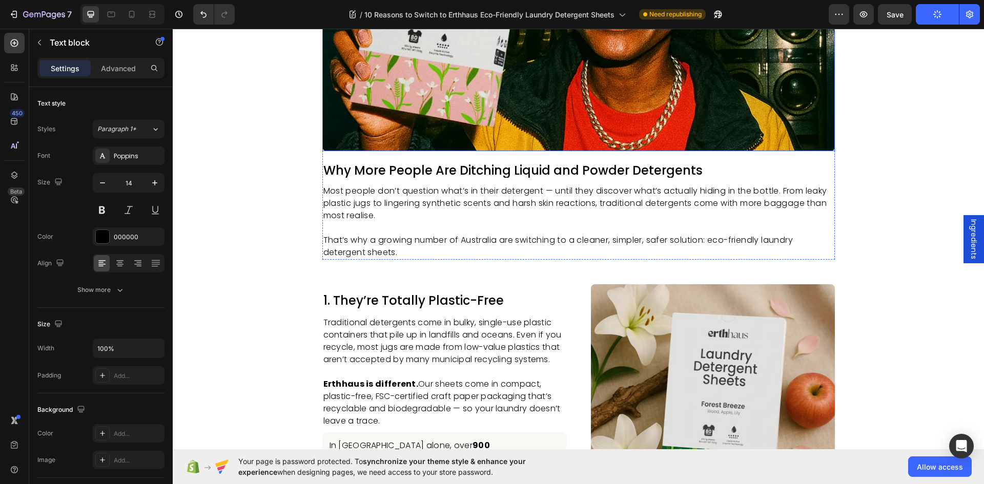
scroll to position [92, 0]
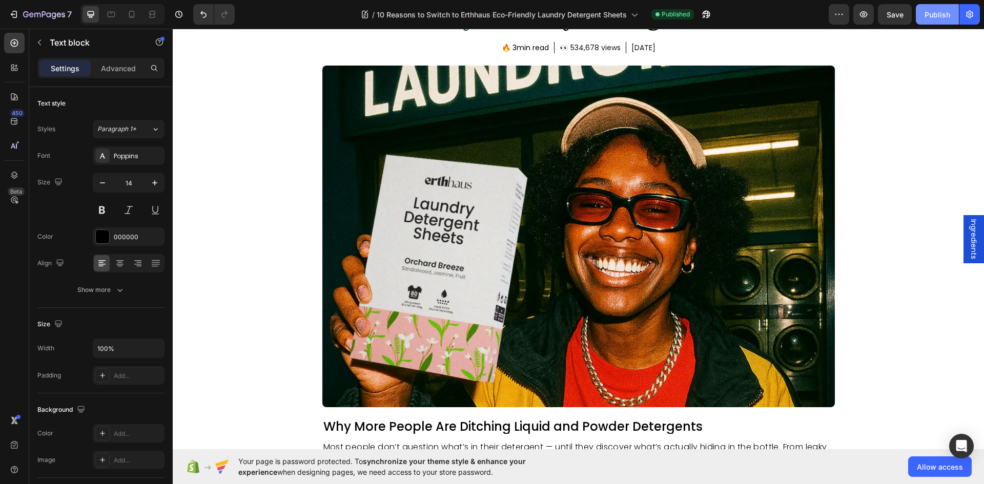
click at [926, 15] on div "Publish" at bounding box center [938, 14] width 26 height 11
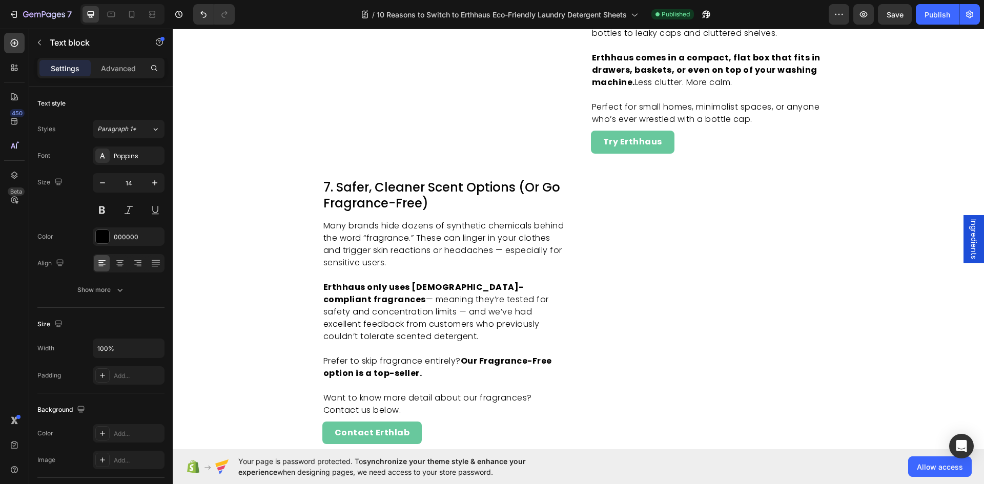
scroll to position [1835, 0]
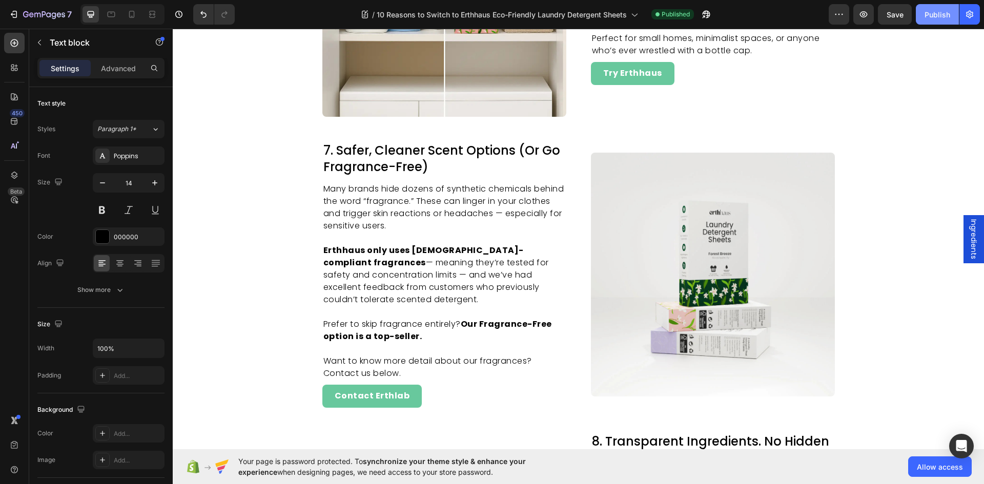
click at [940, 19] on div "Publish" at bounding box center [938, 14] width 26 height 11
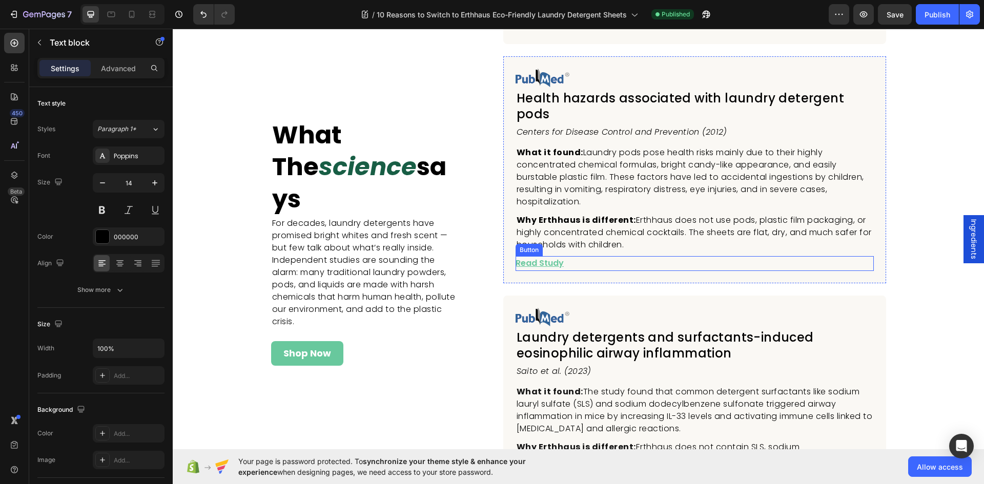
scroll to position [6039, 0]
